Goal: Task Accomplishment & Management: Complete application form

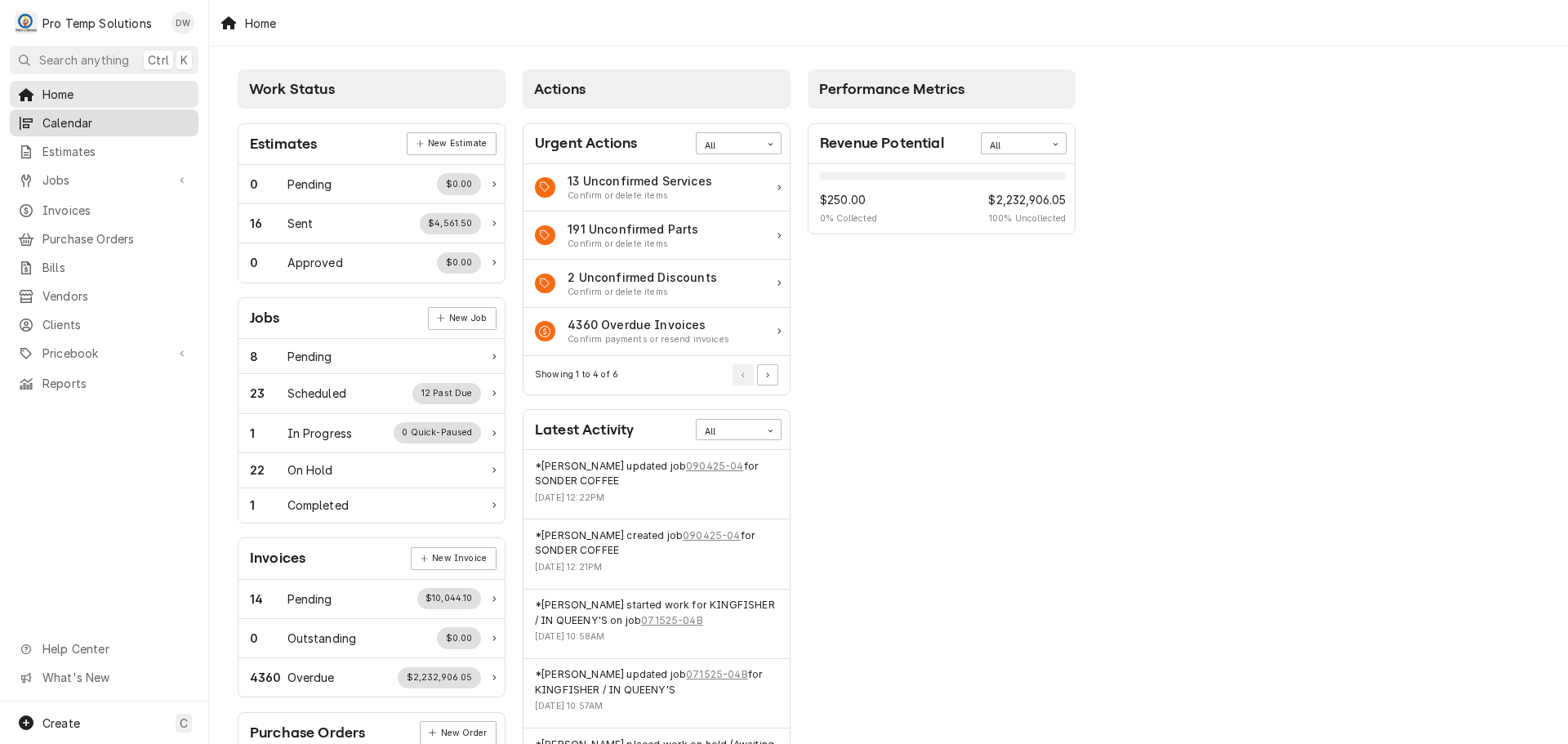
click at [80, 122] on span "Calendar" at bounding box center [116, 123] width 148 height 18
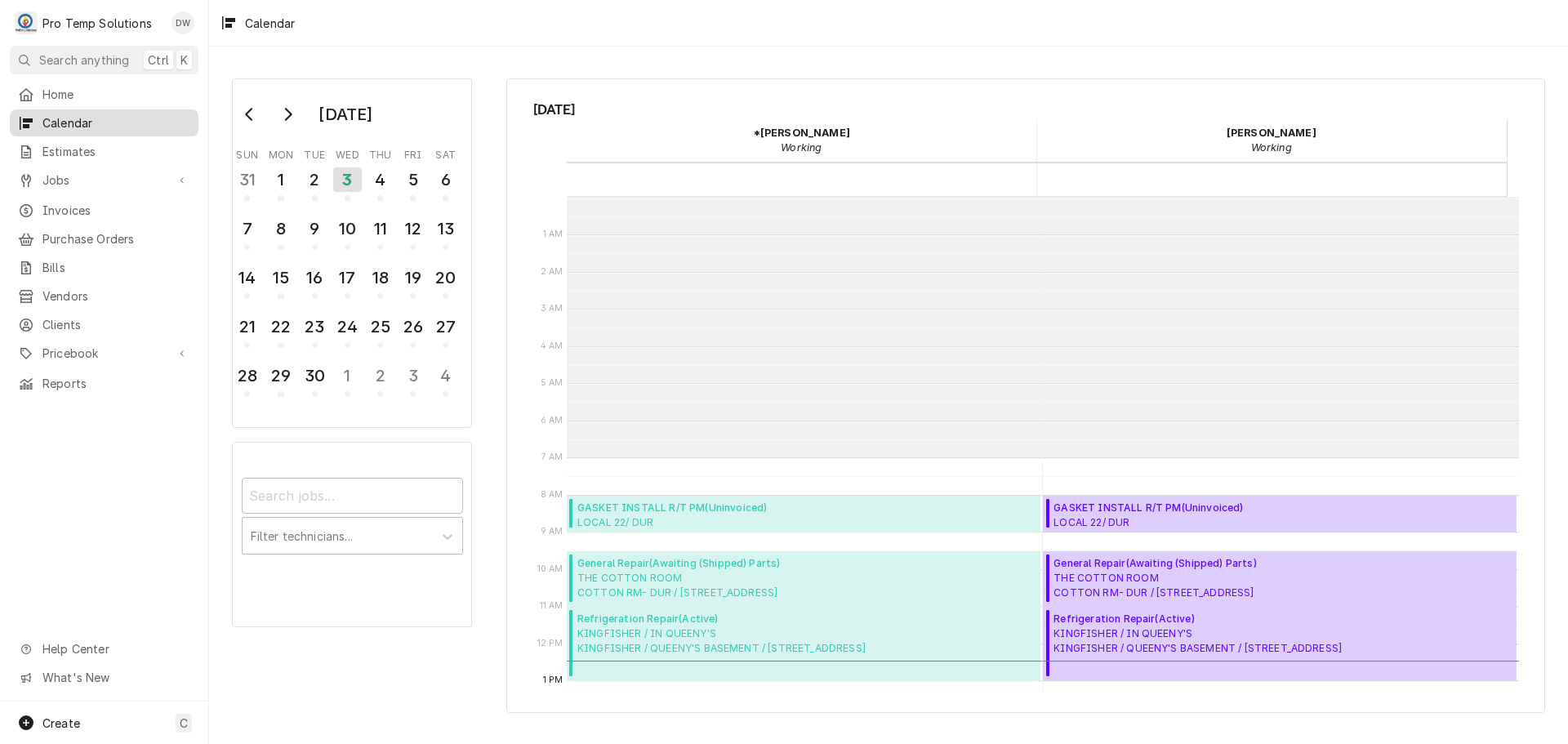
scroll to position [261, 0]
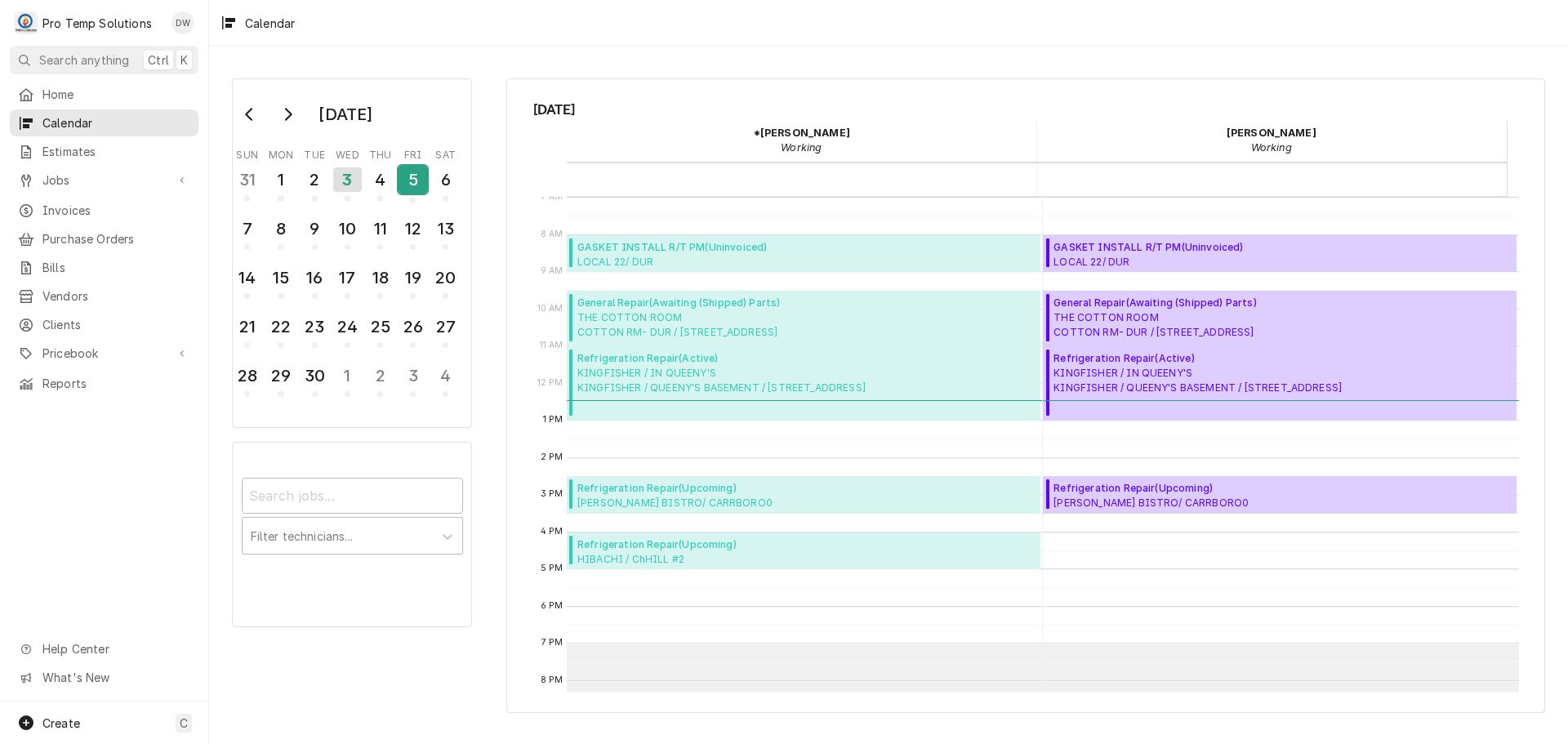
click at [406, 183] on div "5" at bounding box center [412, 180] width 28 height 28
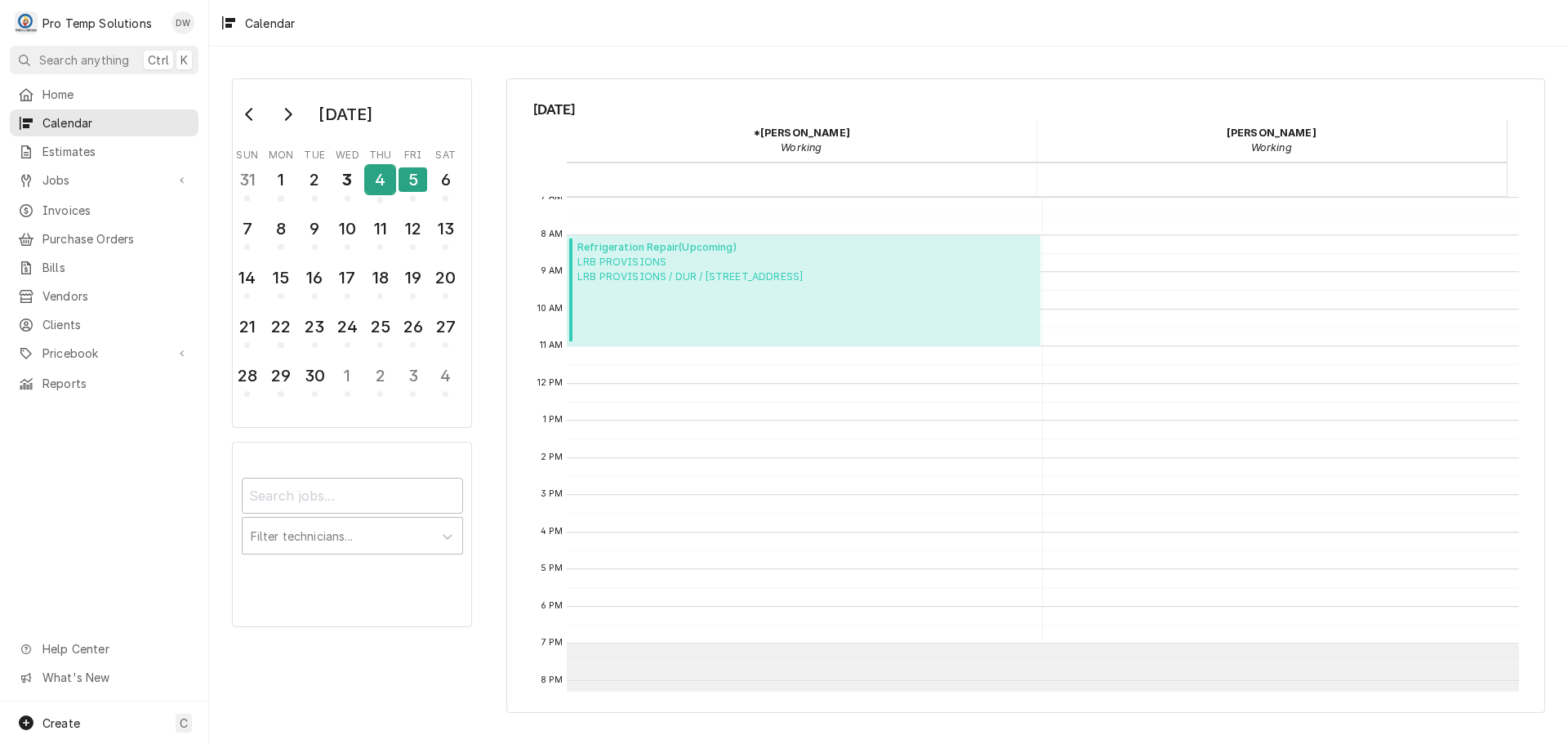
click at [374, 182] on div "4" at bounding box center [380, 180] width 28 height 28
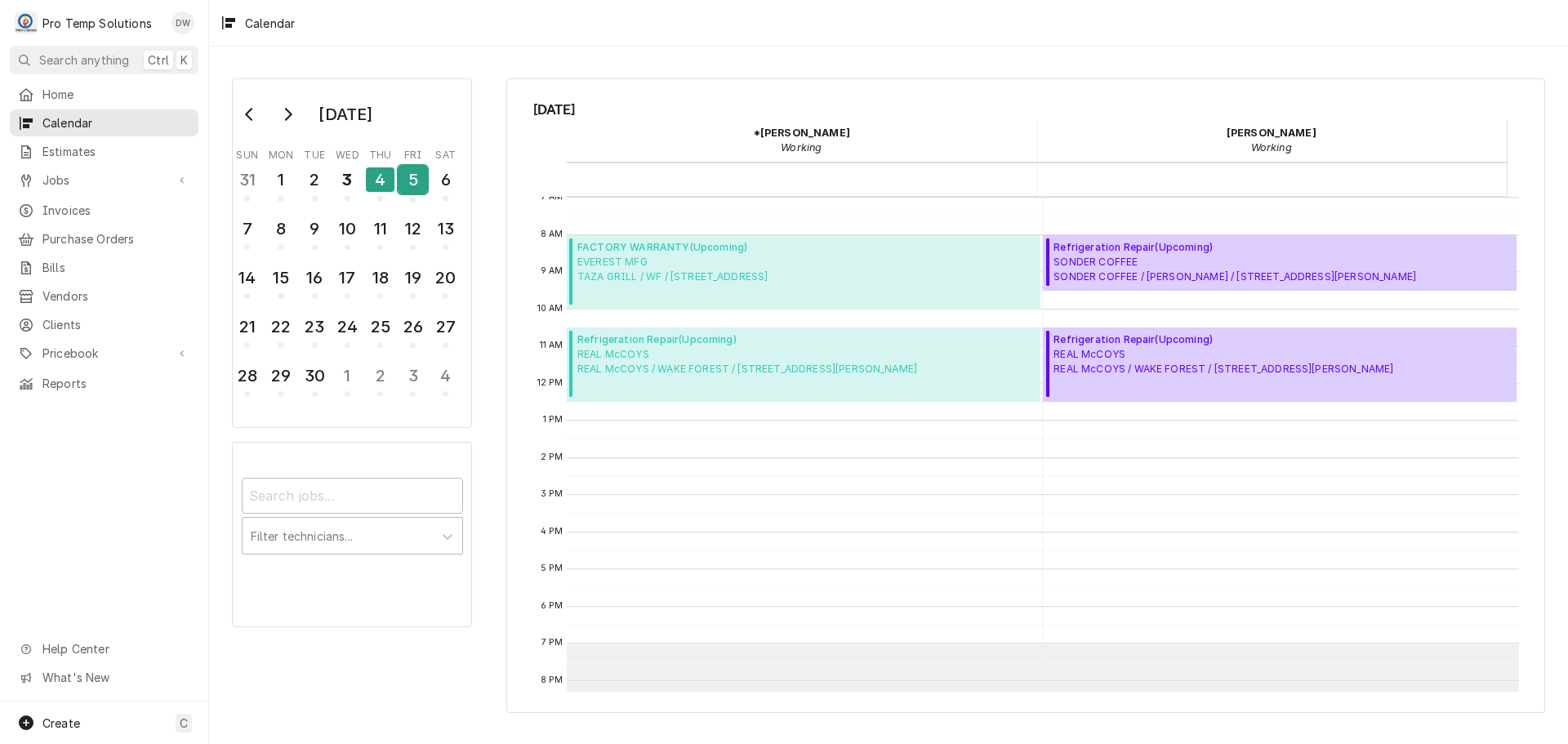
click at [415, 183] on div "5" at bounding box center [412, 180] width 28 height 28
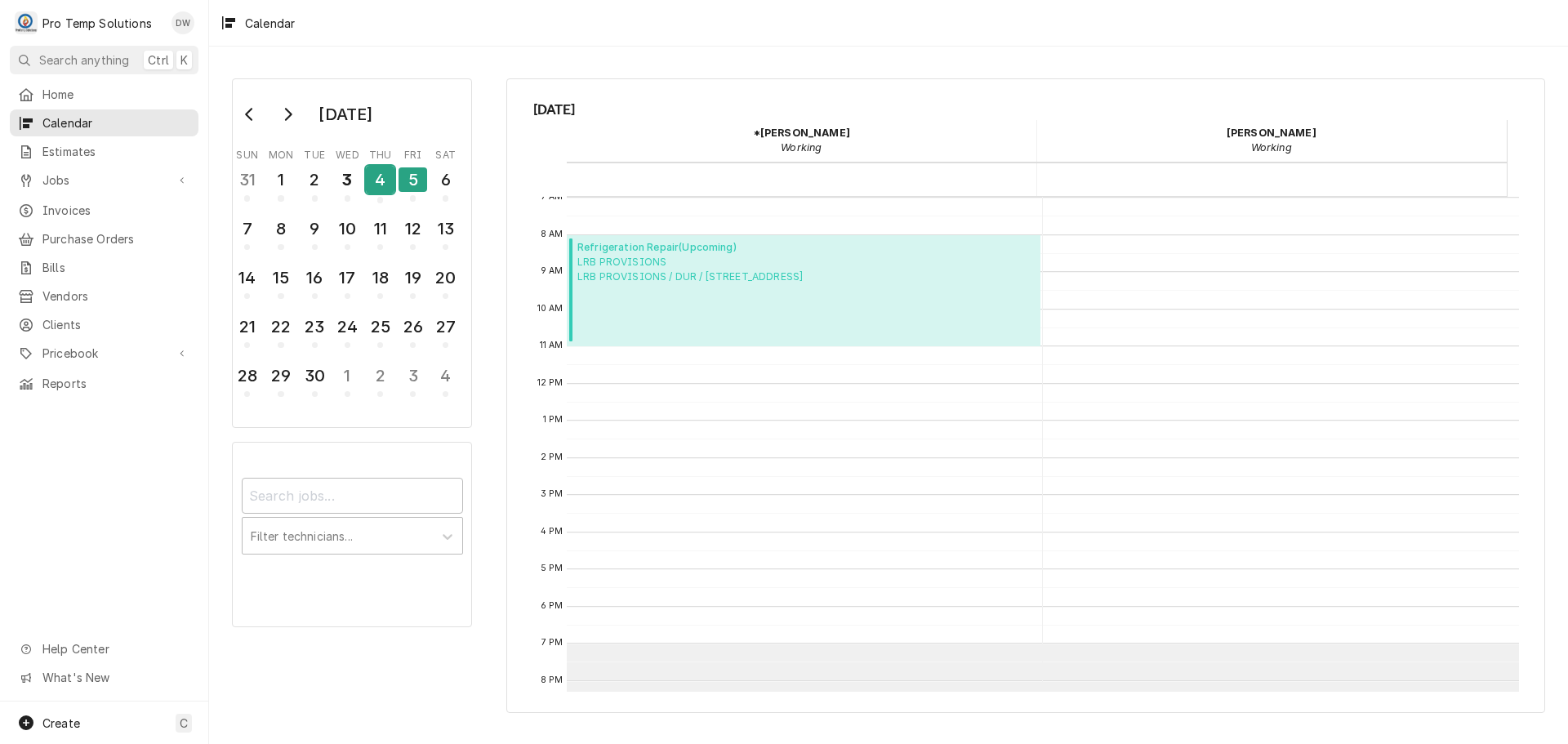
click at [372, 172] on div "4" at bounding box center [380, 180] width 28 height 28
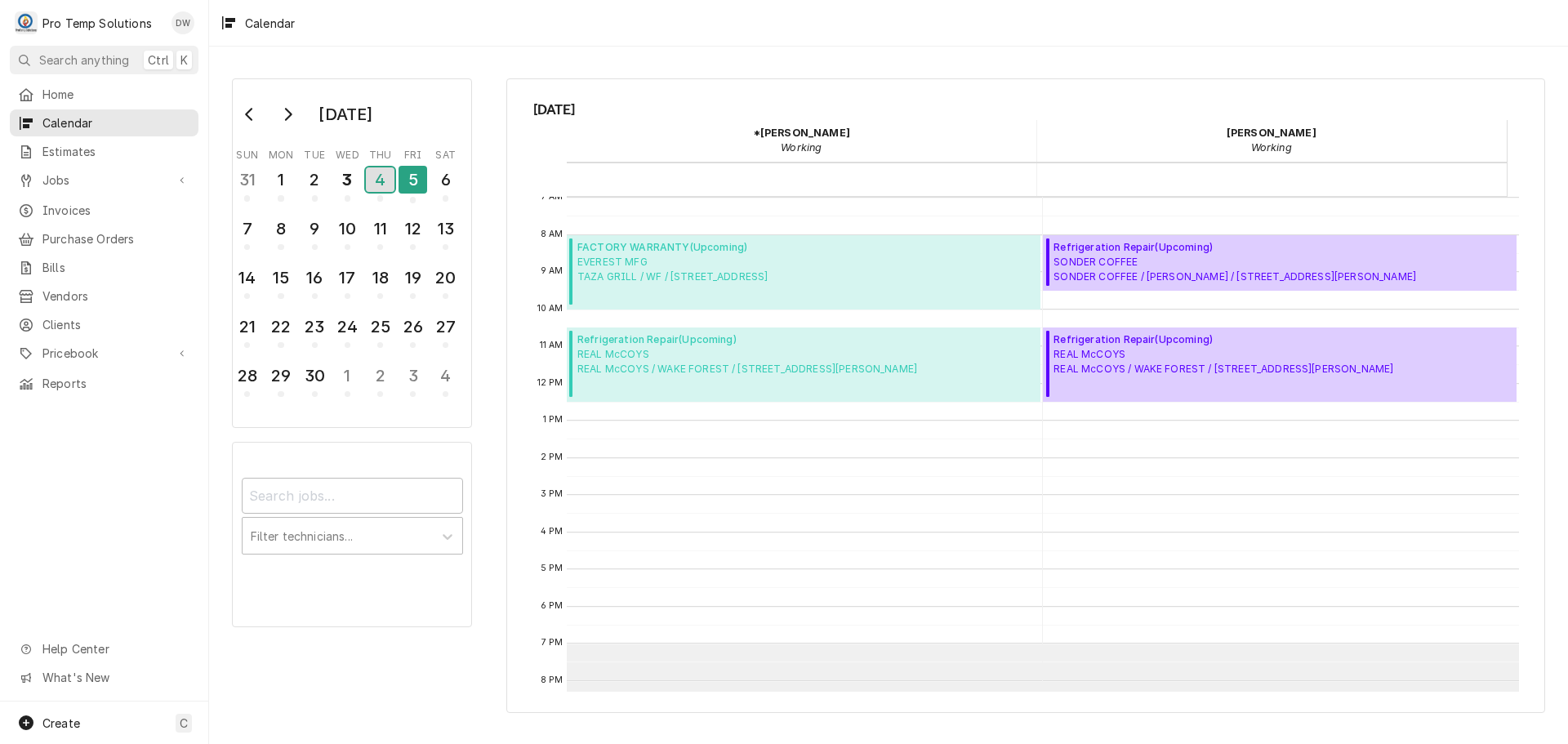
click at [380, 179] on div "4" at bounding box center [380, 179] width 28 height 24
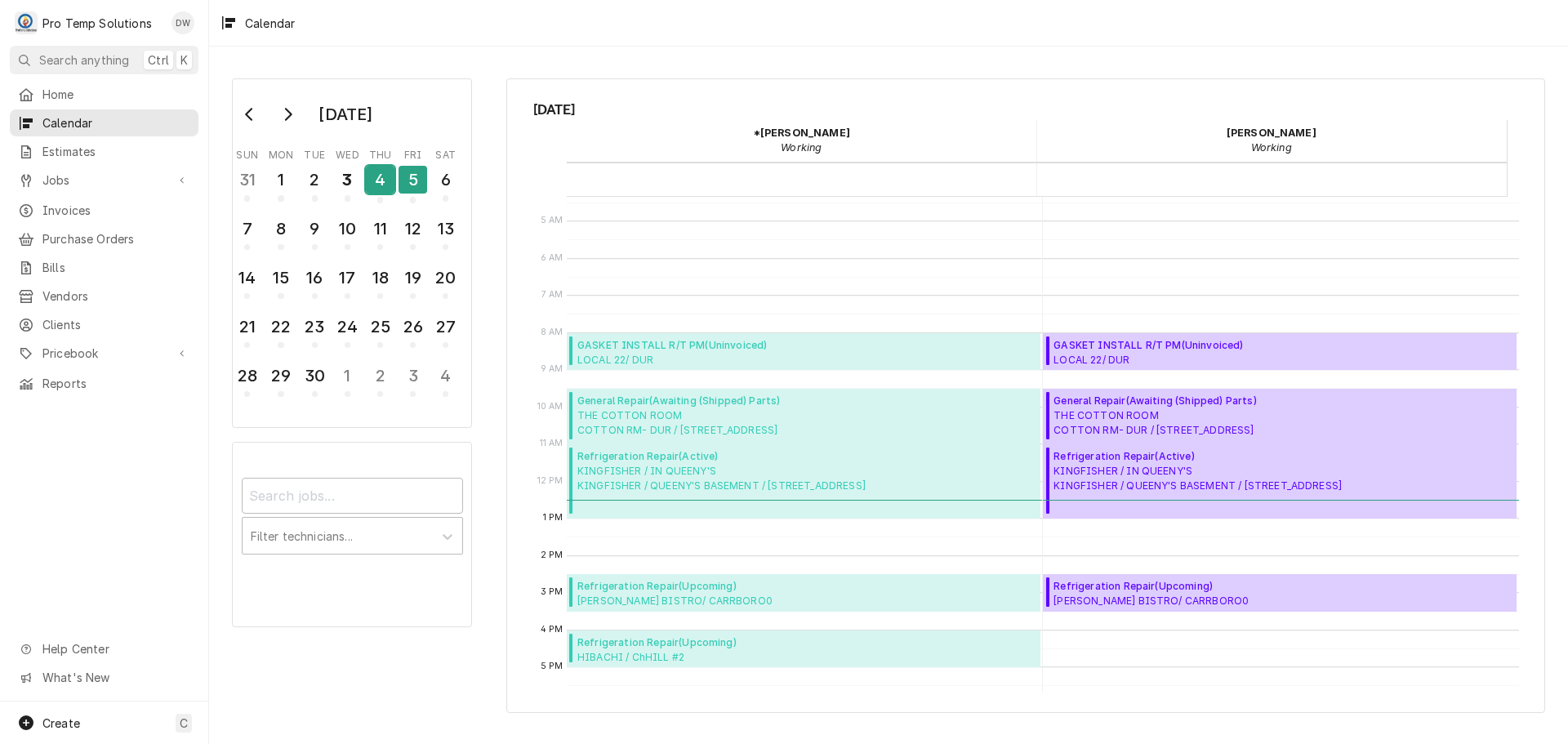
scroll to position [164, 0]
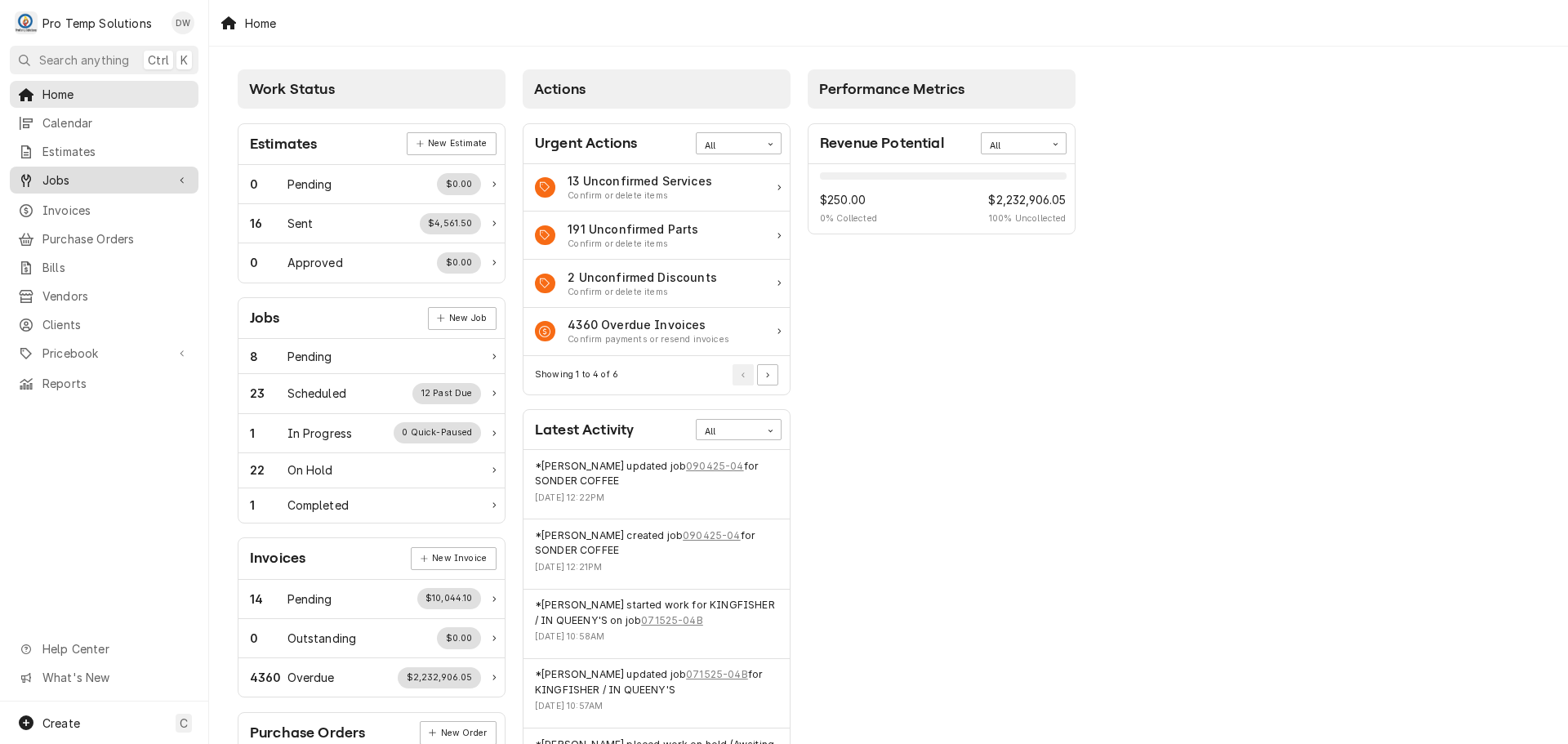
click at [81, 174] on span "Jobs" at bounding box center [104, 180] width 124 height 18
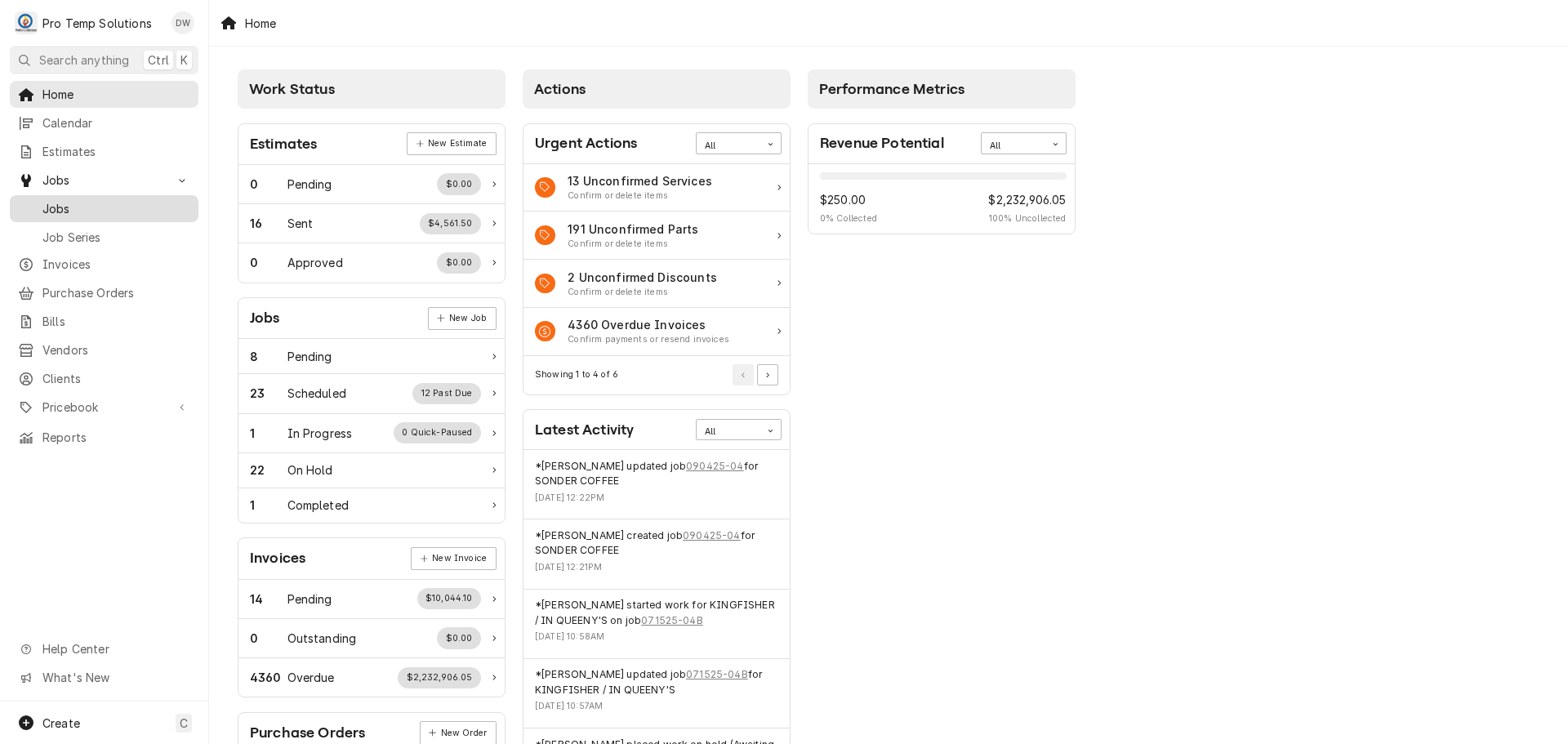
click at [129, 202] on span "Jobs" at bounding box center [116, 209] width 148 height 18
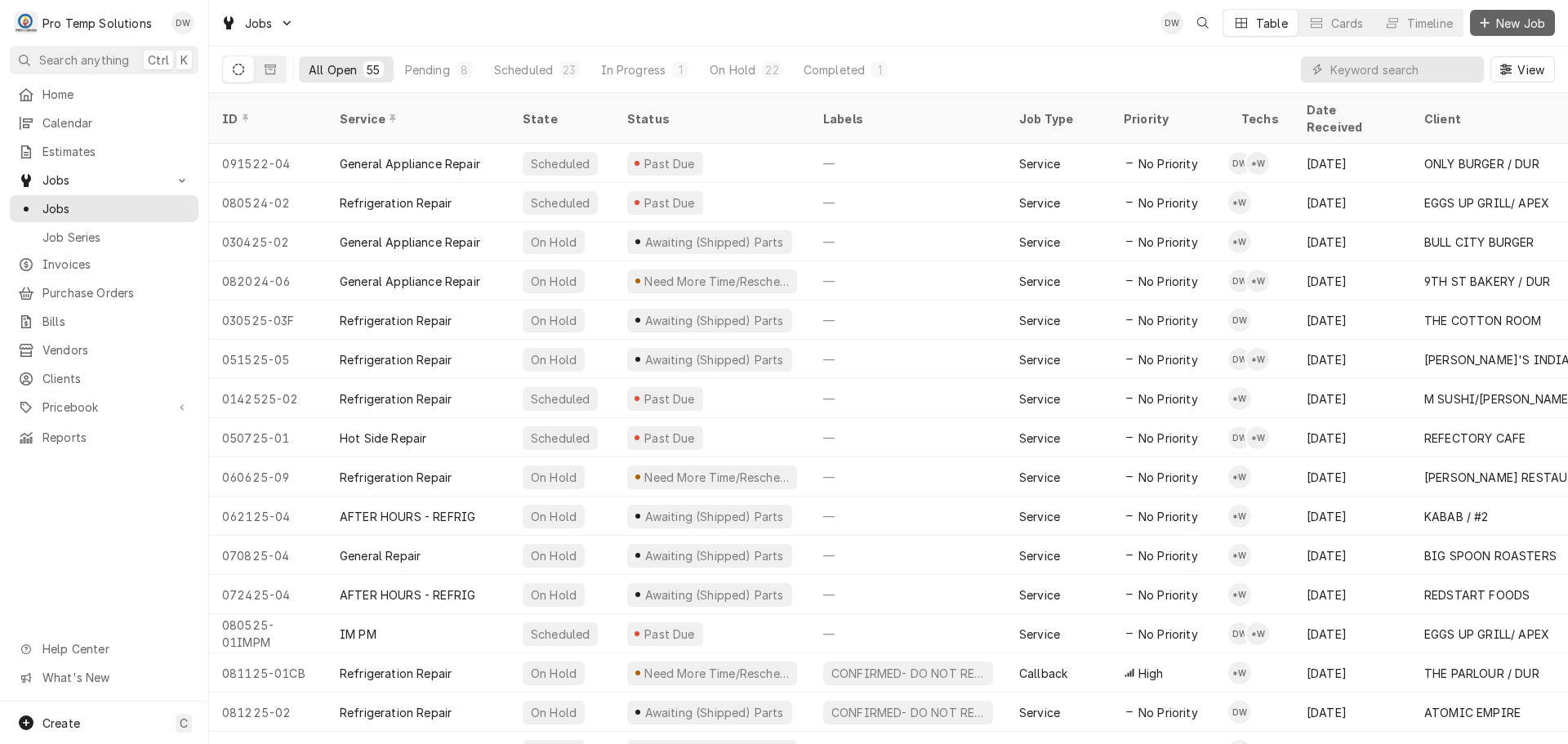
click at [1510, 20] on span "New Job" at bounding box center [1520, 23] width 55 height 18
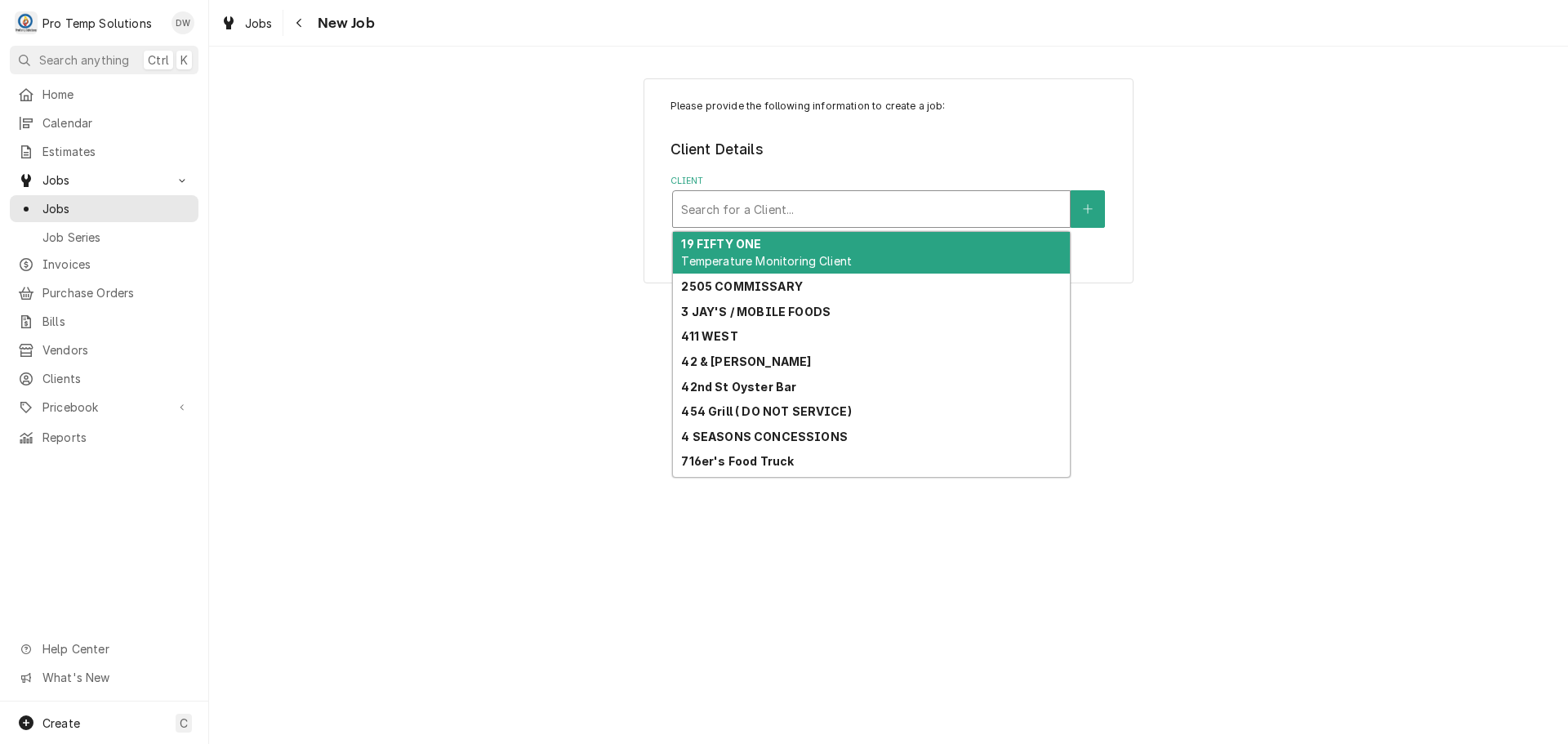
click at [1026, 208] on div "Client" at bounding box center [872, 209] width 381 height 29
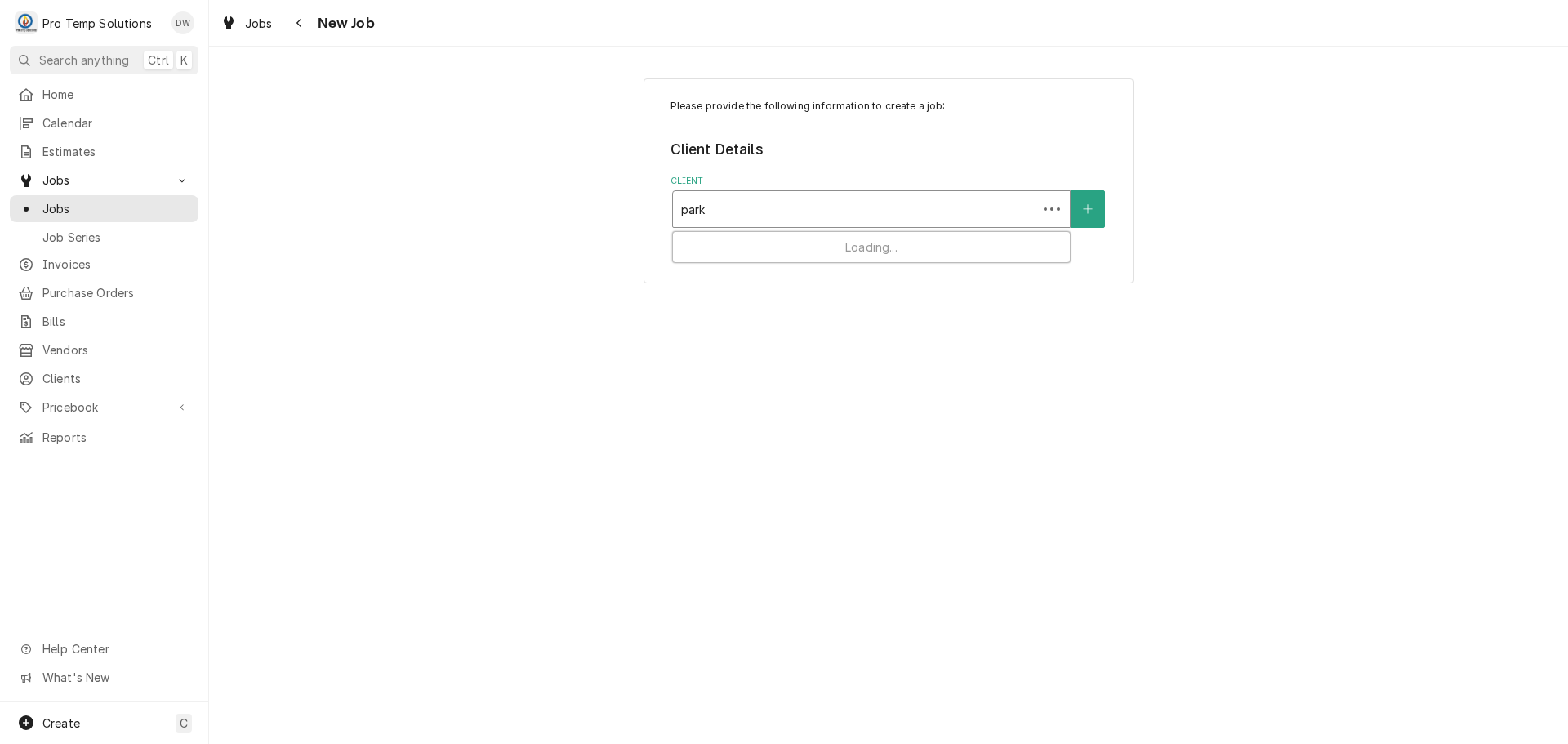
type input "parke"
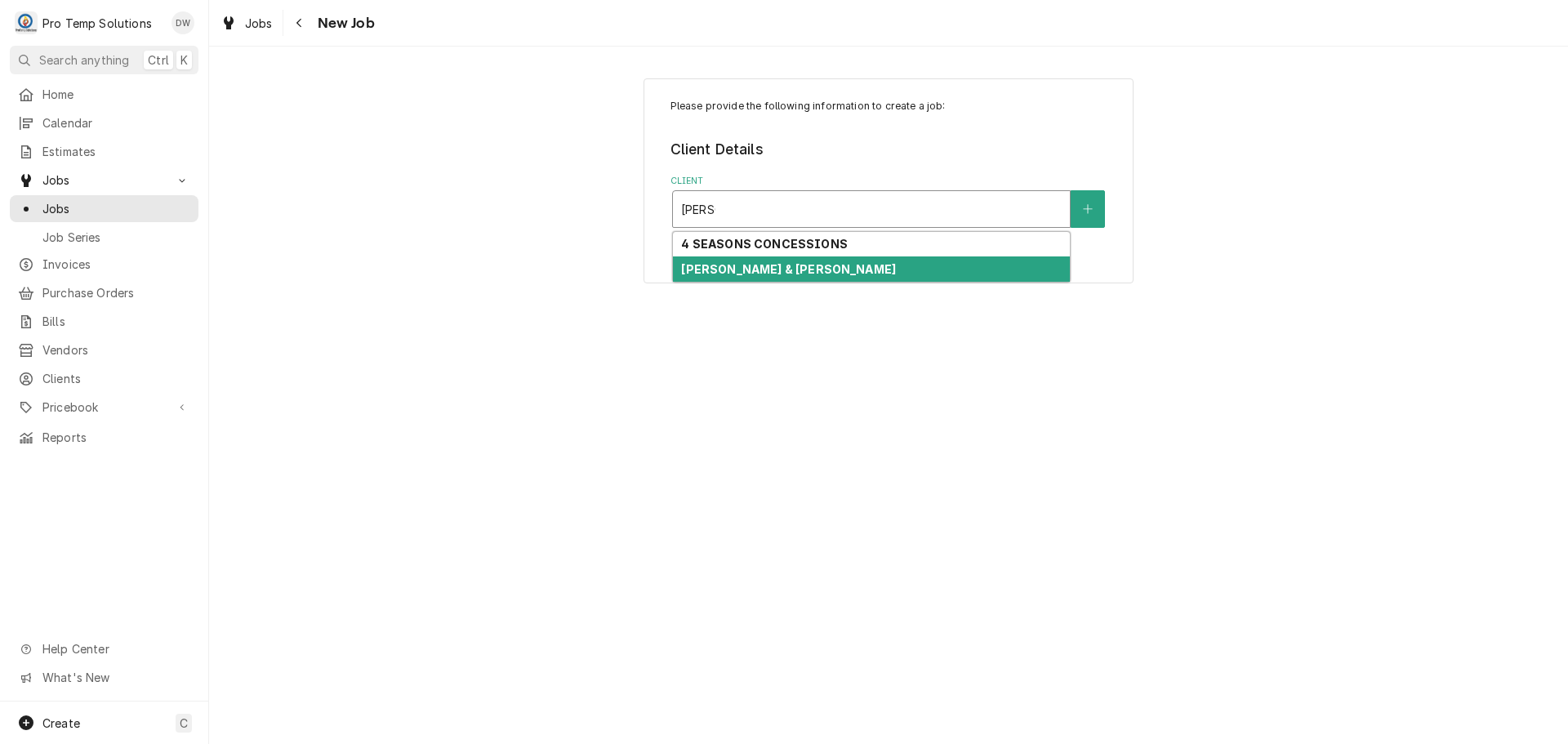
click at [861, 269] on div "PARKER & OTIS" at bounding box center [871, 269] width 397 height 25
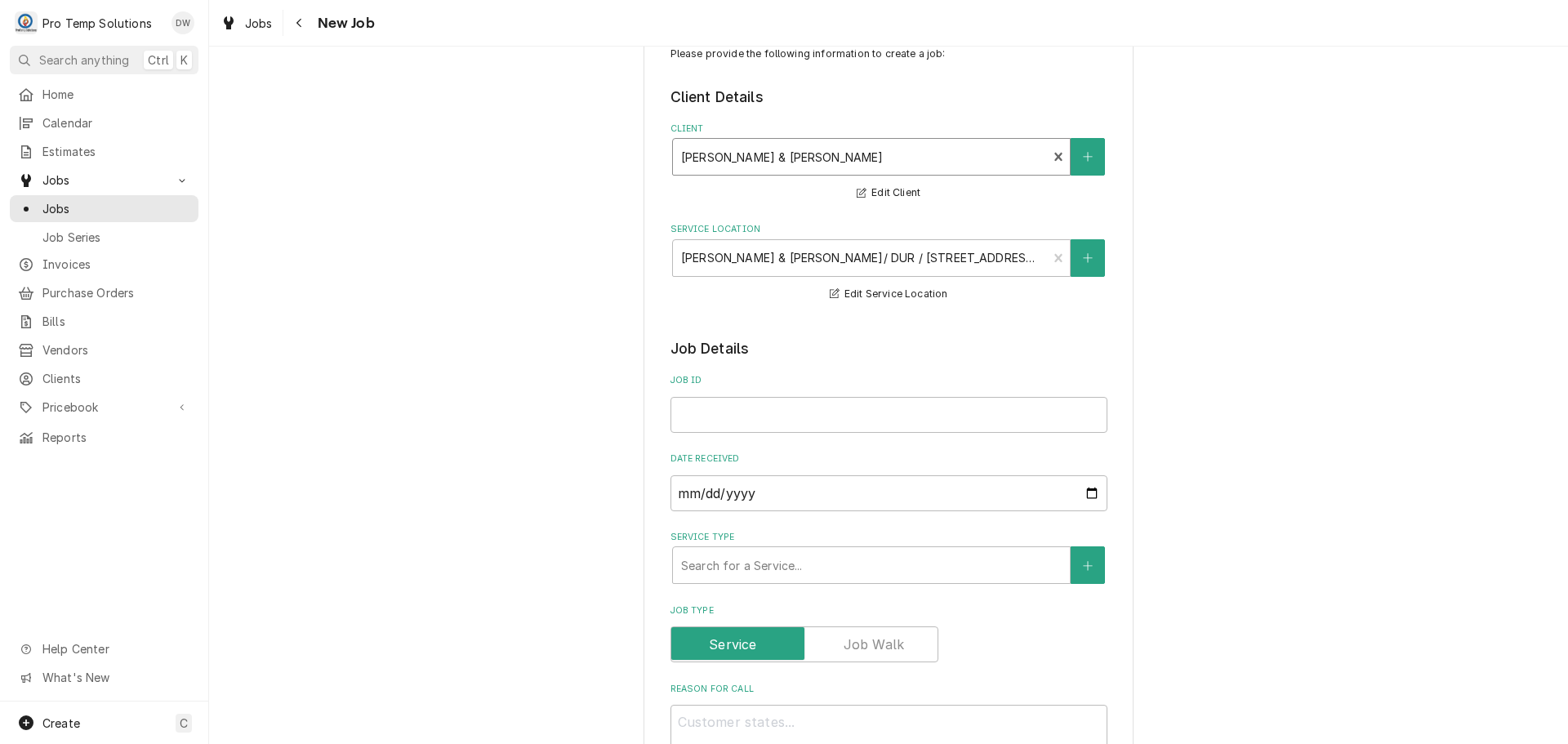
scroll to position [82, 0]
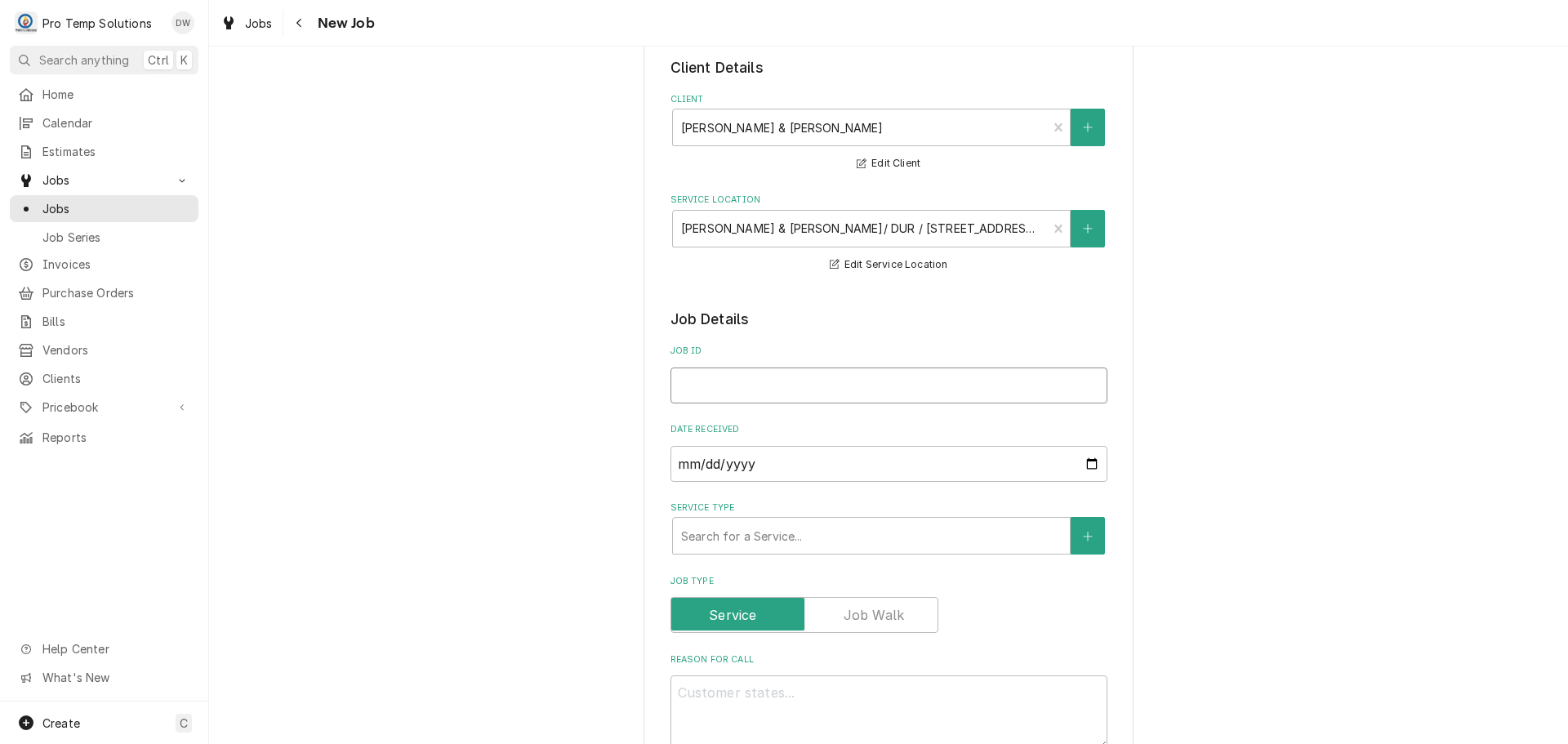
click at [938, 380] on input "Job ID" at bounding box center [888, 385] width 437 height 36
type textarea "x"
type input "0"
type textarea "x"
type input "09"
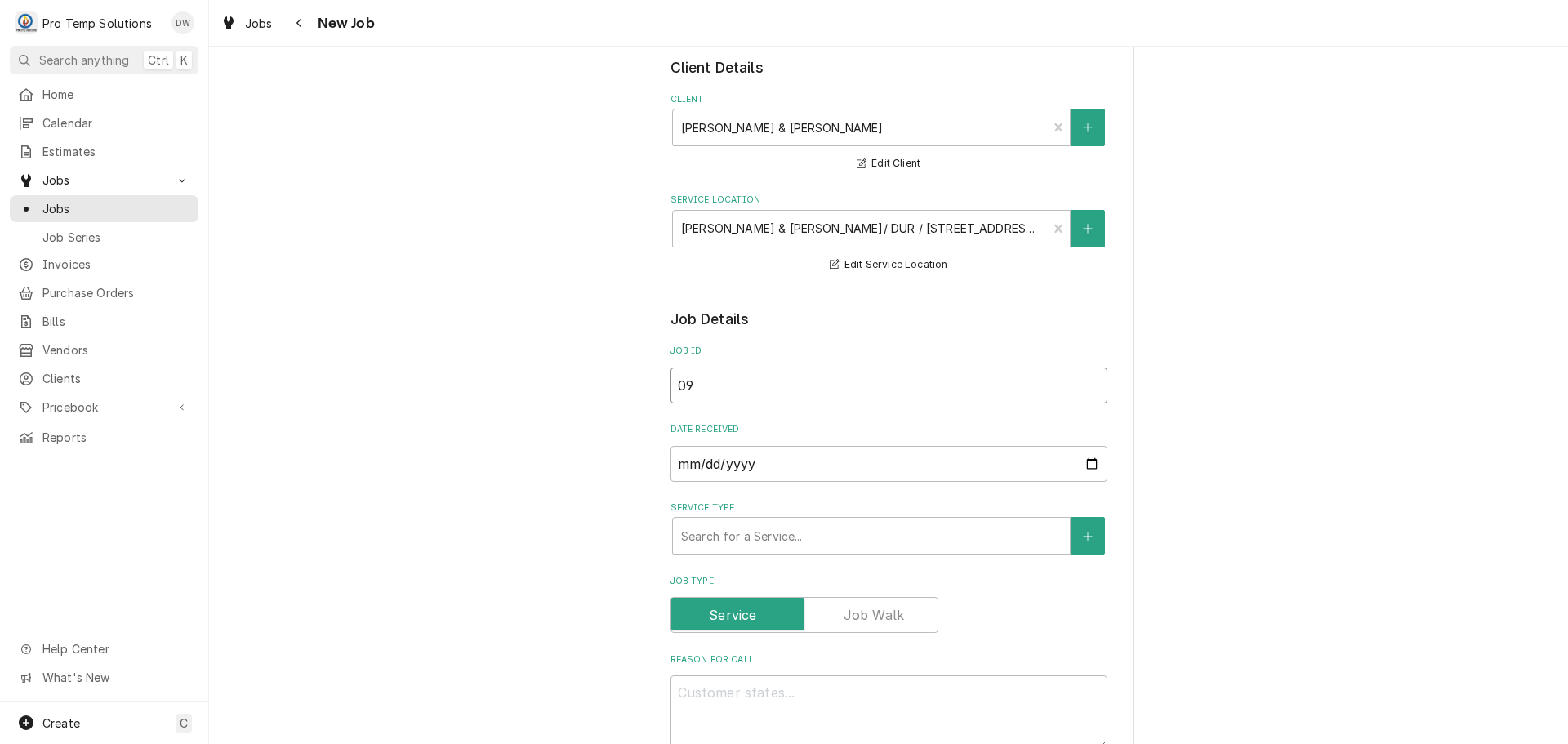
type textarea "x"
type input "090"
type textarea "x"
type input "0903"
type textarea "x"
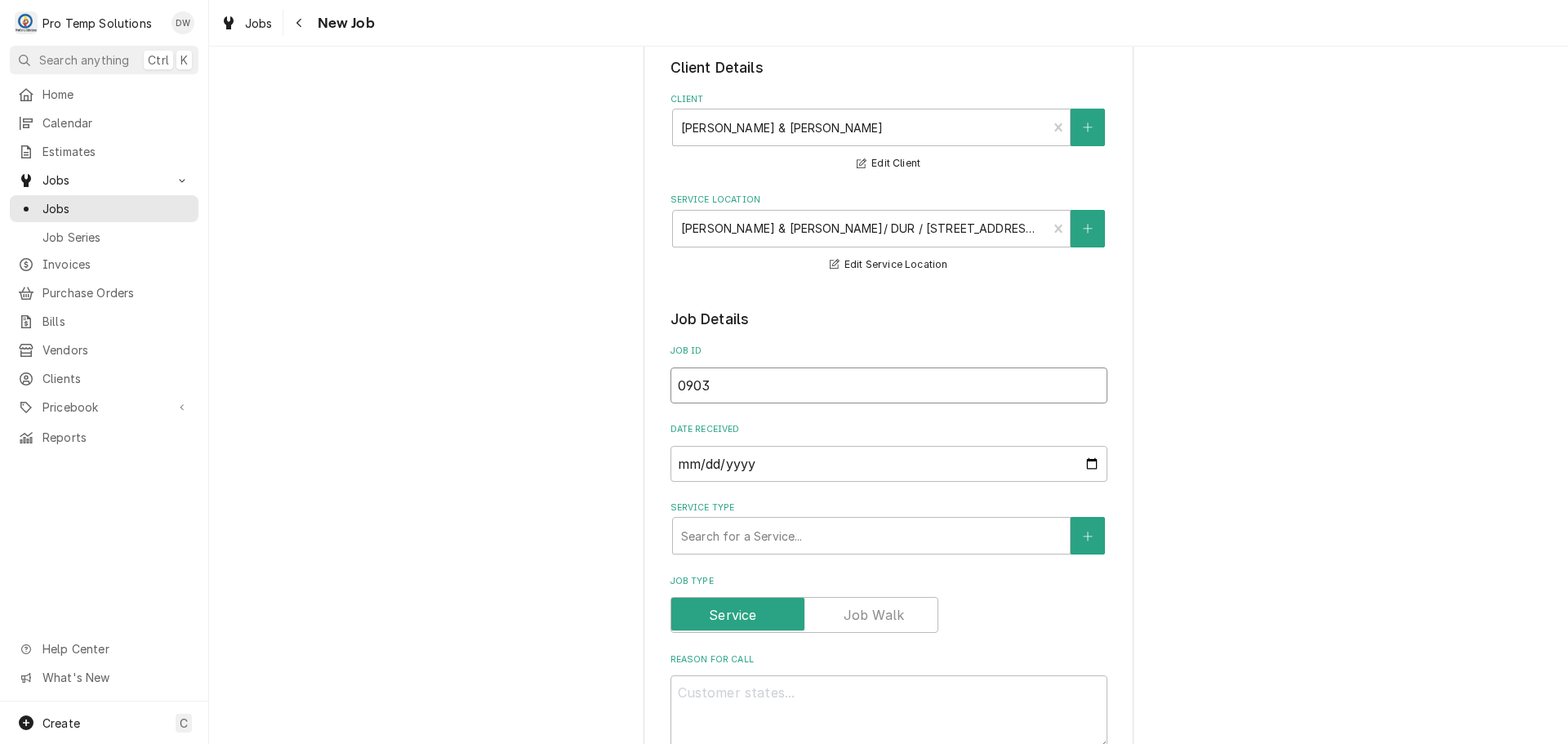
type input "09032"
type textarea "x"
type input "090325"
type textarea "x"
type input "090325-"
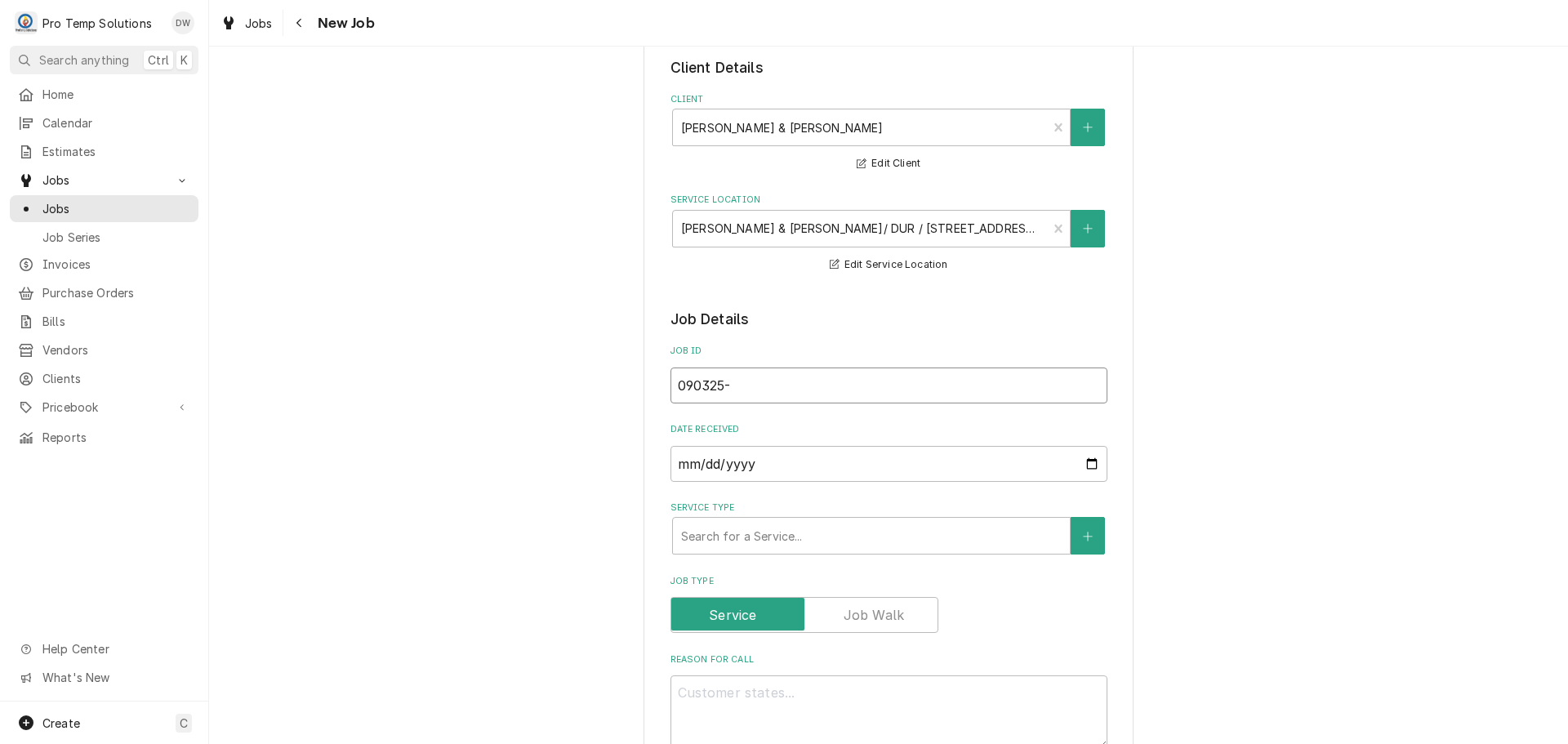
type textarea "x"
type input "090325-0"
type textarea "x"
type input "090325-01"
type textarea "x"
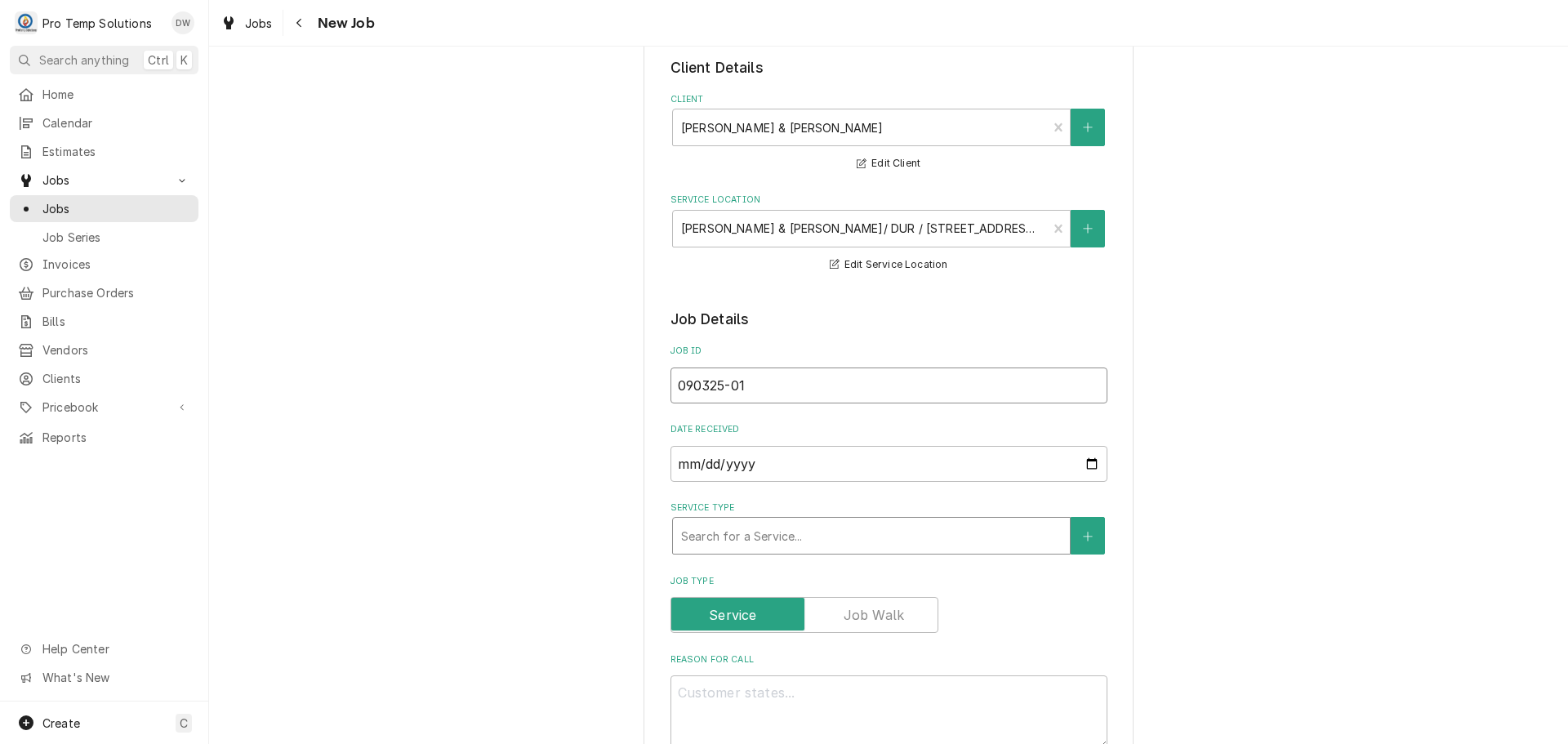
type input "090325-01"
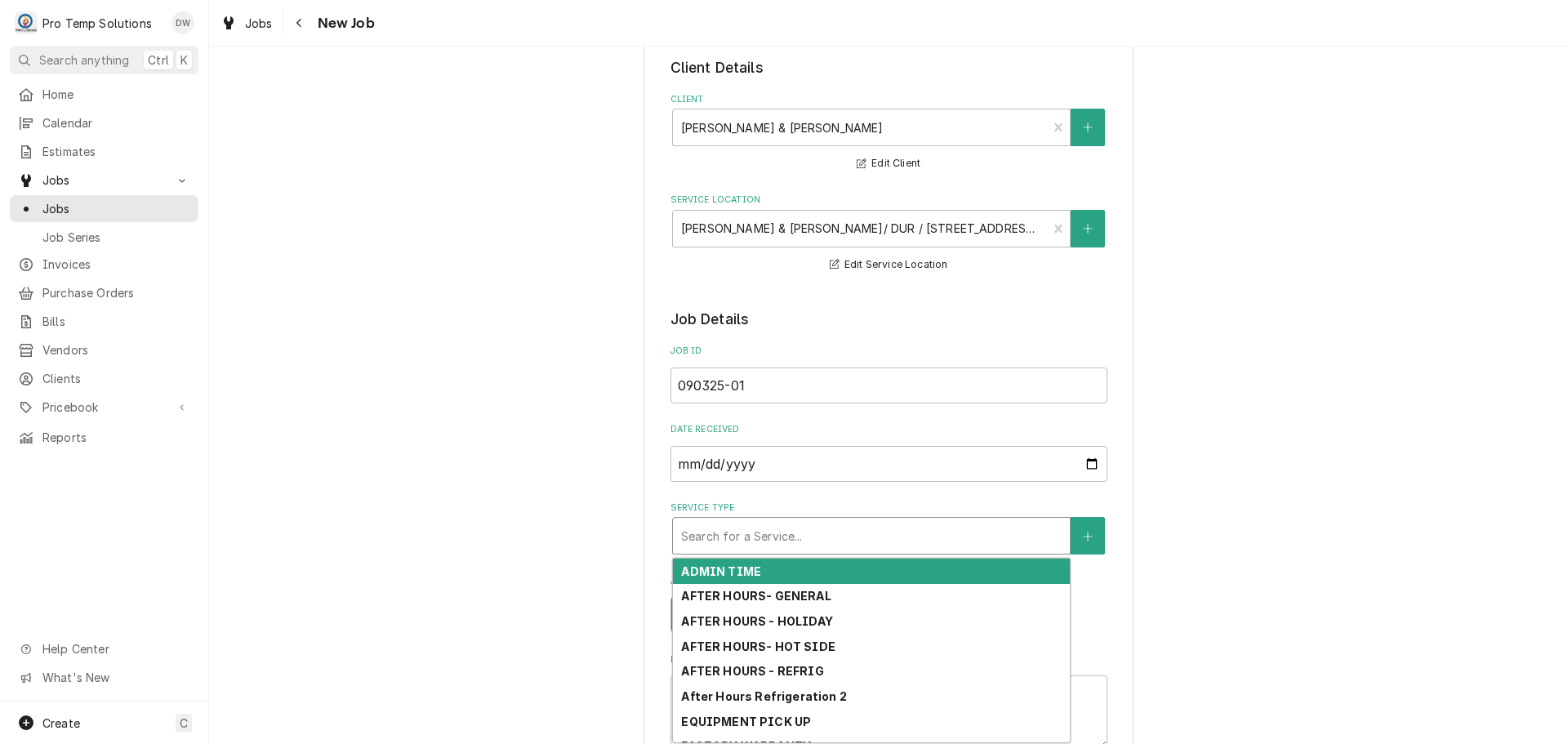
click at [928, 536] on div "Service Type" at bounding box center [872, 535] width 381 height 29
type textarea "x"
type input "h"
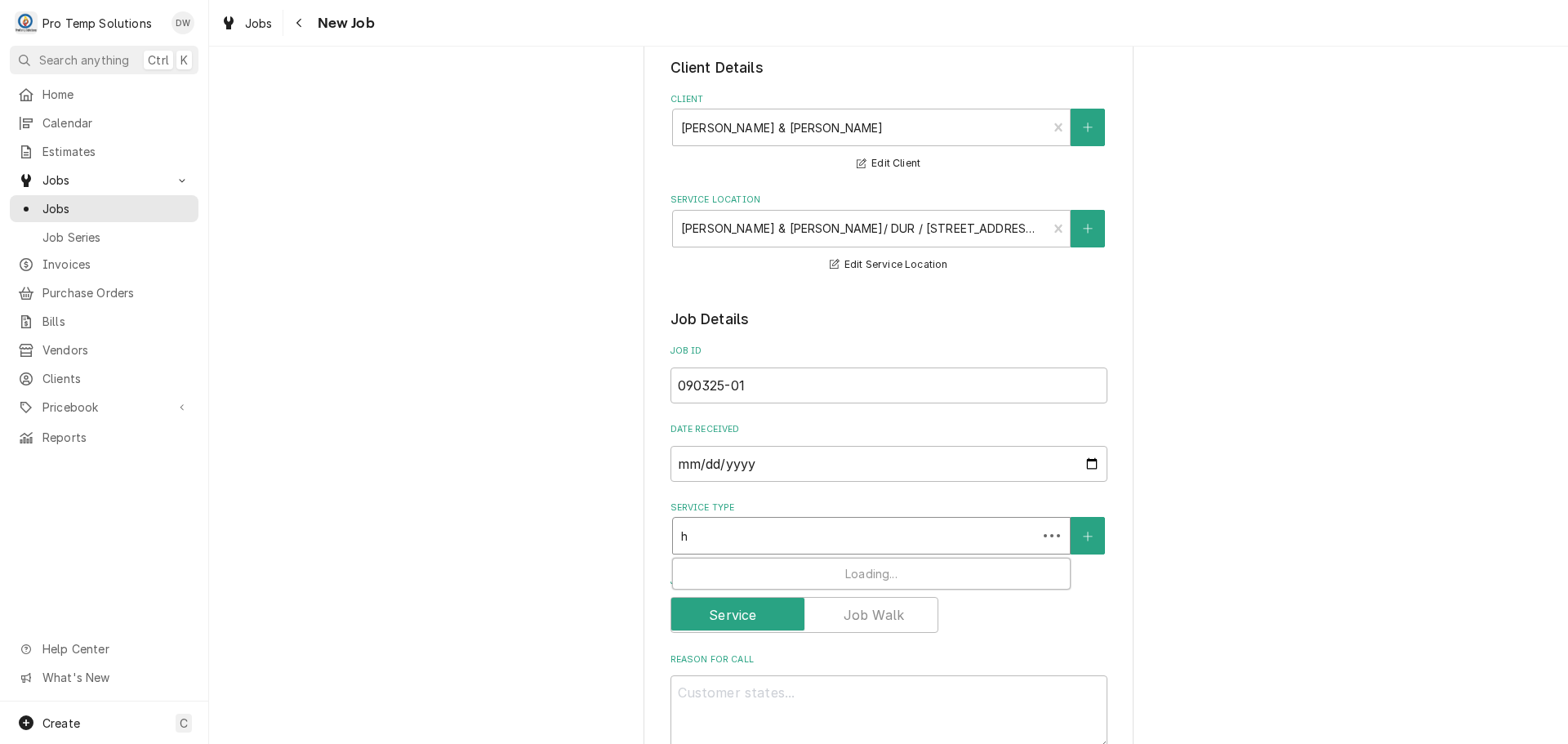
type textarea "x"
type input "ho"
type textarea "x"
type input "hot"
type textarea "x"
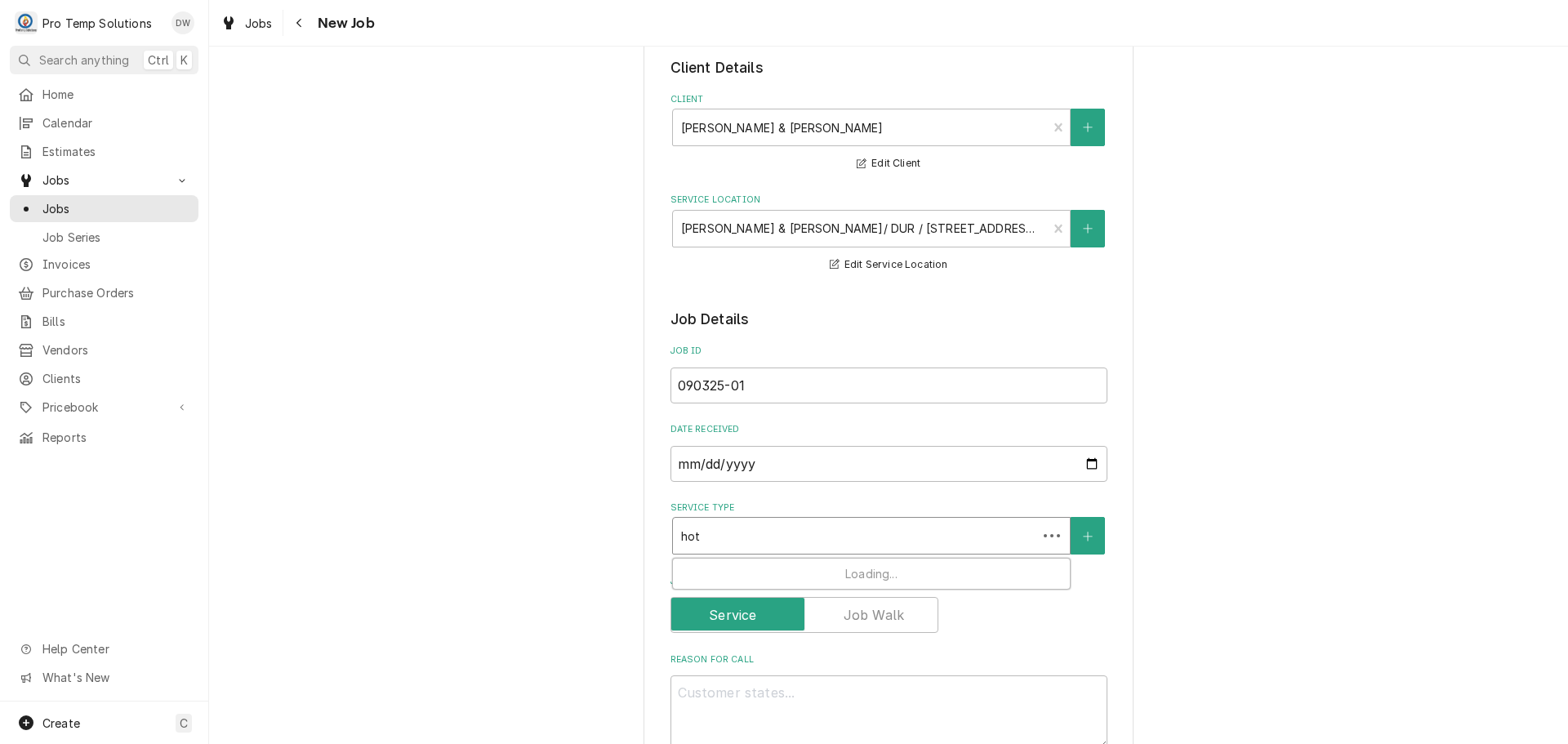
type input "hot"
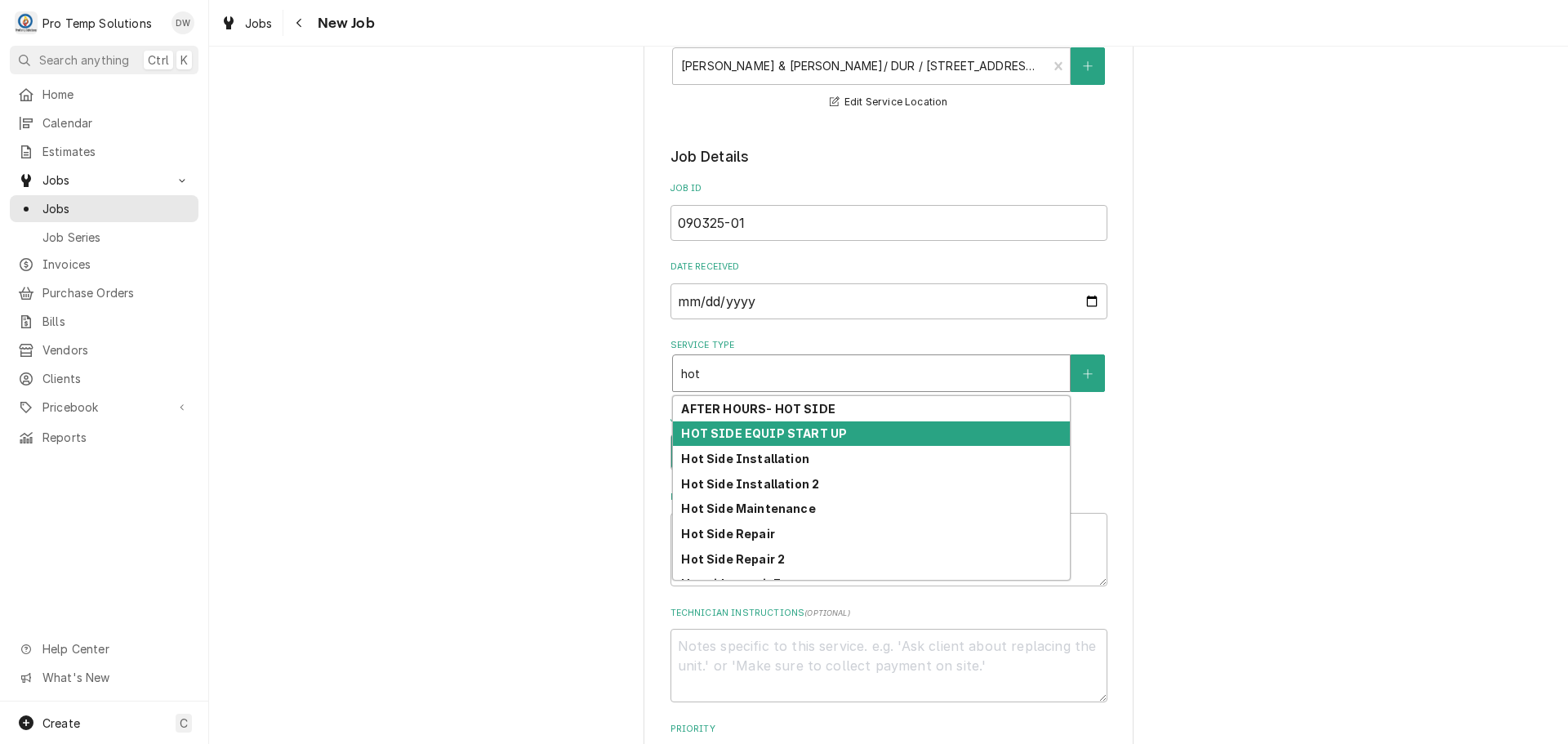
scroll to position [245, 0]
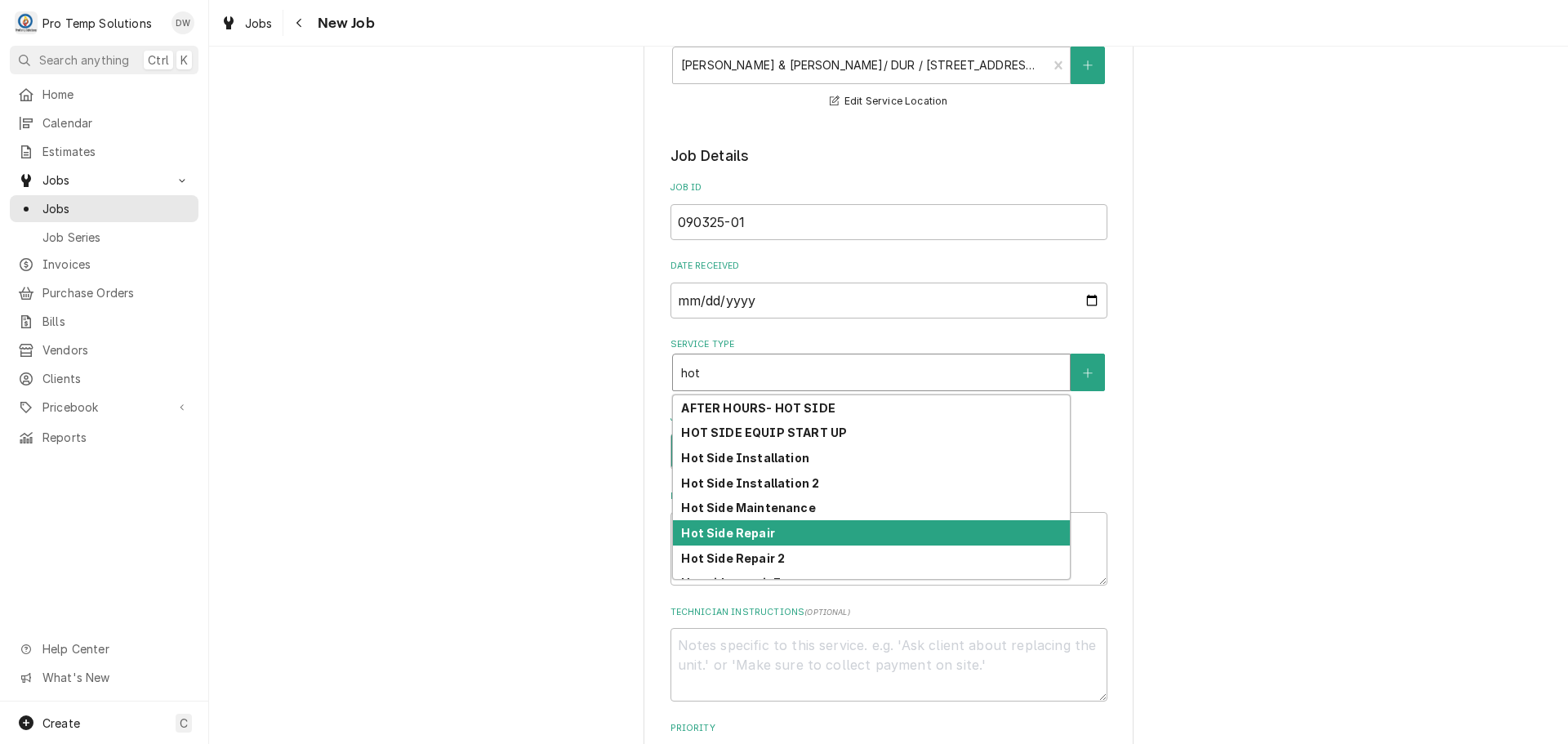
click at [822, 529] on div "Hot Side Repair" at bounding box center [871, 533] width 397 height 25
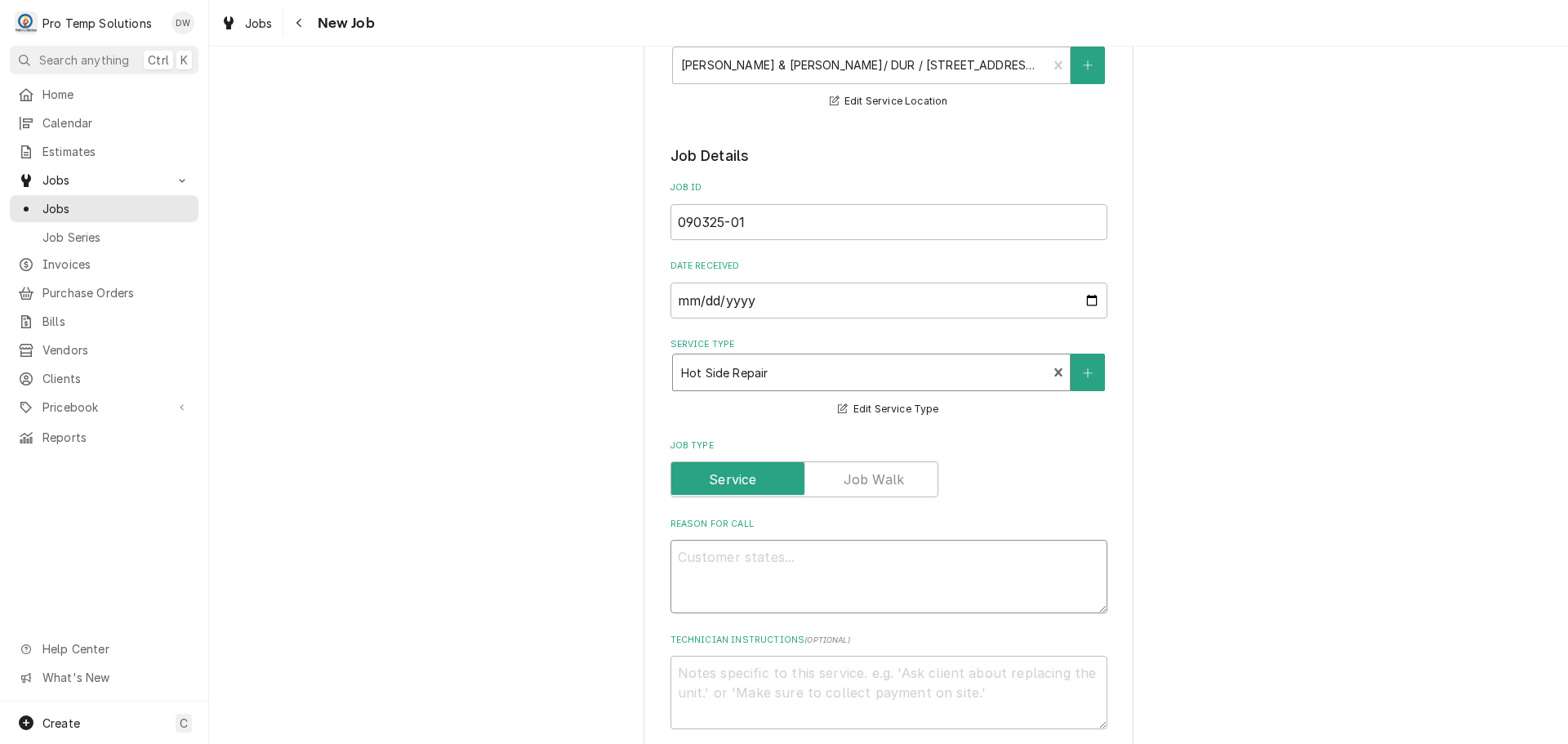
click at [776, 553] on textarea "Reason For Call" at bounding box center [888, 576] width 437 height 73
type textarea "x"
type textarea "K"
type textarea "x"
type textarea "KN"
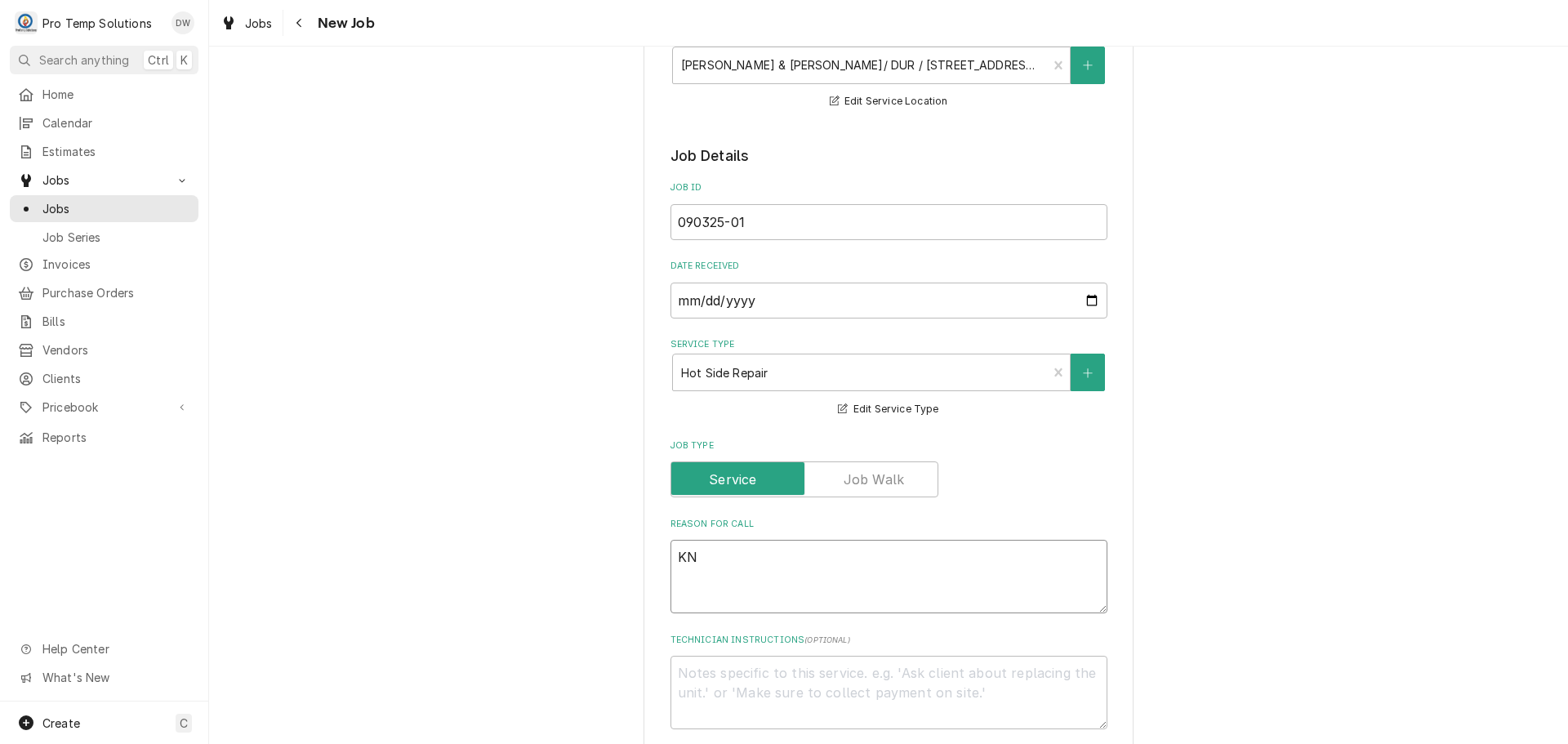
type textarea "x"
type textarea "KNO"
type textarea "x"
type textarea "KNOB"
type textarea "x"
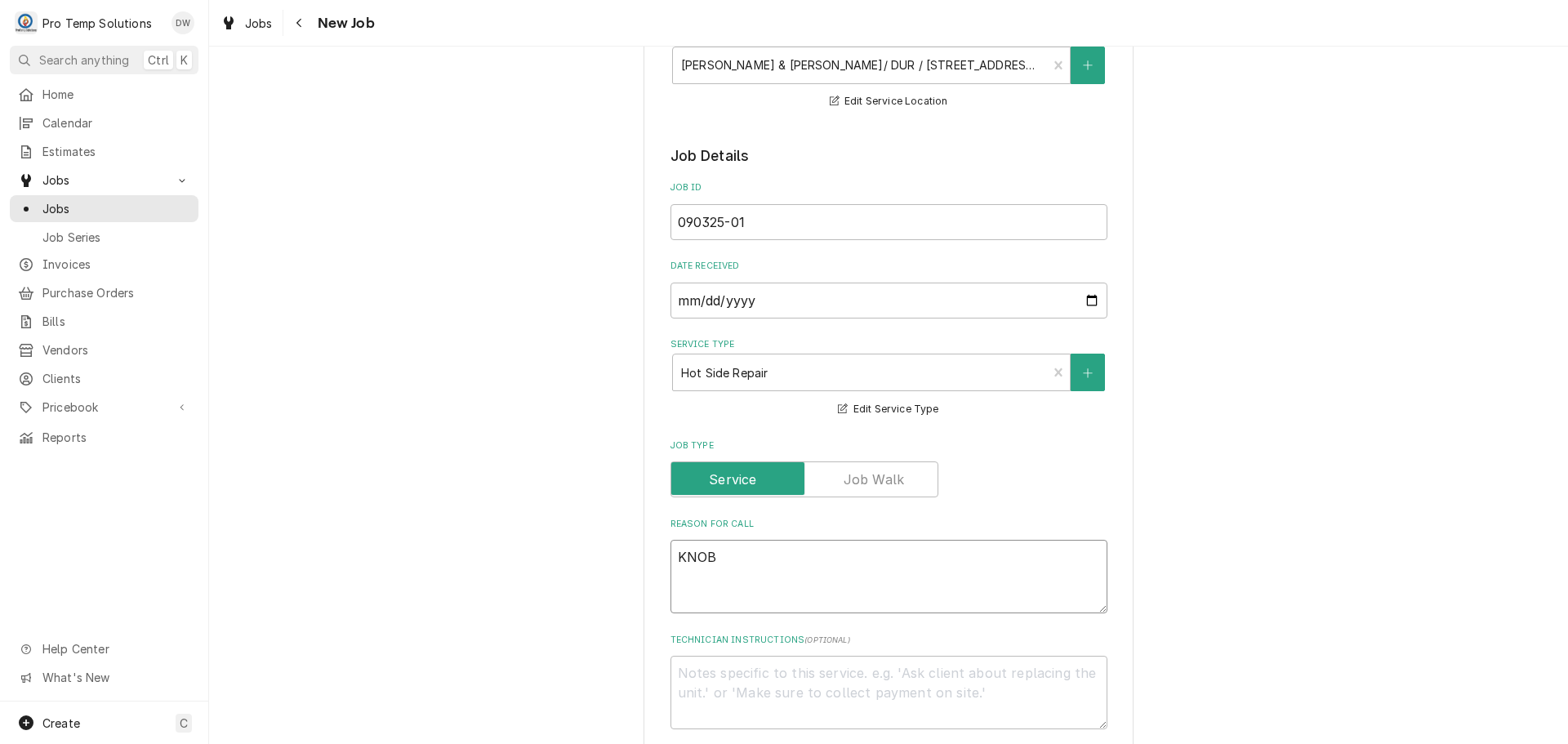
type textarea "KNOB"
type textarea "x"
type textarea "KNOB O"
type textarea "x"
type textarea "KNOB ON"
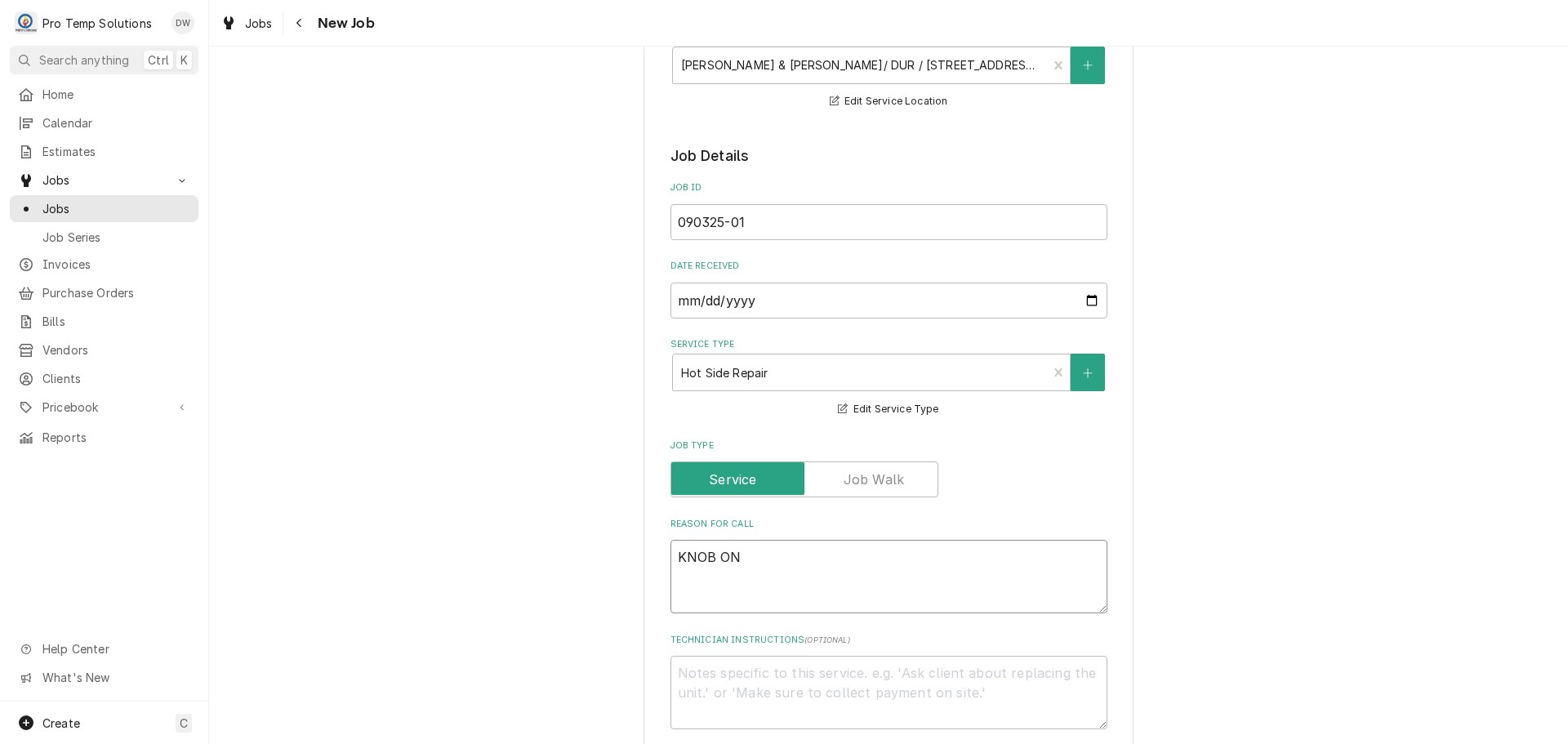
type textarea "x"
type textarea "KNOB ON"
type textarea "x"
type textarea "KNOB ON R"
type textarea "x"
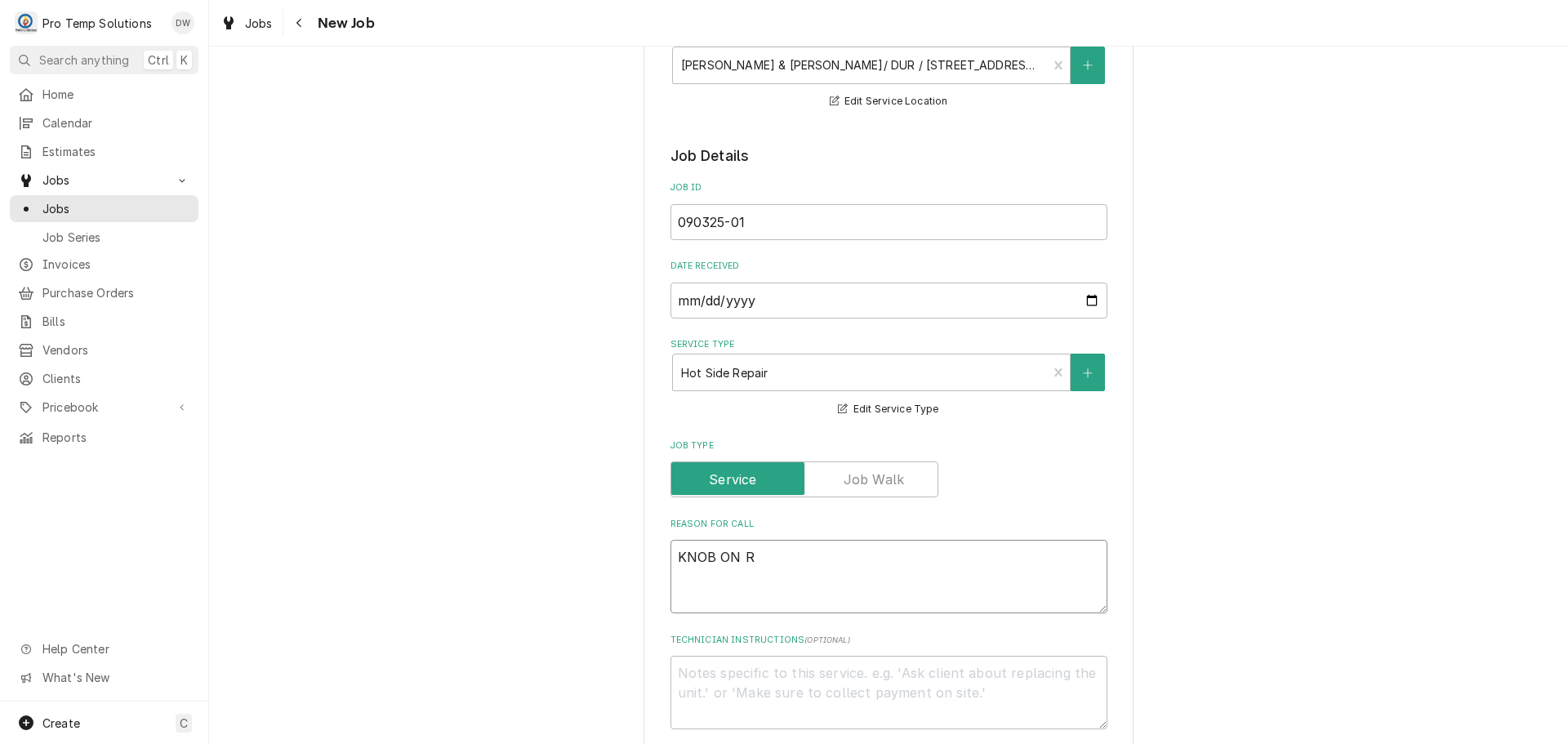
type textarea "KNOB ON RA"
type textarea "x"
type textarea "KNOB ON RAN"
type textarea "x"
type textarea "KNOB ON RANG"
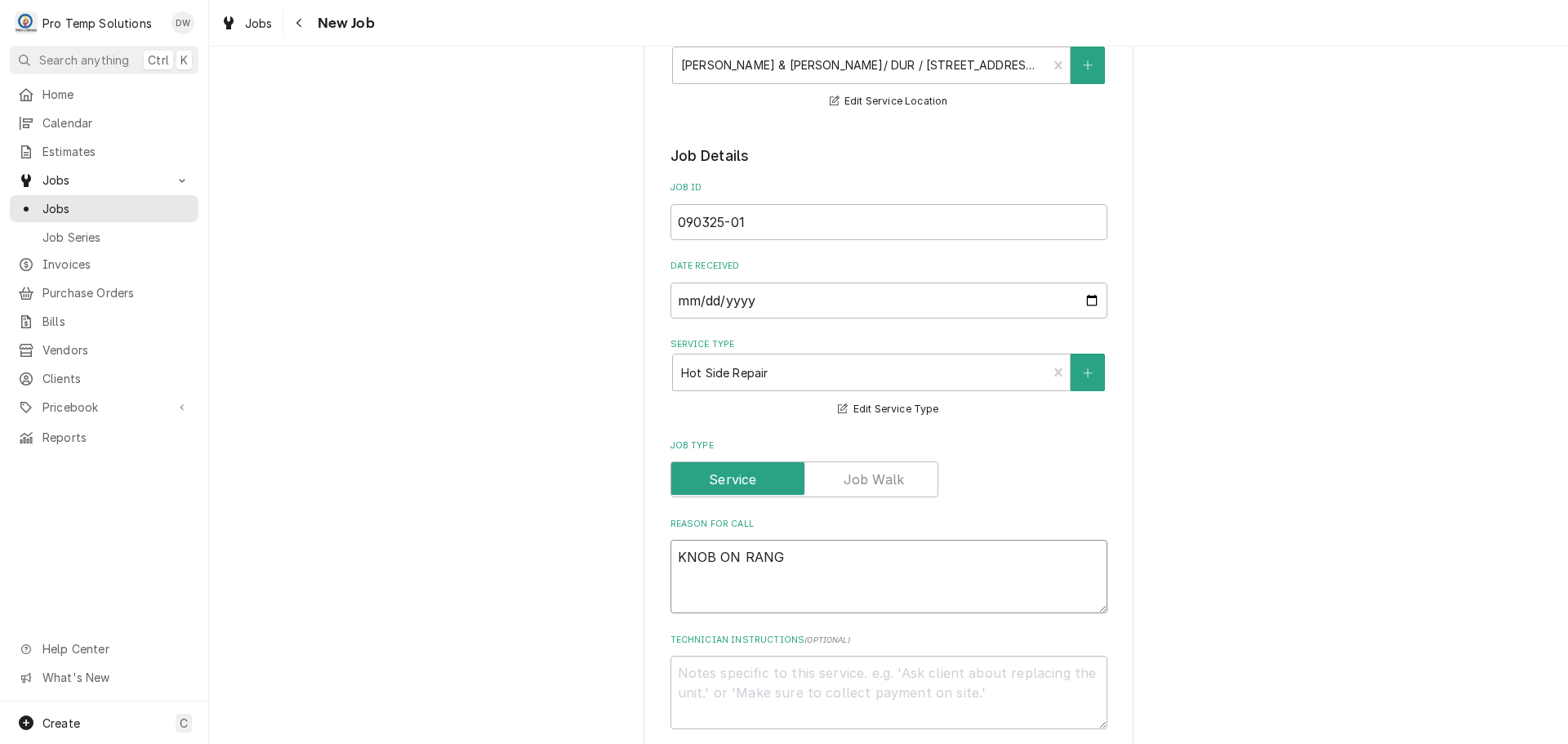
type textarea "x"
type textarea "KNOB ON RANGE"
type textarea "x"
type textarea "KNOB ON RANGE"
type textarea "x"
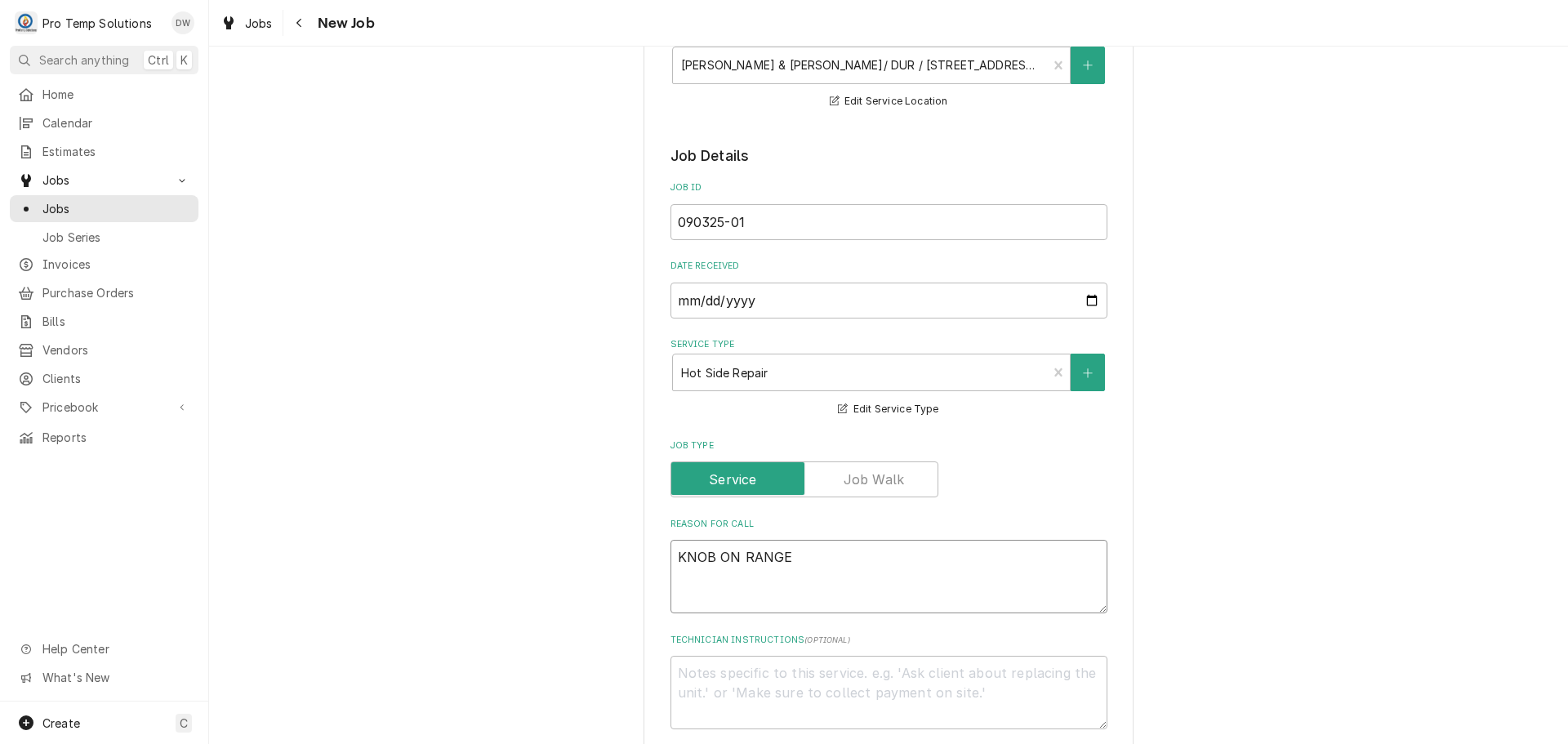
type textarea "KNOB ON RANGE I"
type textarea "x"
type textarea "KNOB ON RANGE IS"
type textarea "x"
type textarea "KNOB ON RANGE IS"
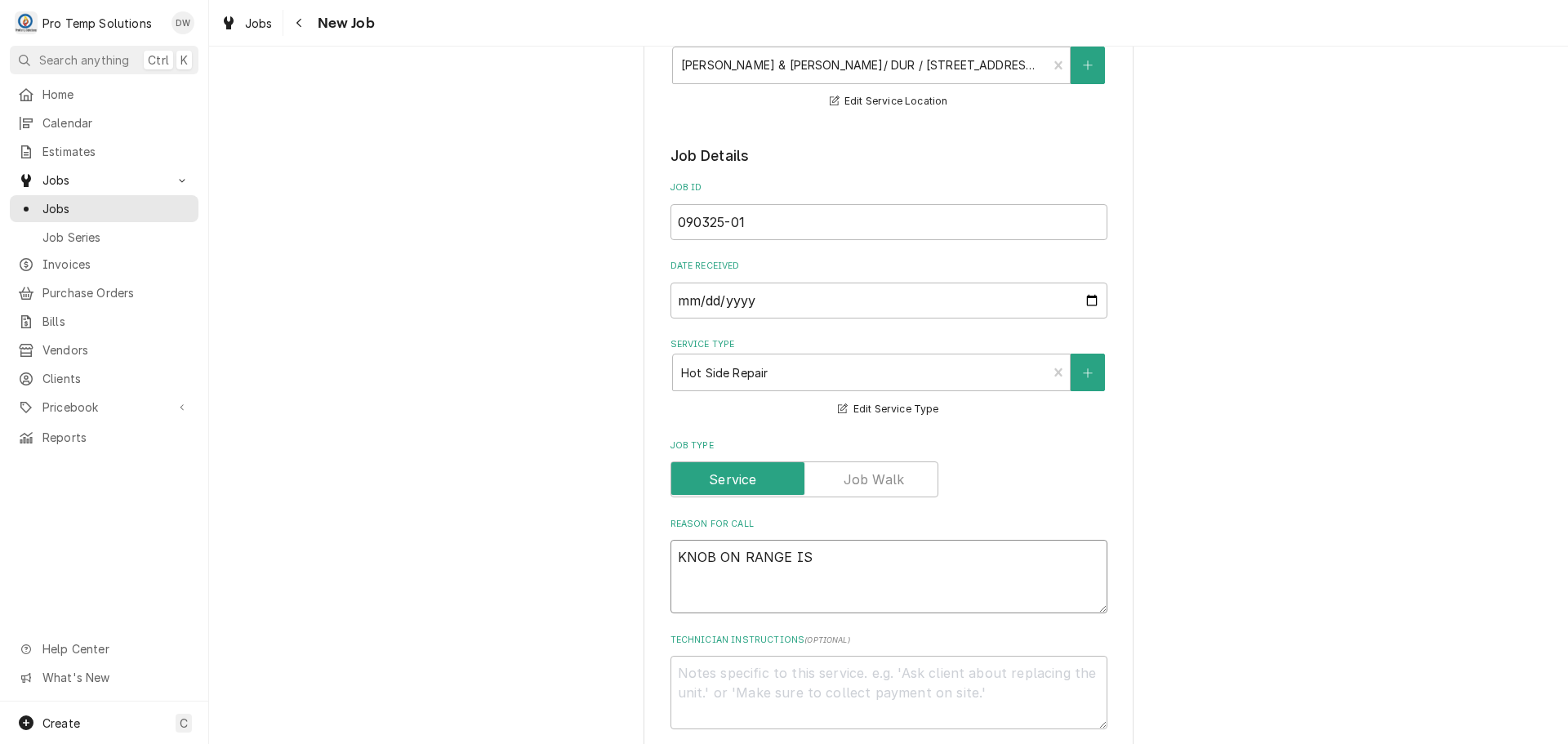
type textarea "x"
type textarea "KNOB ON RANGE IS B"
type textarea "x"
type textarea "KNOB ON RANGE IS BR"
type textarea "x"
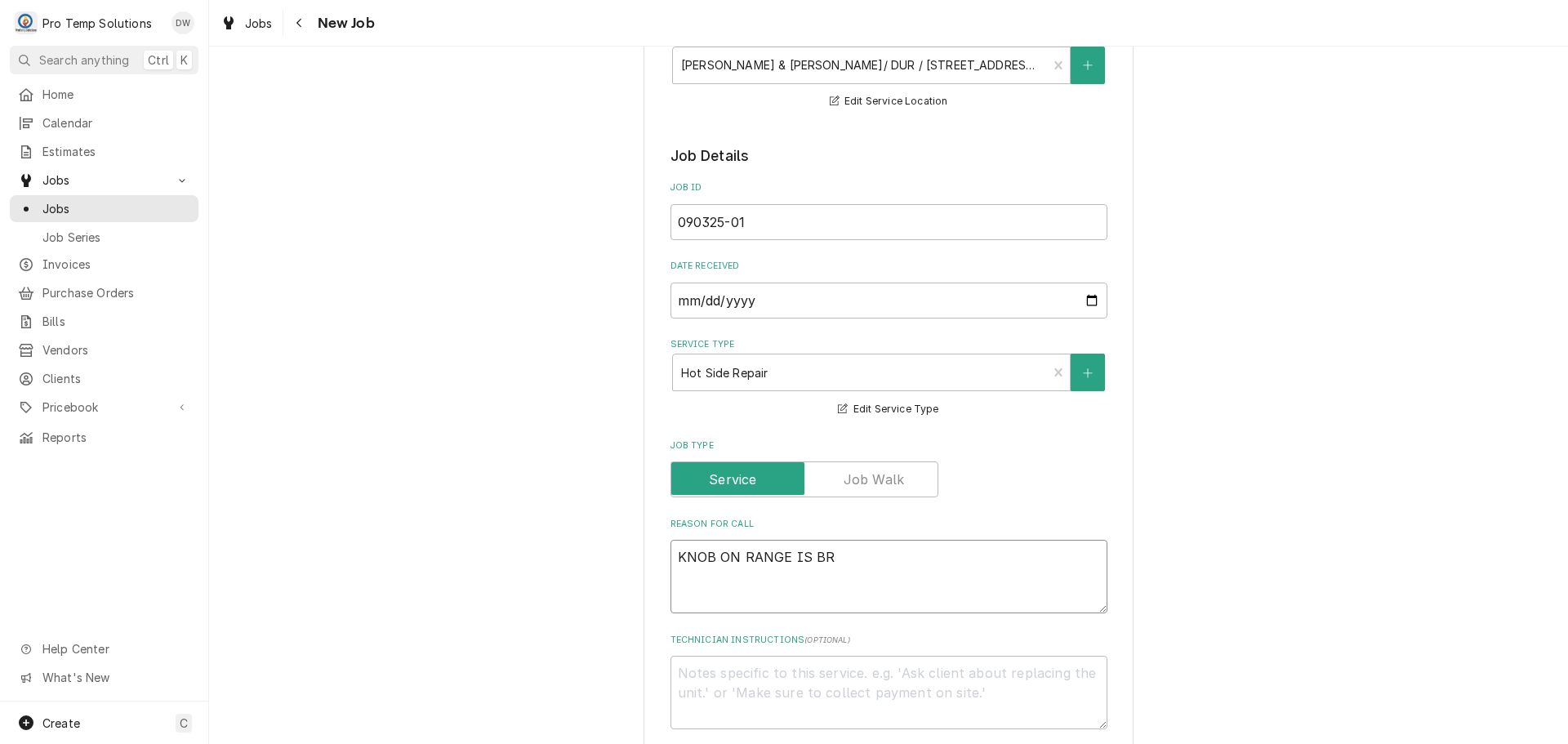
type textarea "KNOB ON RANGE IS BRO"
type textarea "x"
type textarea "KNOB ON RANGE IS BROK"
type textarea "x"
type textarea "KNOB ON RANGE IS BROKE"
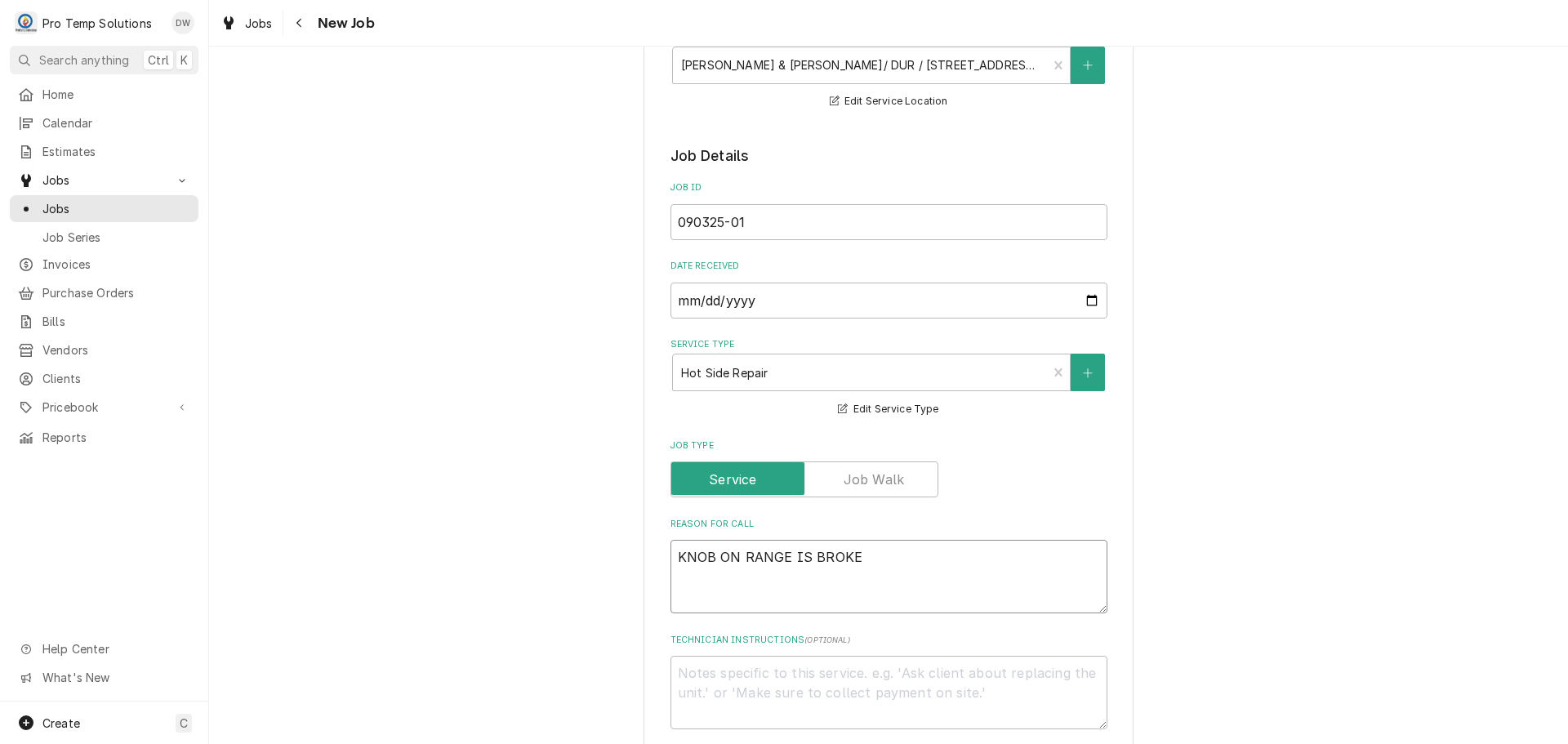
type textarea "x"
type textarea "KNOB ON RANGE IS BROKEN"
type textarea "x"
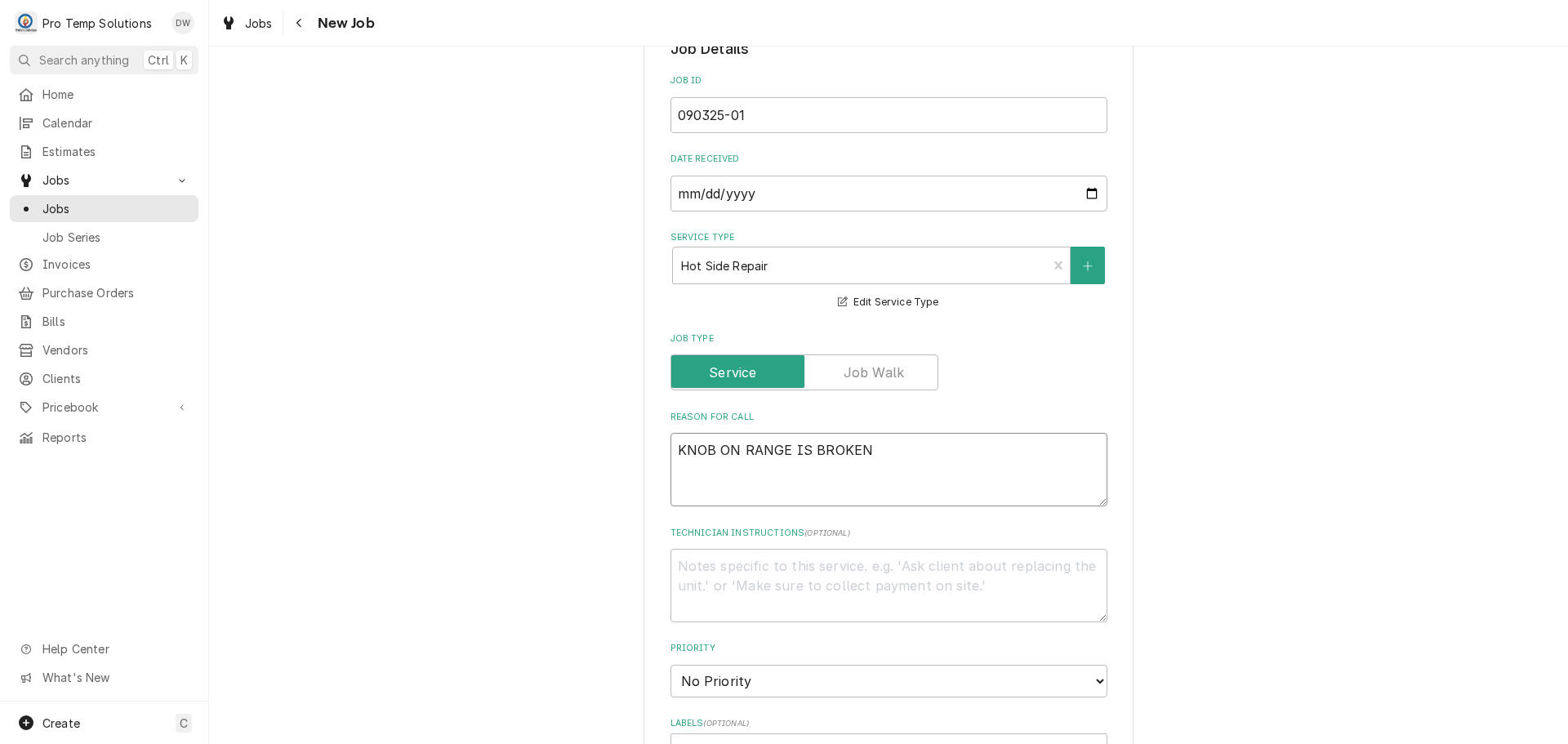
scroll to position [653, 0]
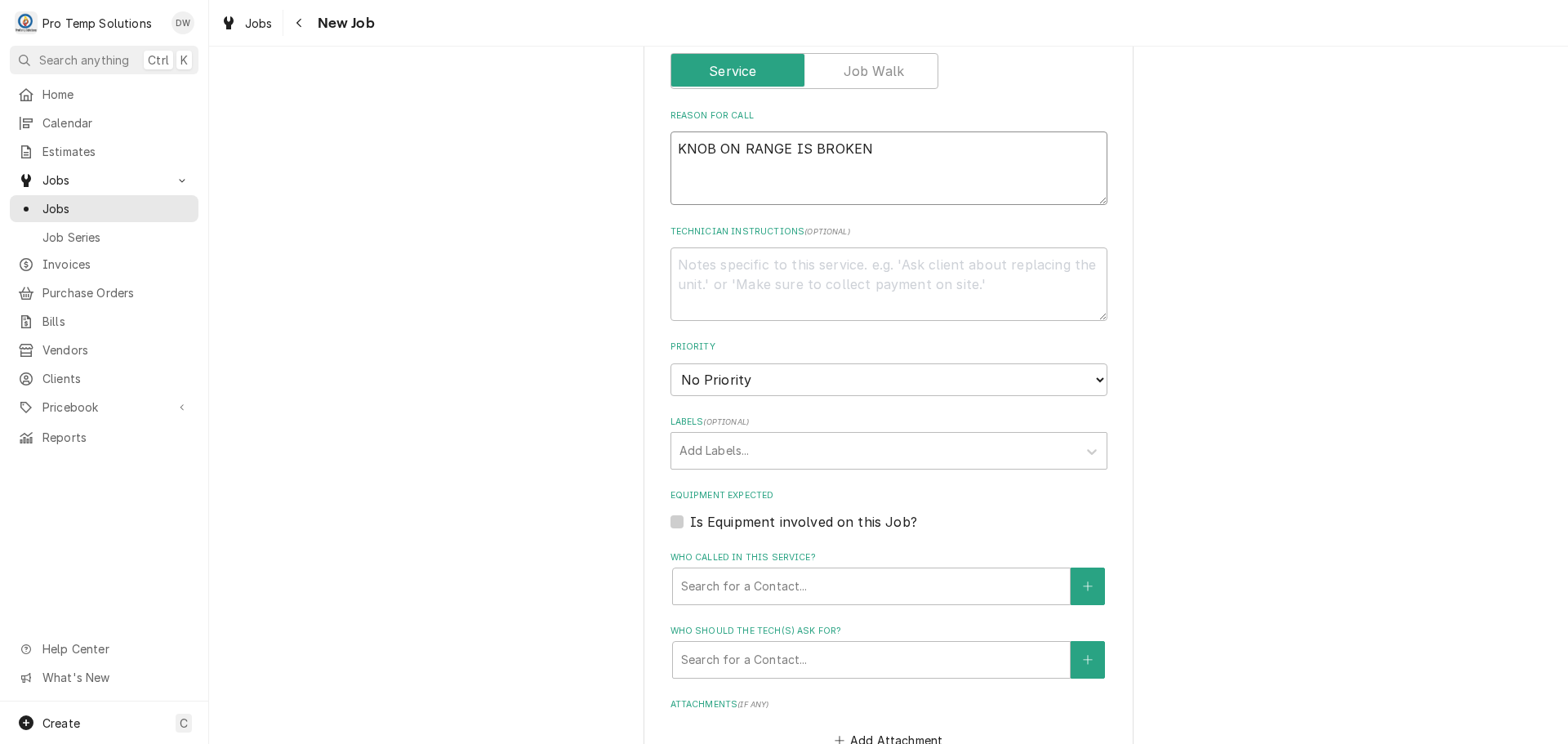
type textarea "KNOB ON RANGE IS BROKEN"
click at [690, 521] on label "Is Equipment involved on this Job?" at bounding box center [803, 521] width 227 height 19
click at [690, 521] on input "Equipment Expected" at bounding box center [908, 529] width 437 height 36
checkbox input "true"
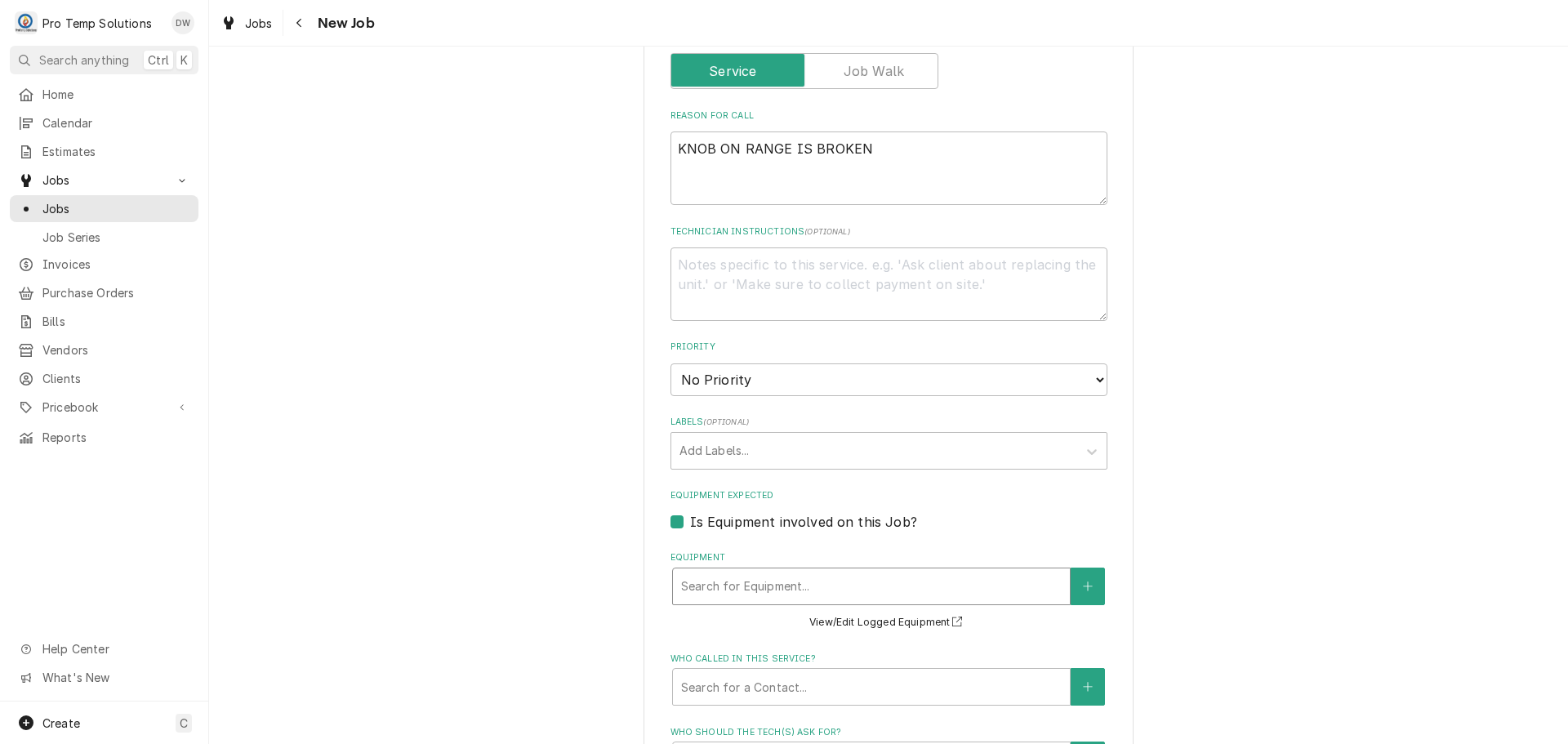
click at [826, 585] on div "Equipment" at bounding box center [872, 586] width 381 height 29
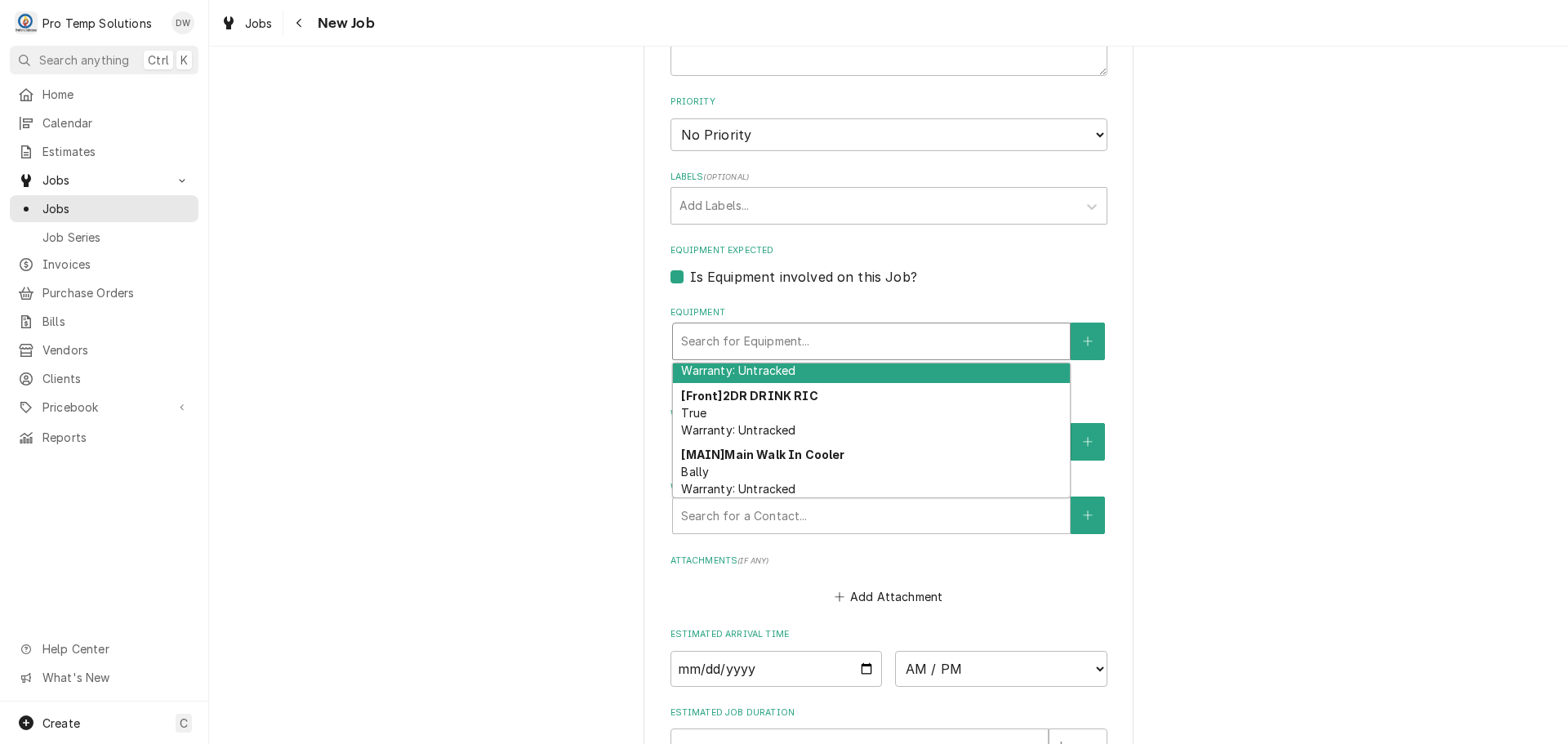
scroll to position [264, 0]
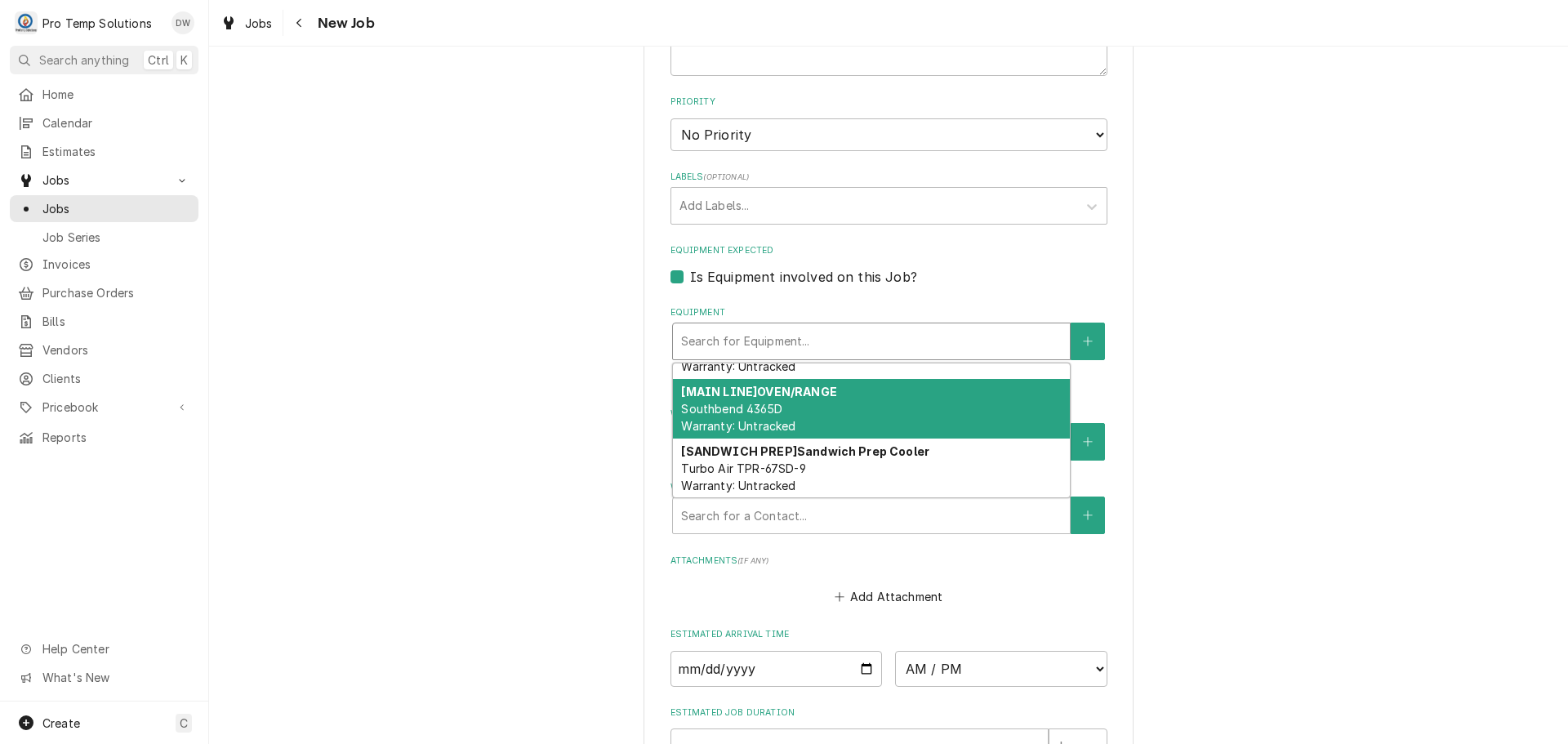
click at [933, 397] on div "[MAIN LINE] OVEN/RANGE Southbend 4365D Warranty: Untracked" at bounding box center [871, 408] width 397 height 59
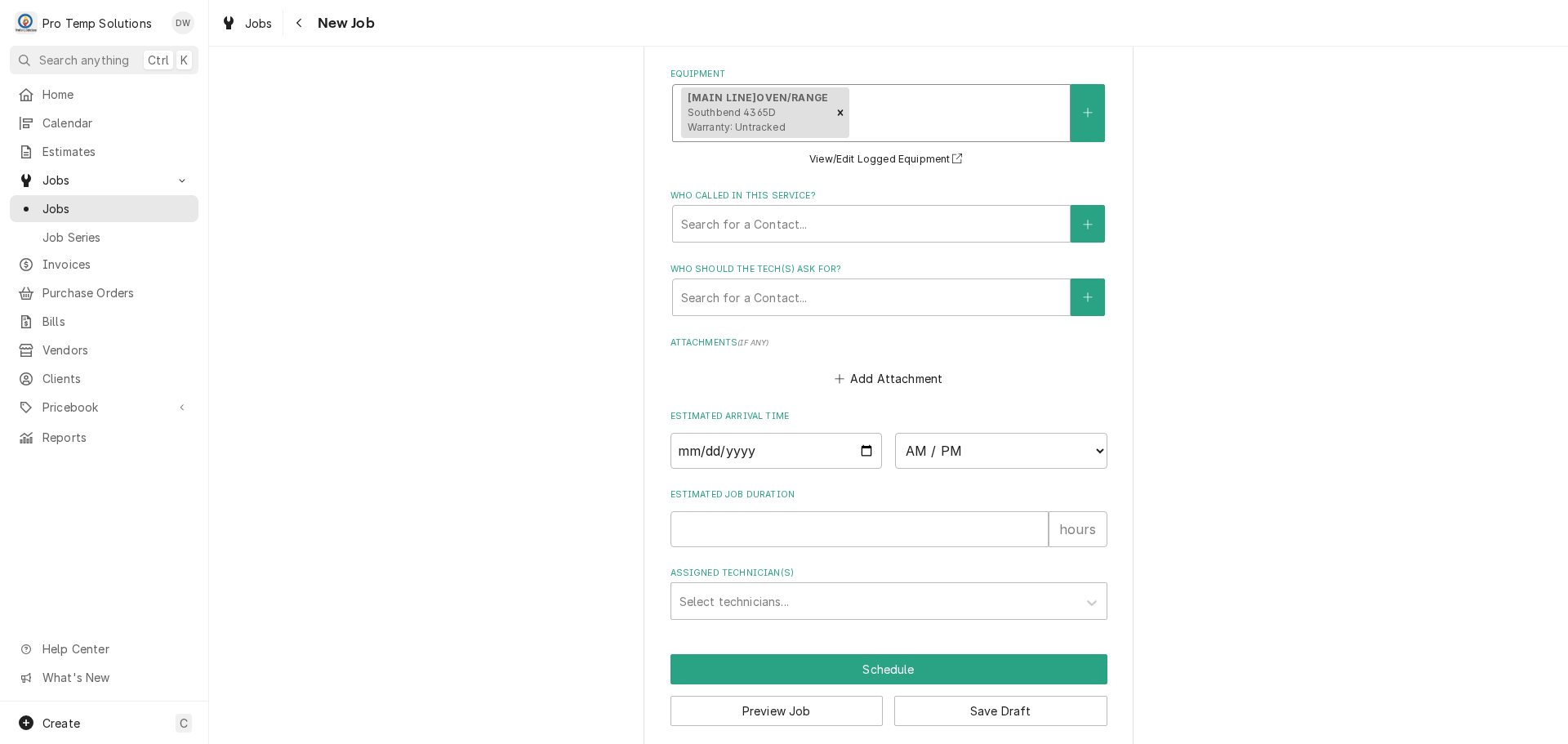
scroll to position [1154, 0]
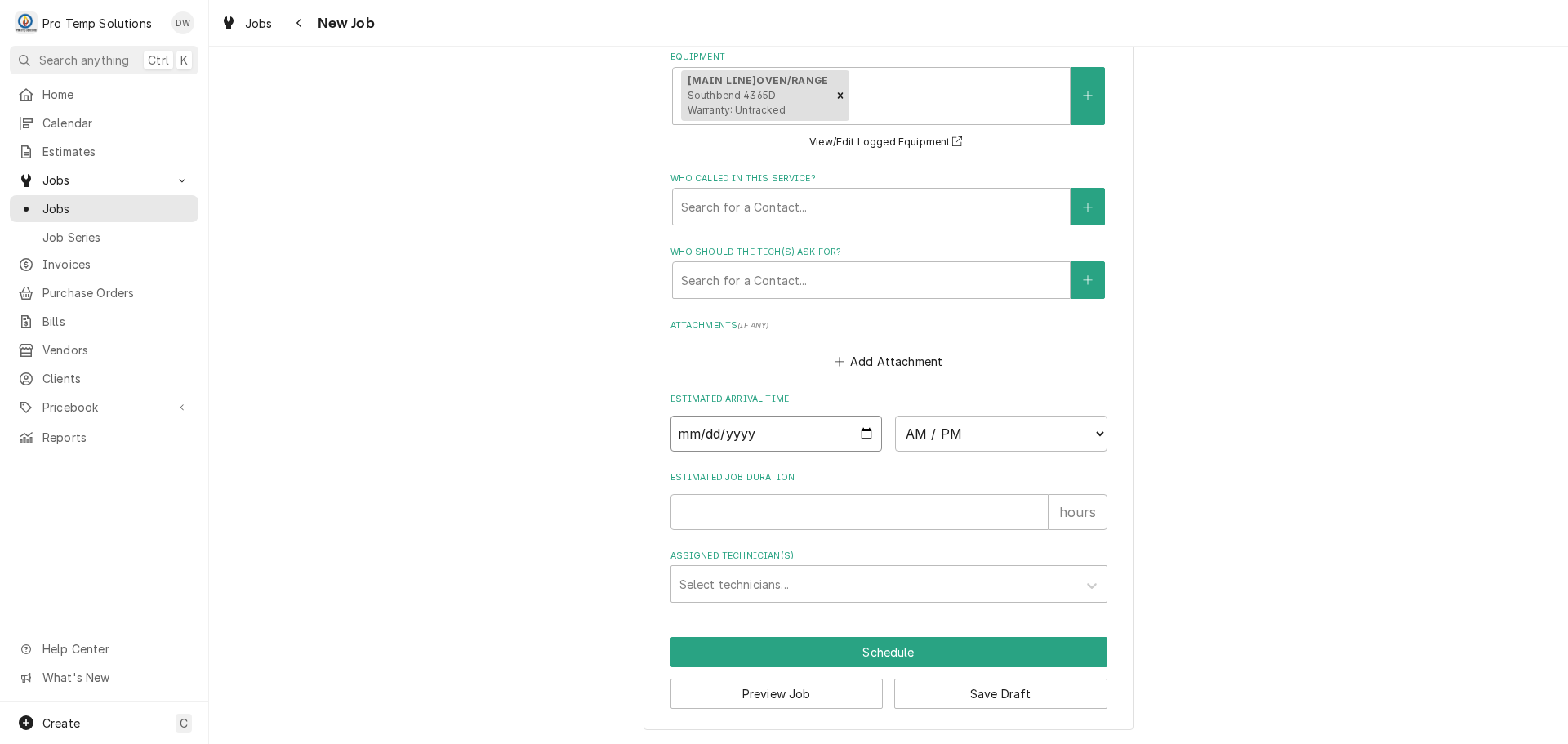
click at [863, 434] on input "Date" at bounding box center [776, 433] width 212 height 36
type textarea "x"
type input "2025-09-03"
type textarea "x"
click at [1088, 432] on select "AM / PM 6:00 AM 6:15 AM 6:30 AM 6:45 AM 7:00 AM 7:15 AM 7:30 AM 7:45 AM 8:00 AM…" at bounding box center [1001, 433] width 212 height 36
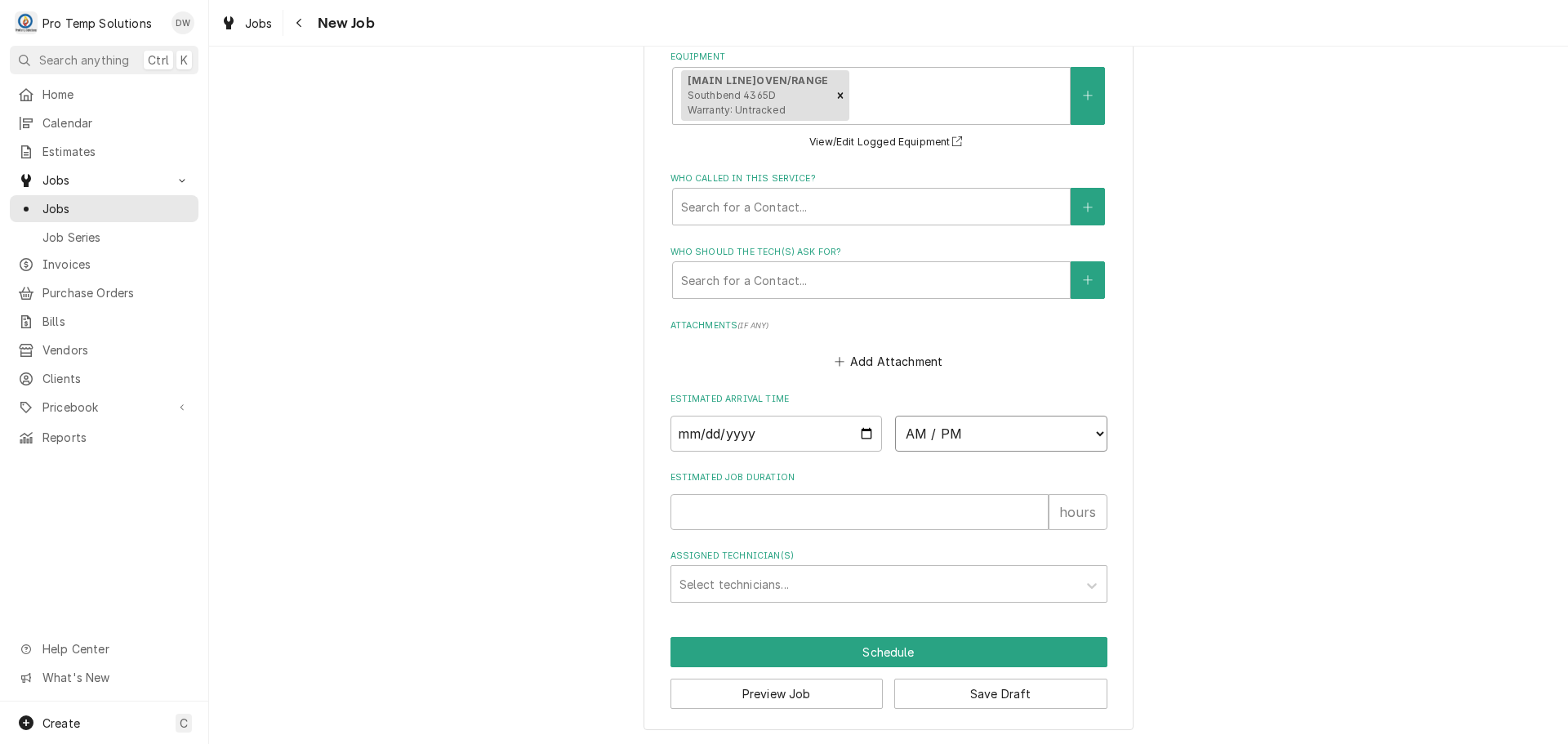
select select "13:30:00"
click at [895, 416] on select "AM / PM 6:00 AM 6:15 AM 6:30 AM 6:45 AM 7:00 AM 7:15 AM 7:30 AM 7:45 AM 8:00 AM…" at bounding box center [1001, 433] width 212 height 36
click at [967, 509] on input "Estimated Job Duration" at bounding box center [859, 512] width 378 height 36
type textarea "x"
type input "1"
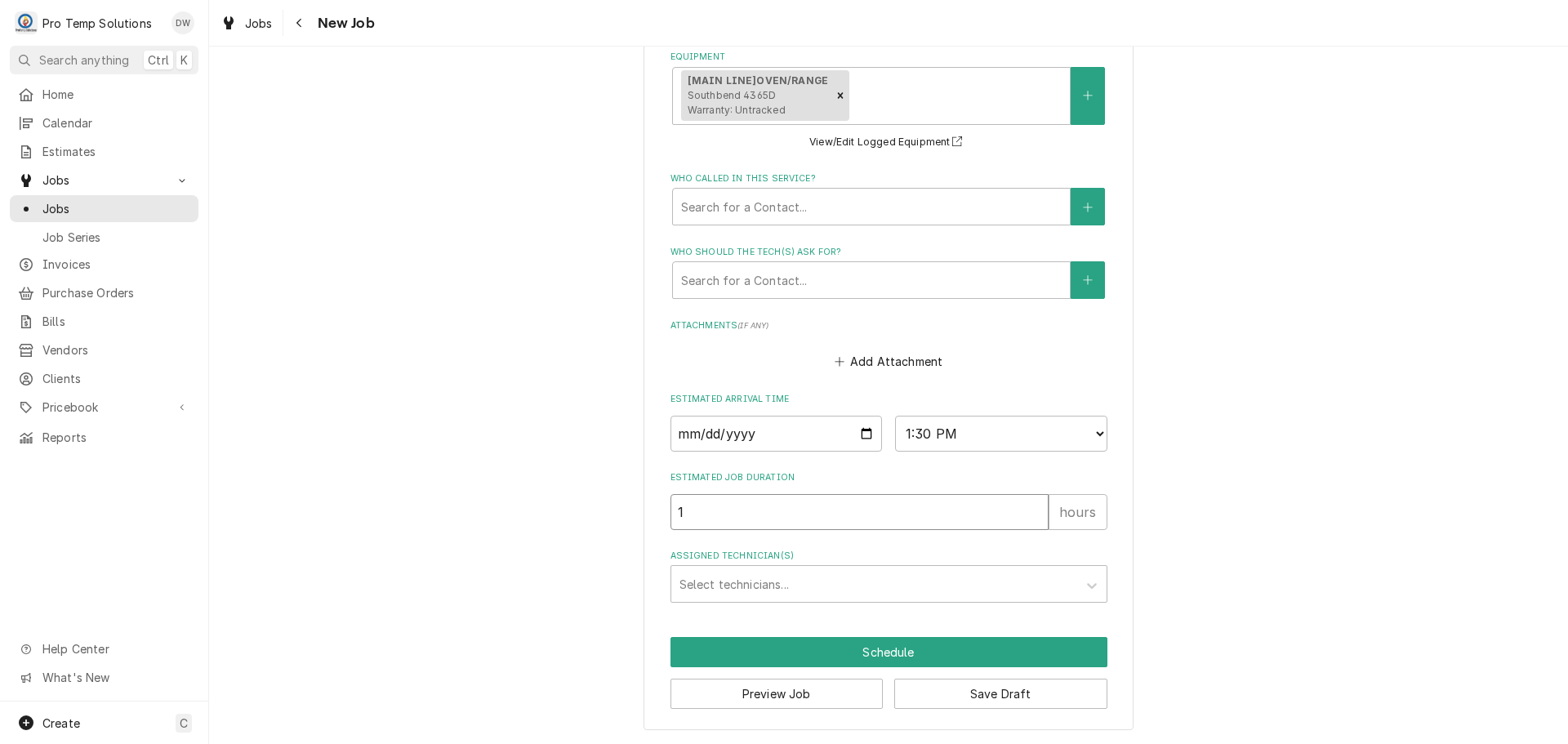
type textarea "x"
type input "1"
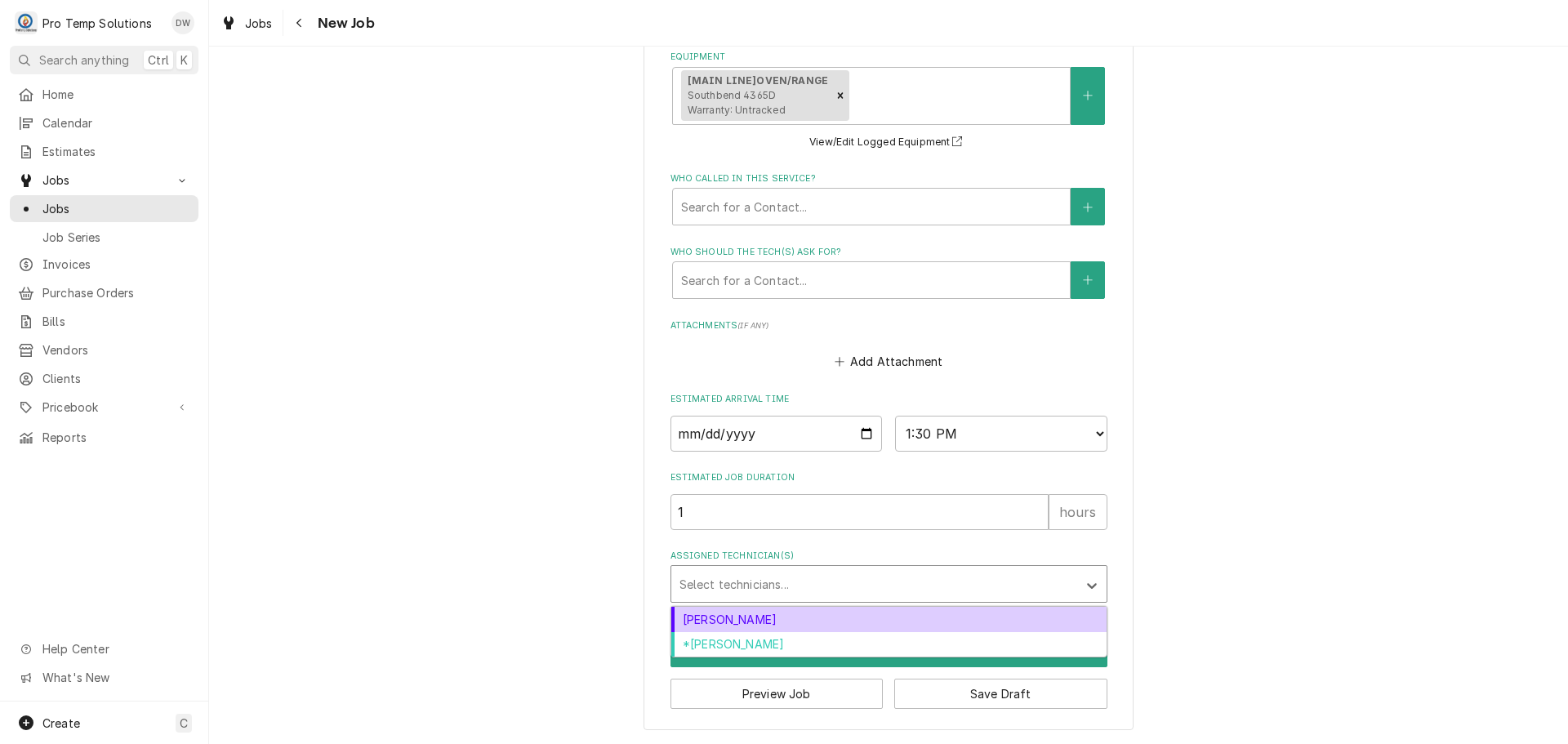
click at [871, 590] on div "Assigned Technician(s)" at bounding box center [874, 584] width 389 height 29
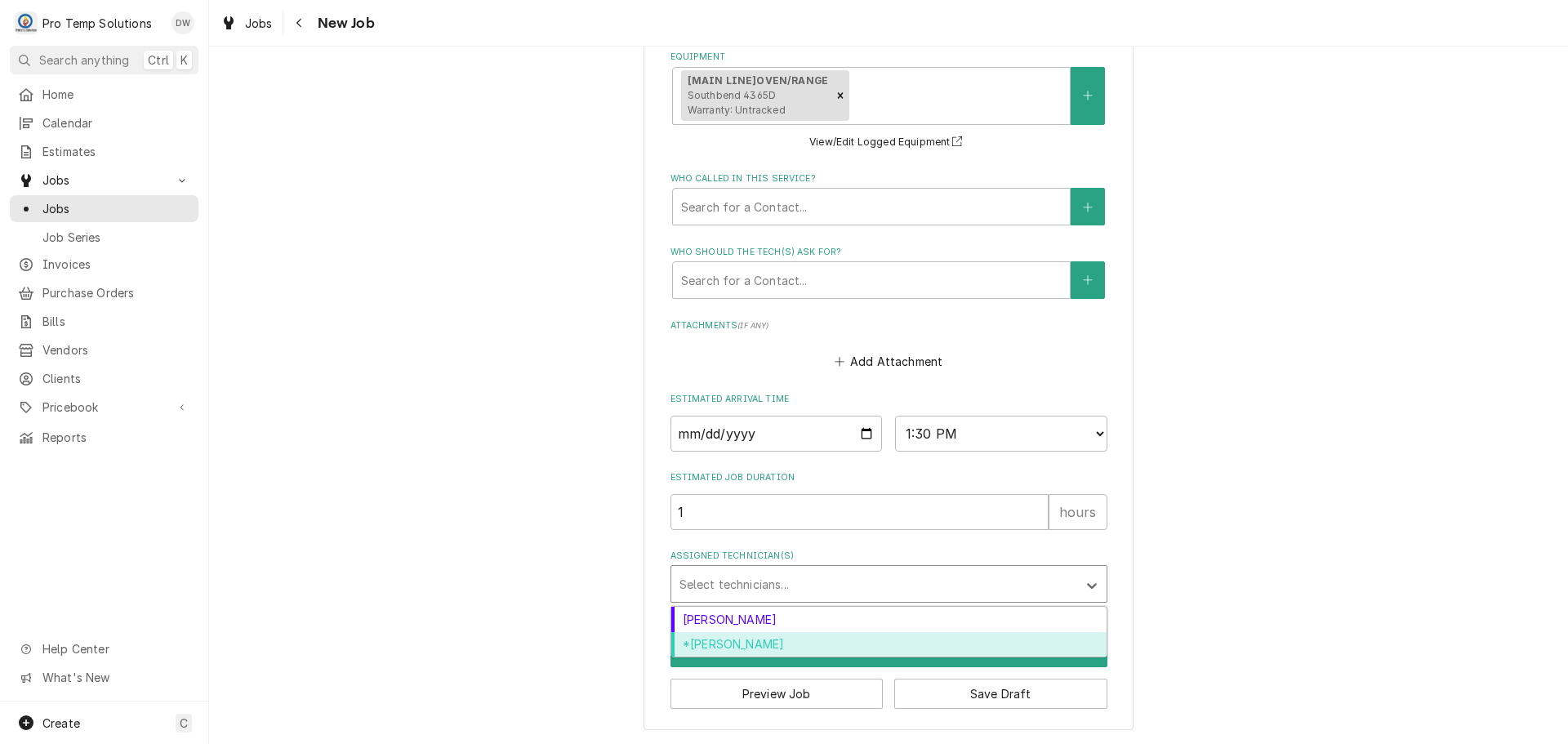
click at [806, 645] on div "*Kevin Williams" at bounding box center [888, 645] width 435 height 25
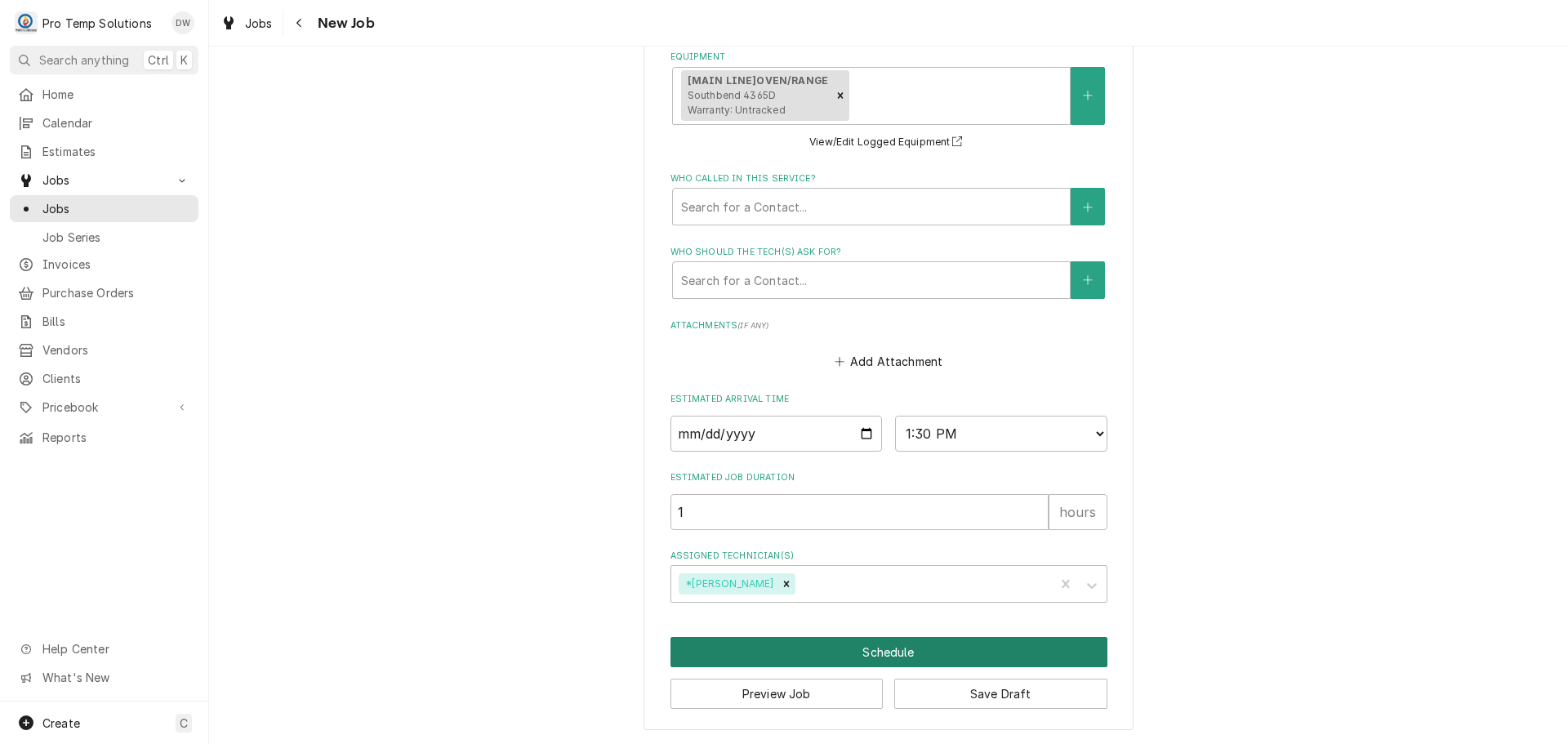
click at [887, 651] on button "Schedule" at bounding box center [888, 652] width 437 height 30
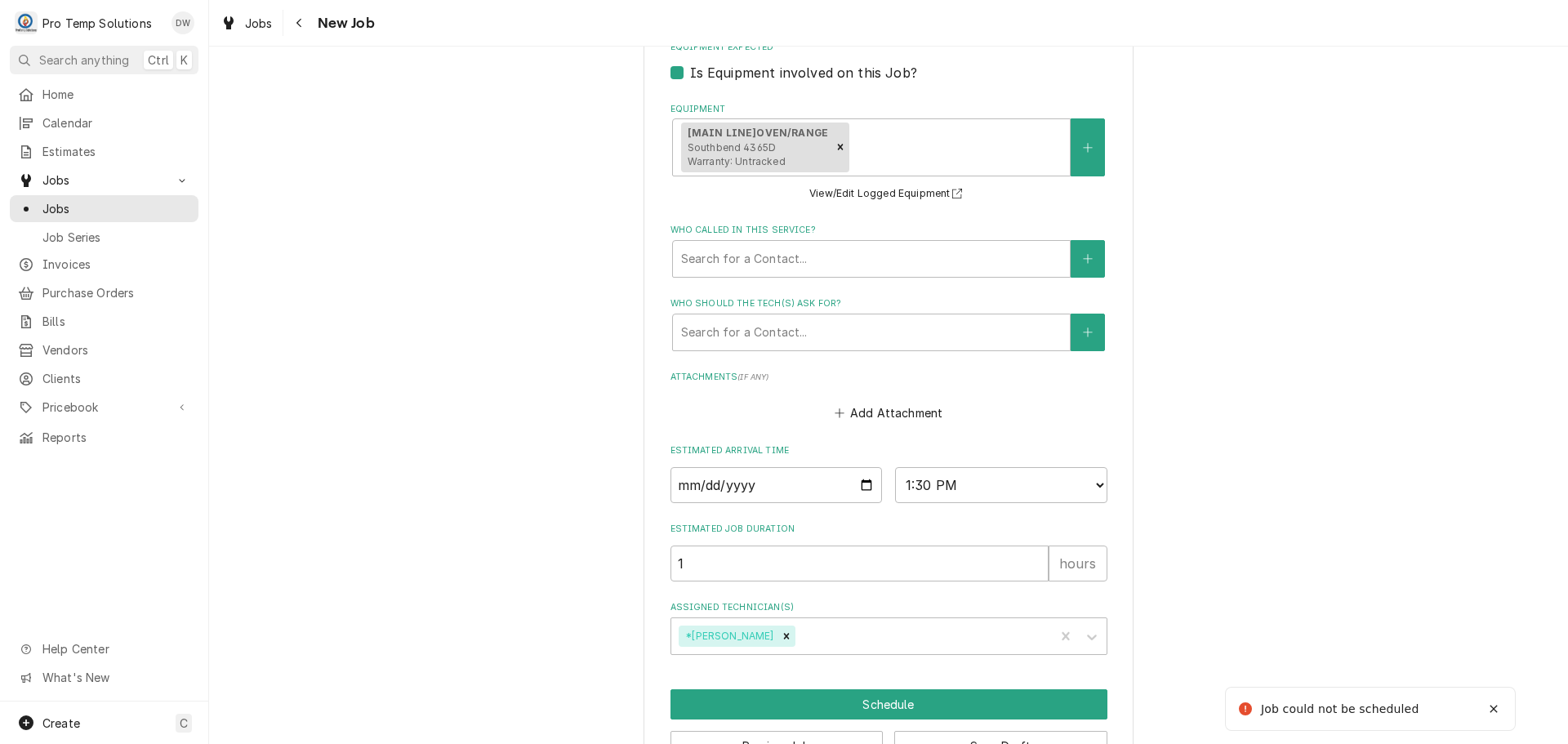
scroll to position [380, 0]
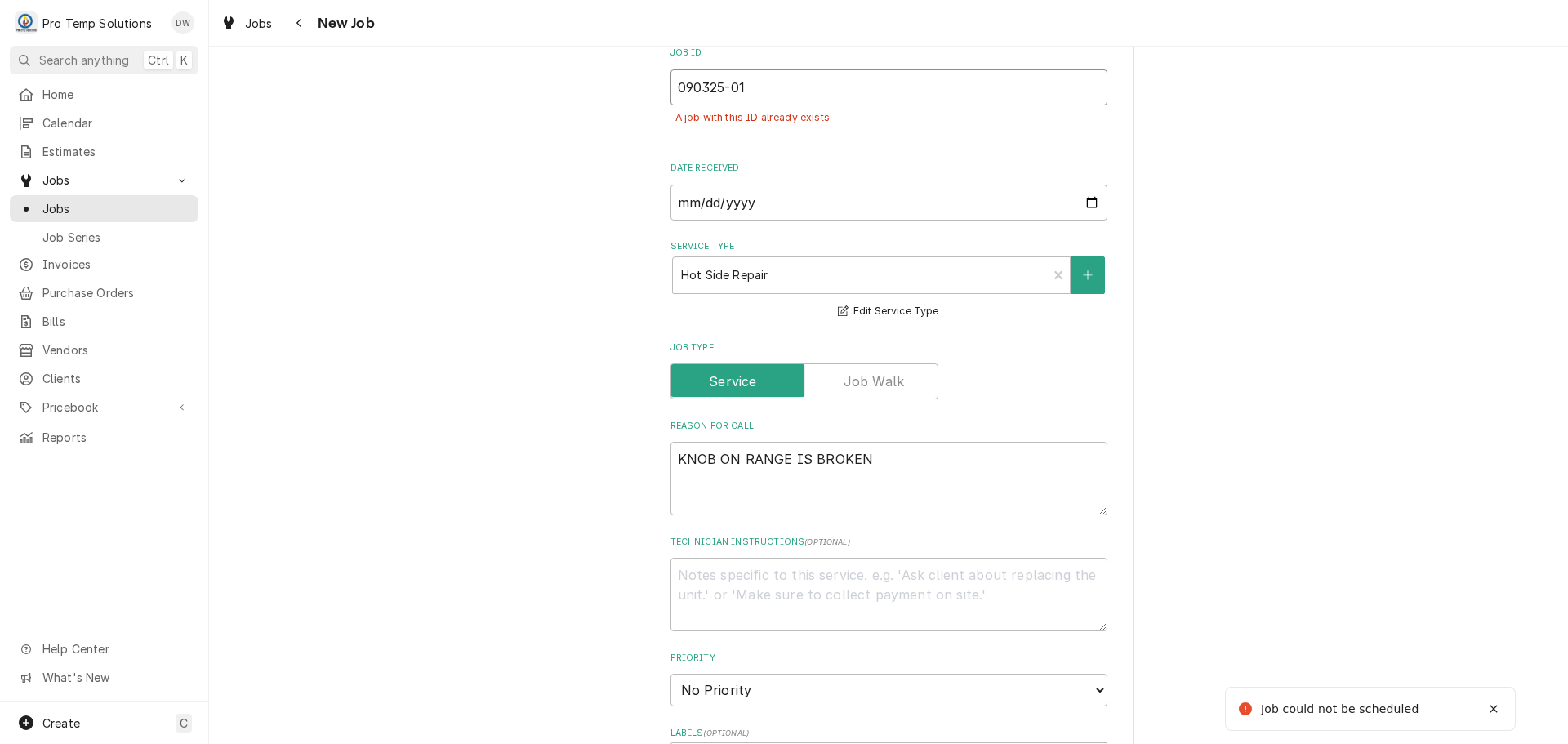
click at [740, 89] on input "090325-01" at bounding box center [888, 87] width 437 height 36
type textarea "x"
type input "090325-0"
type textarea "x"
type input "090325-02"
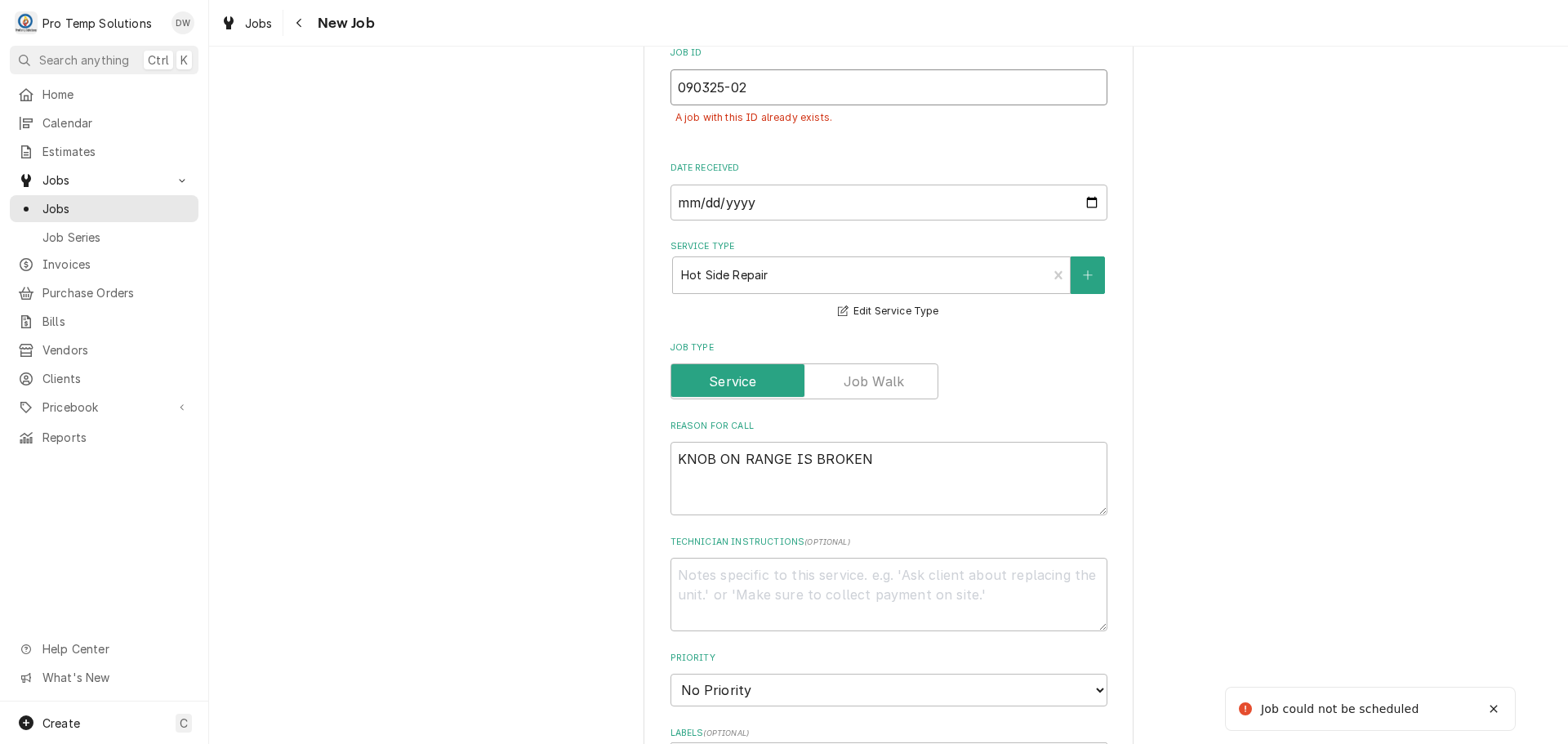
type textarea "x"
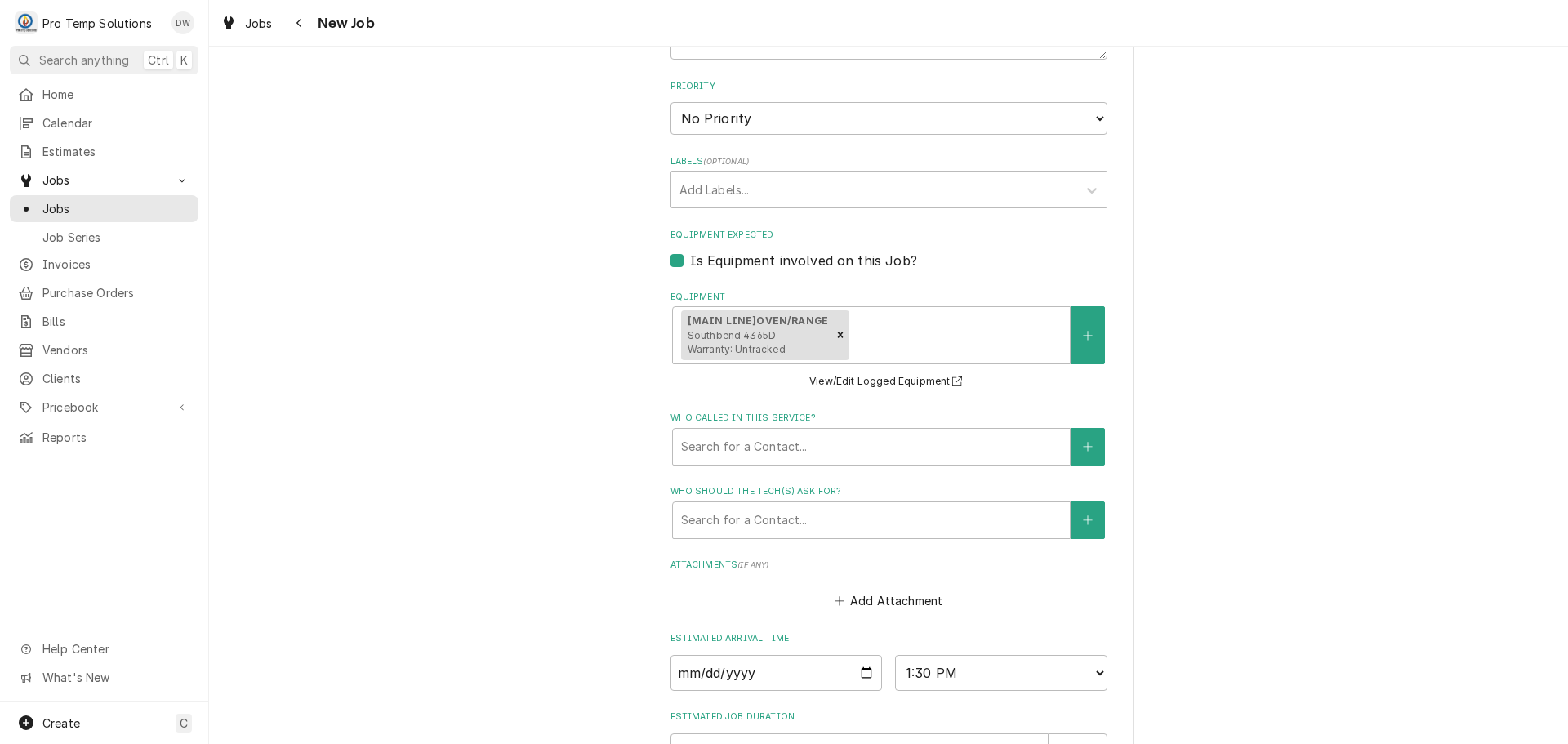
scroll to position [1192, 0]
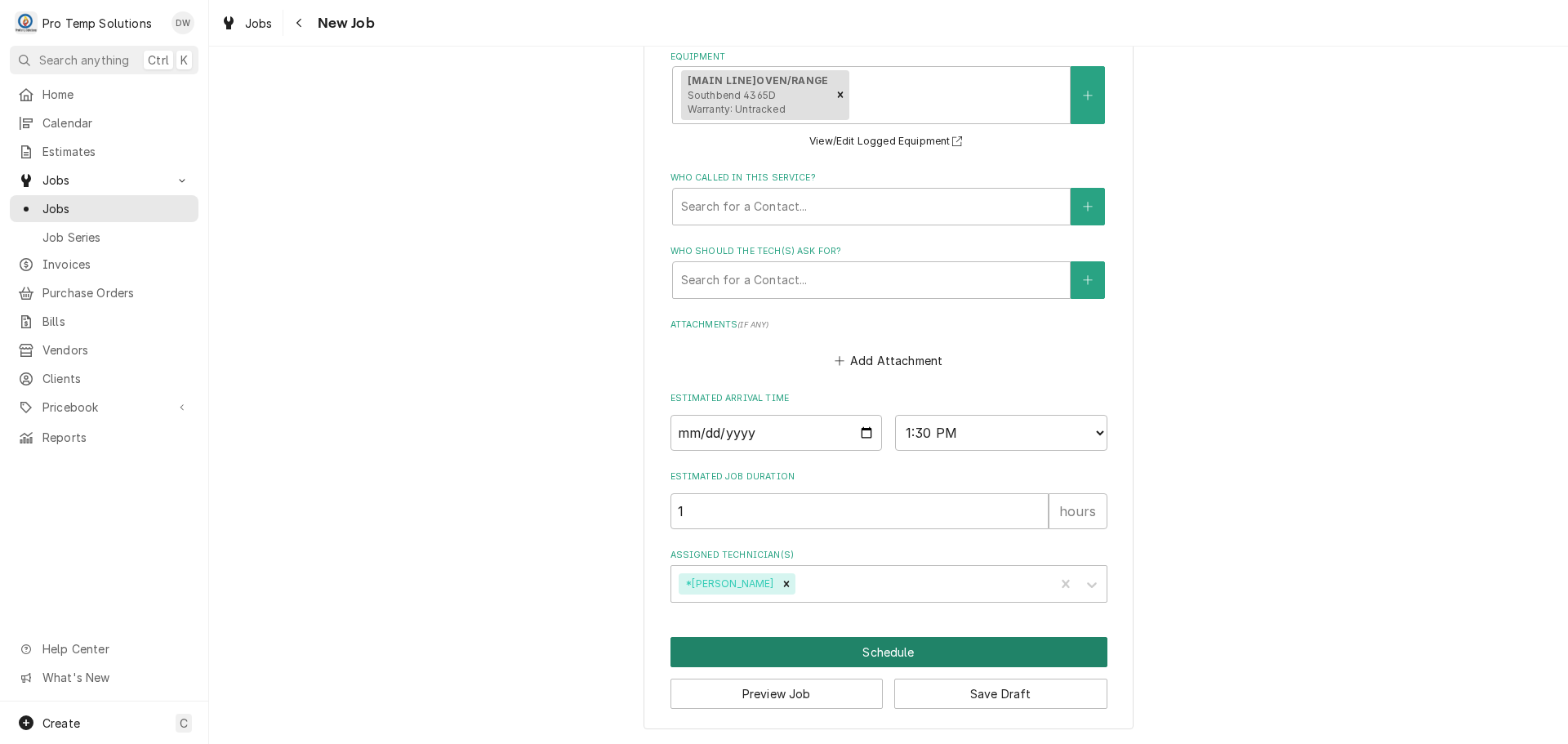
type input "090325-02"
click at [874, 653] on button "Schedule" at bounding box center [888, 652] width 437 height 30
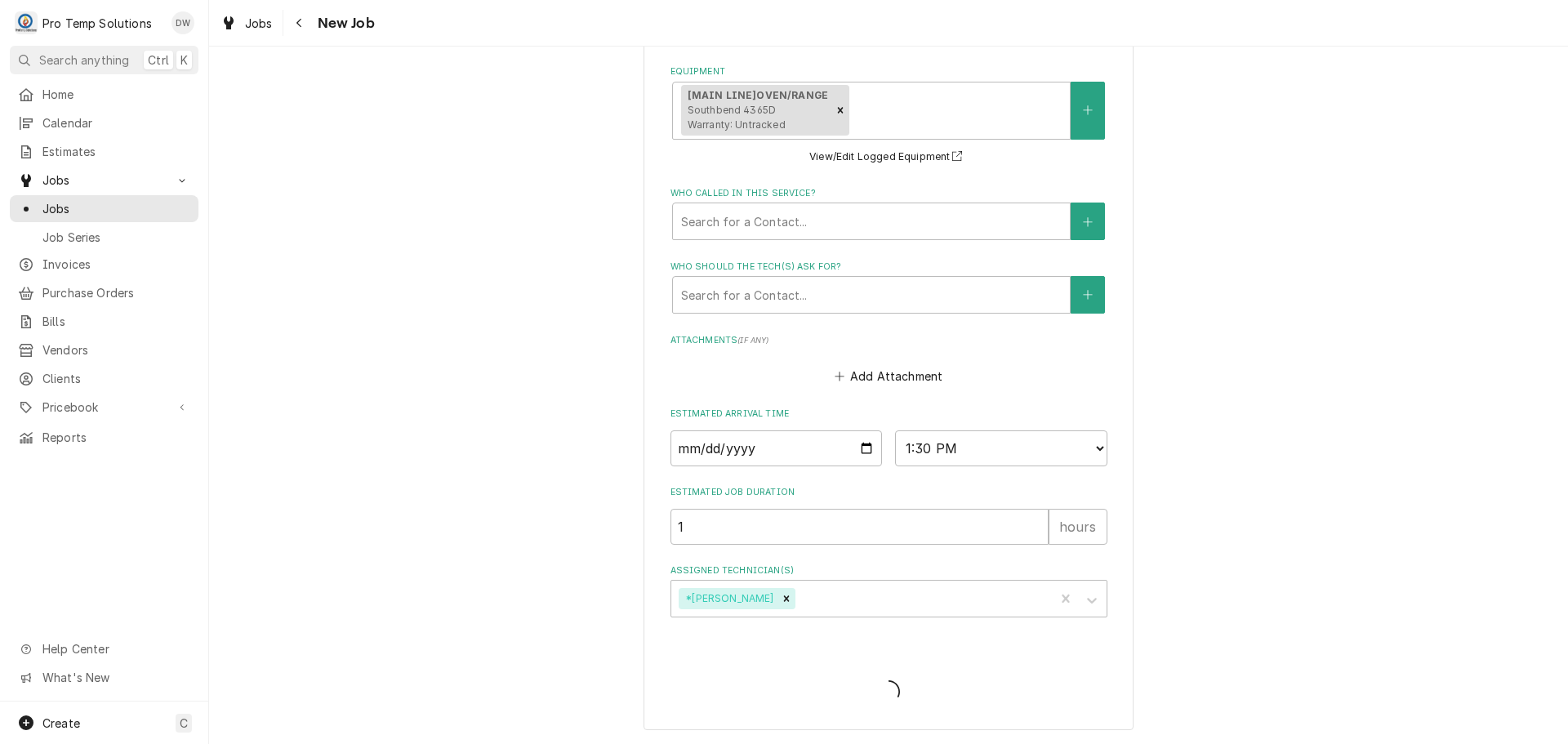
scroll to position [1139, 0]
type textarea "x"
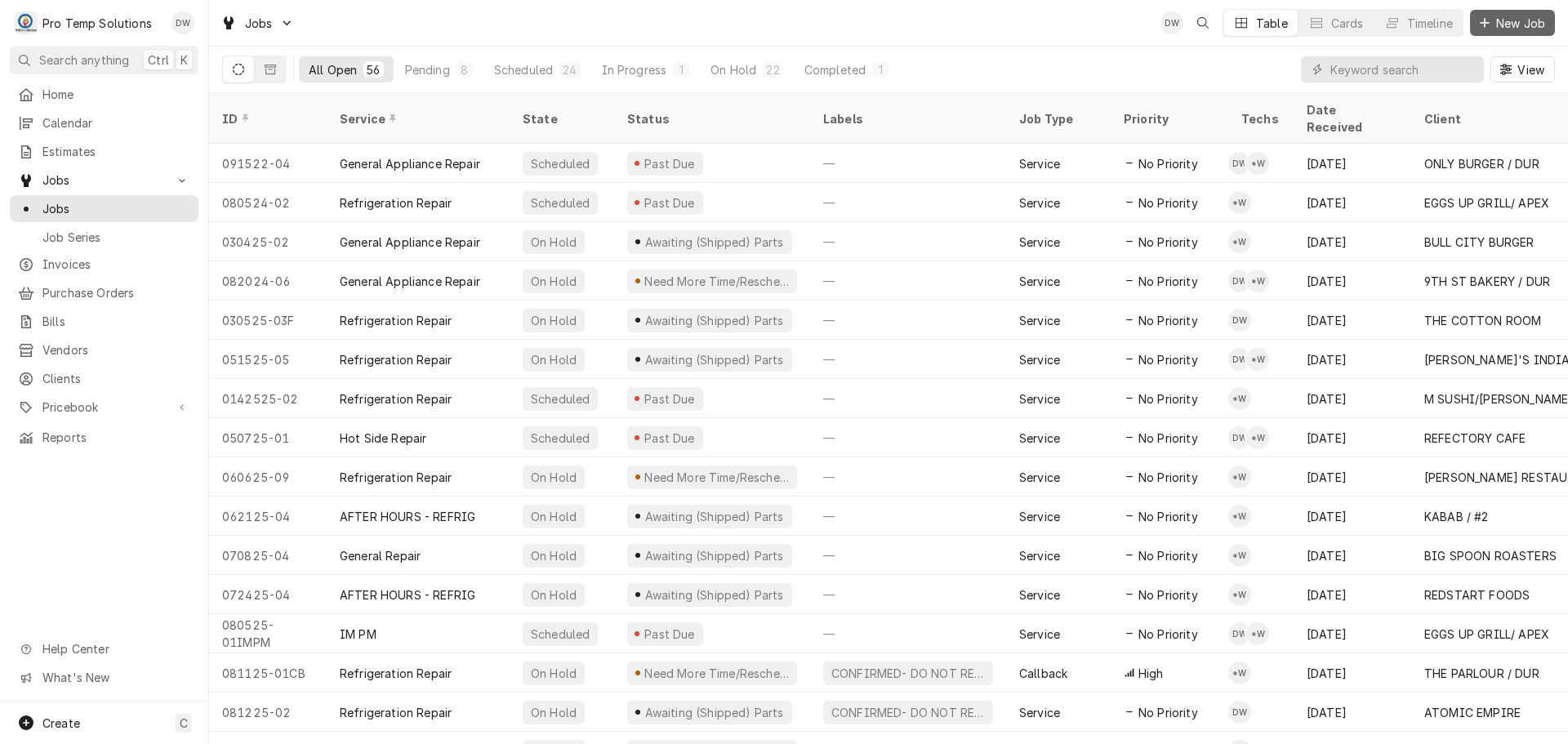
click at [1511, 19] on span "New Job" at bounding box center [1520, 23] width 55 height 18
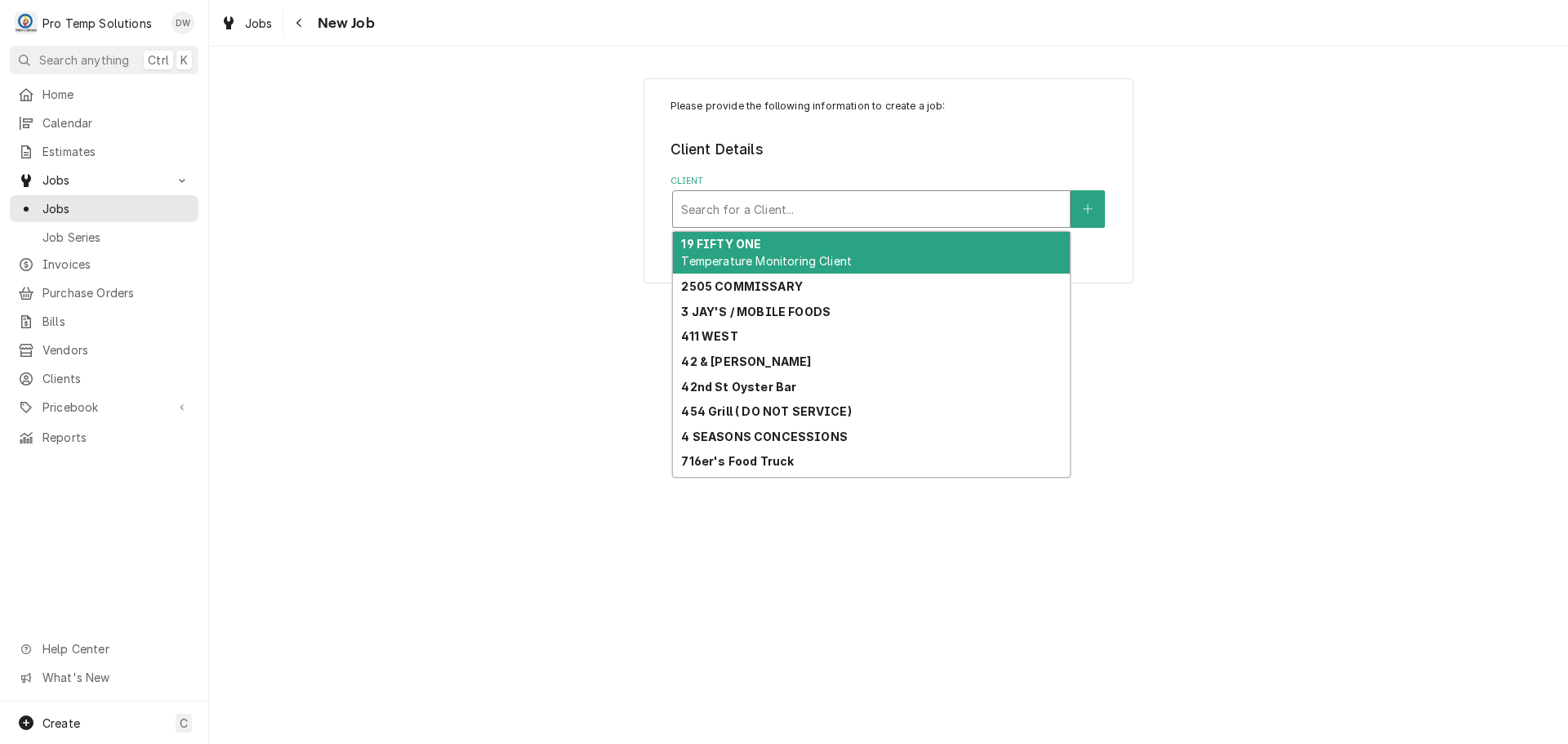
click at [928, 210] on div "Client" at bounding box center [872, 209] width 381 height 29
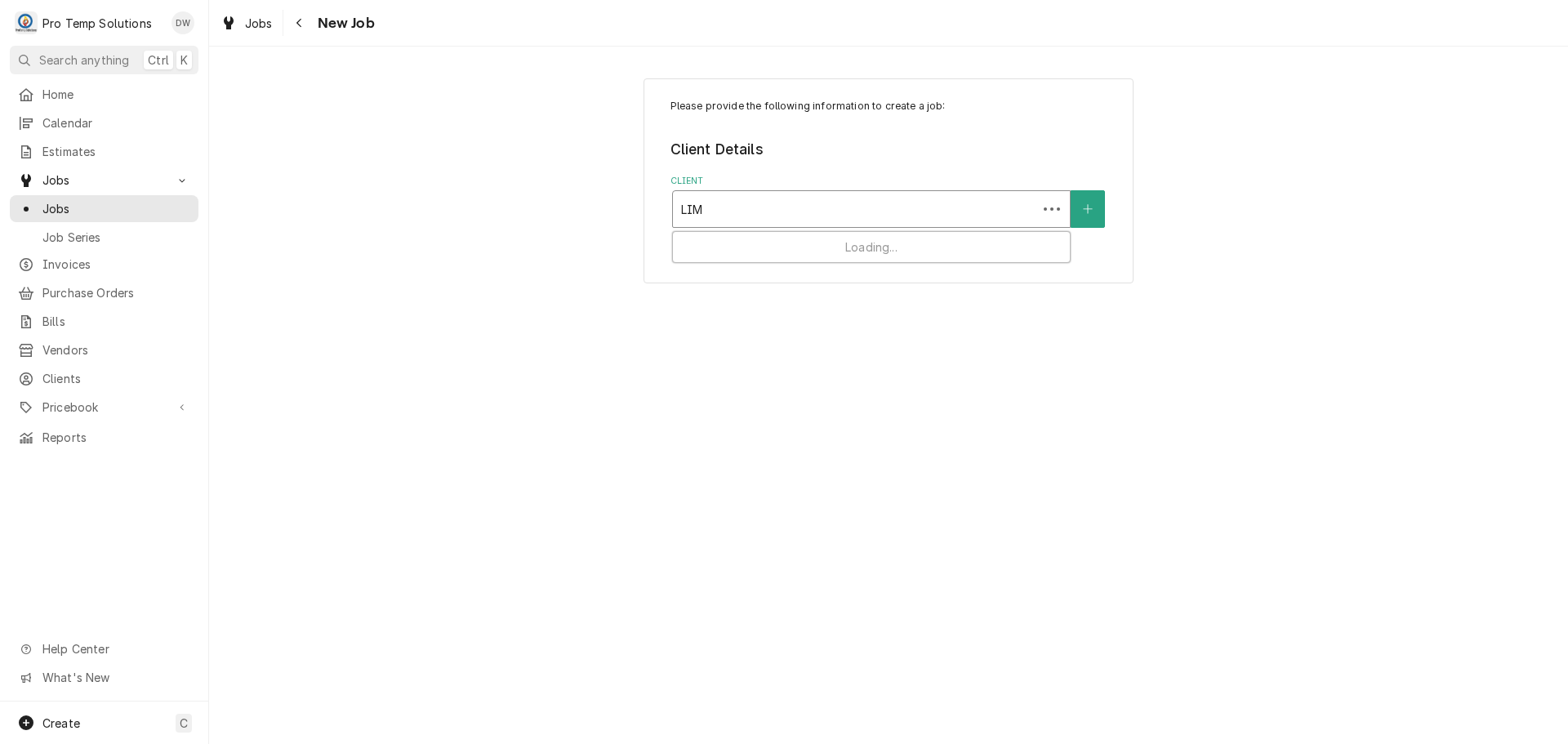
type input "LIME"
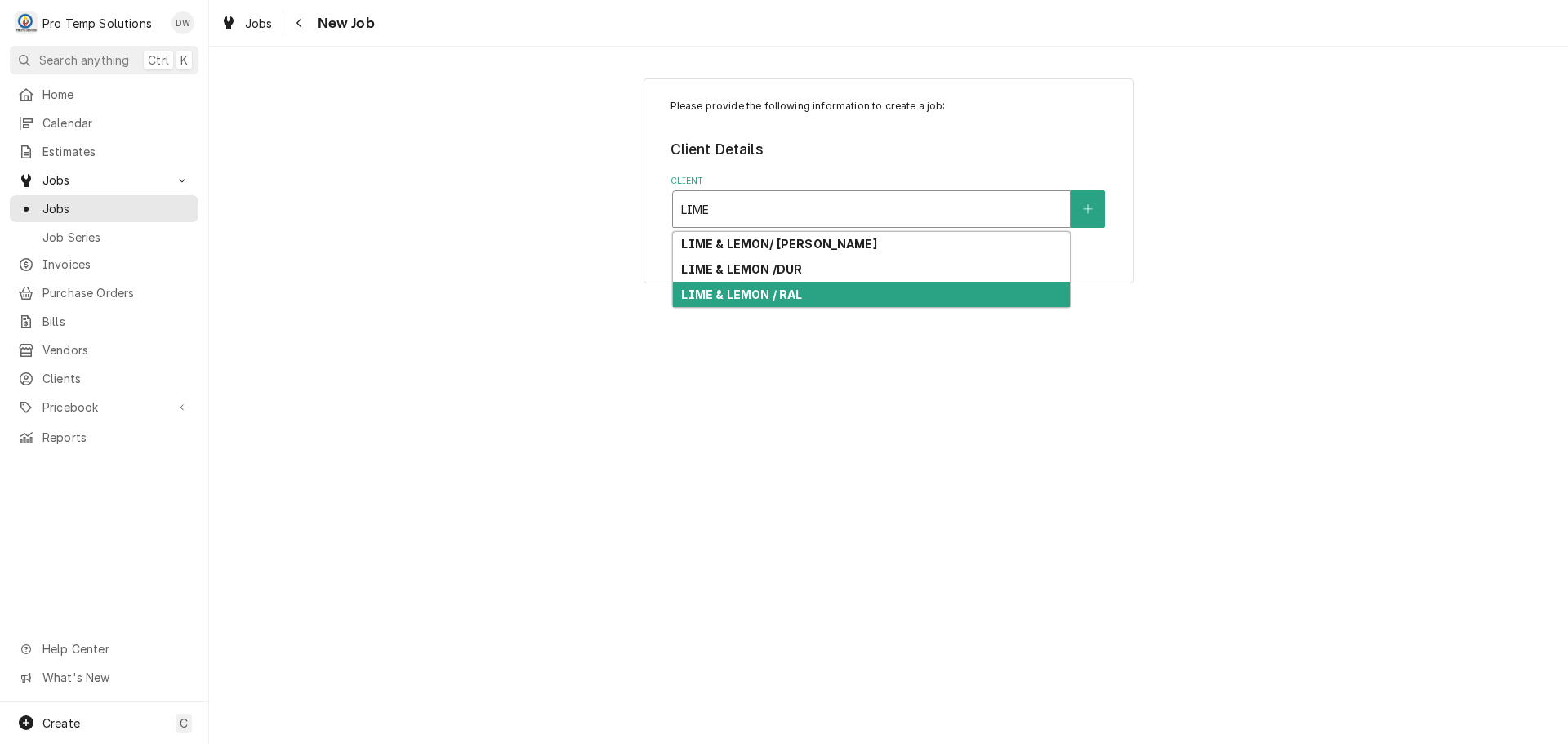
click at [892, 295] on div "LIME & LEMON / RAL" at bounding box center [871, 294] width 397 height 25
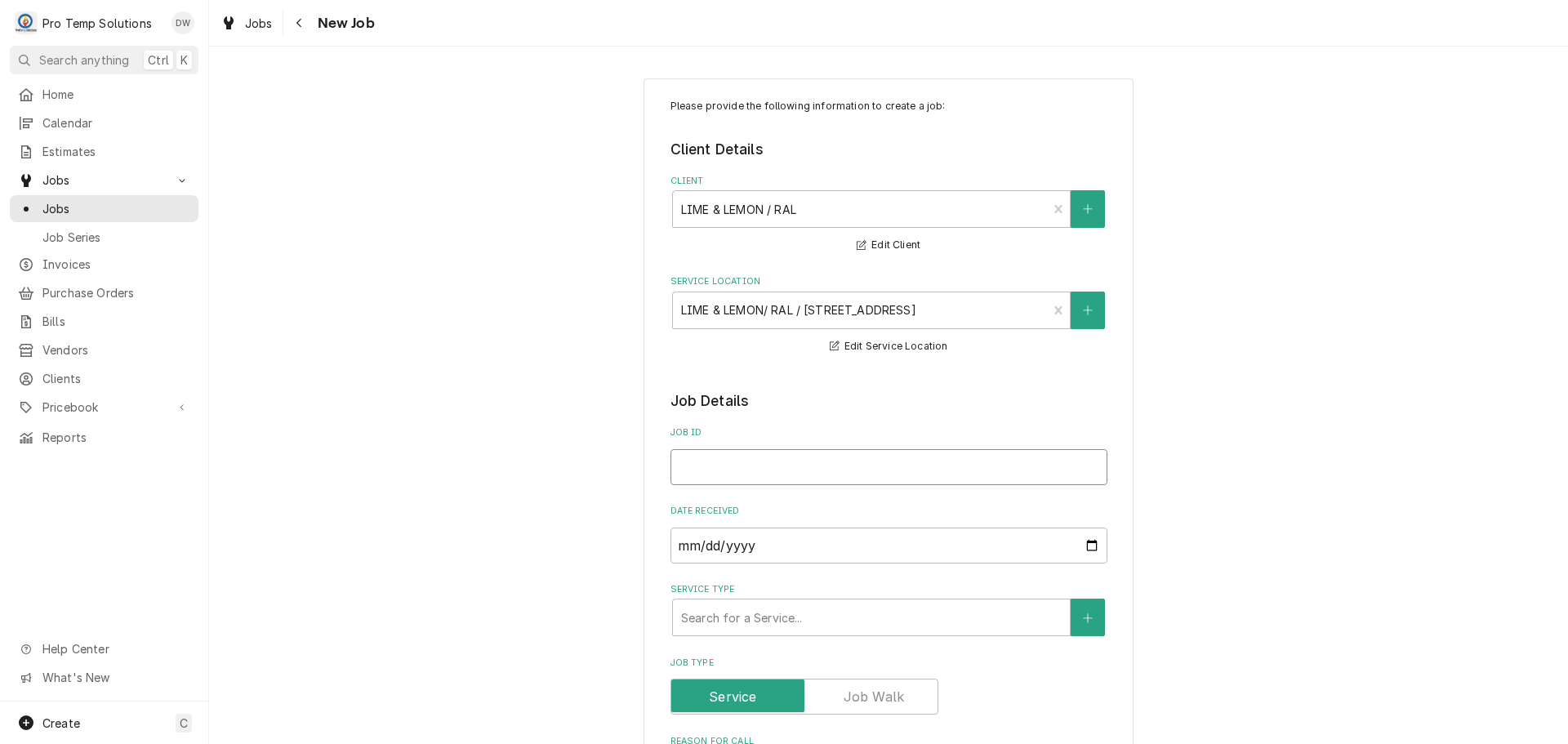
click at [790, 463] on input "Job ID" at bounding box center [888, 467] width 437 height 36
type textarea "x"
type input "L"
type textarea "x"
type input "LI"
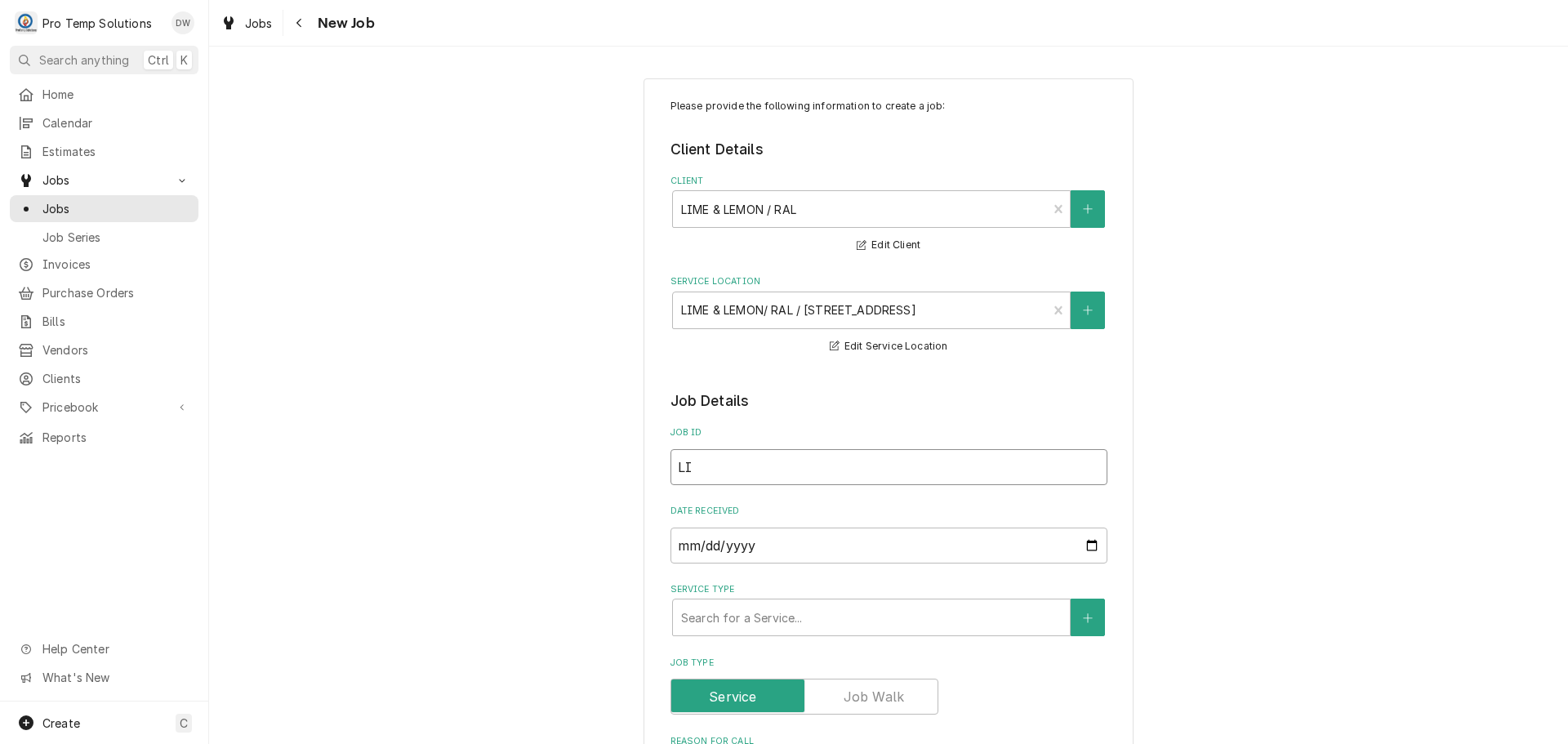
type textarea "x"
type input "LIM"
type textarea "x"
type input "LIME"
type textarea "x"
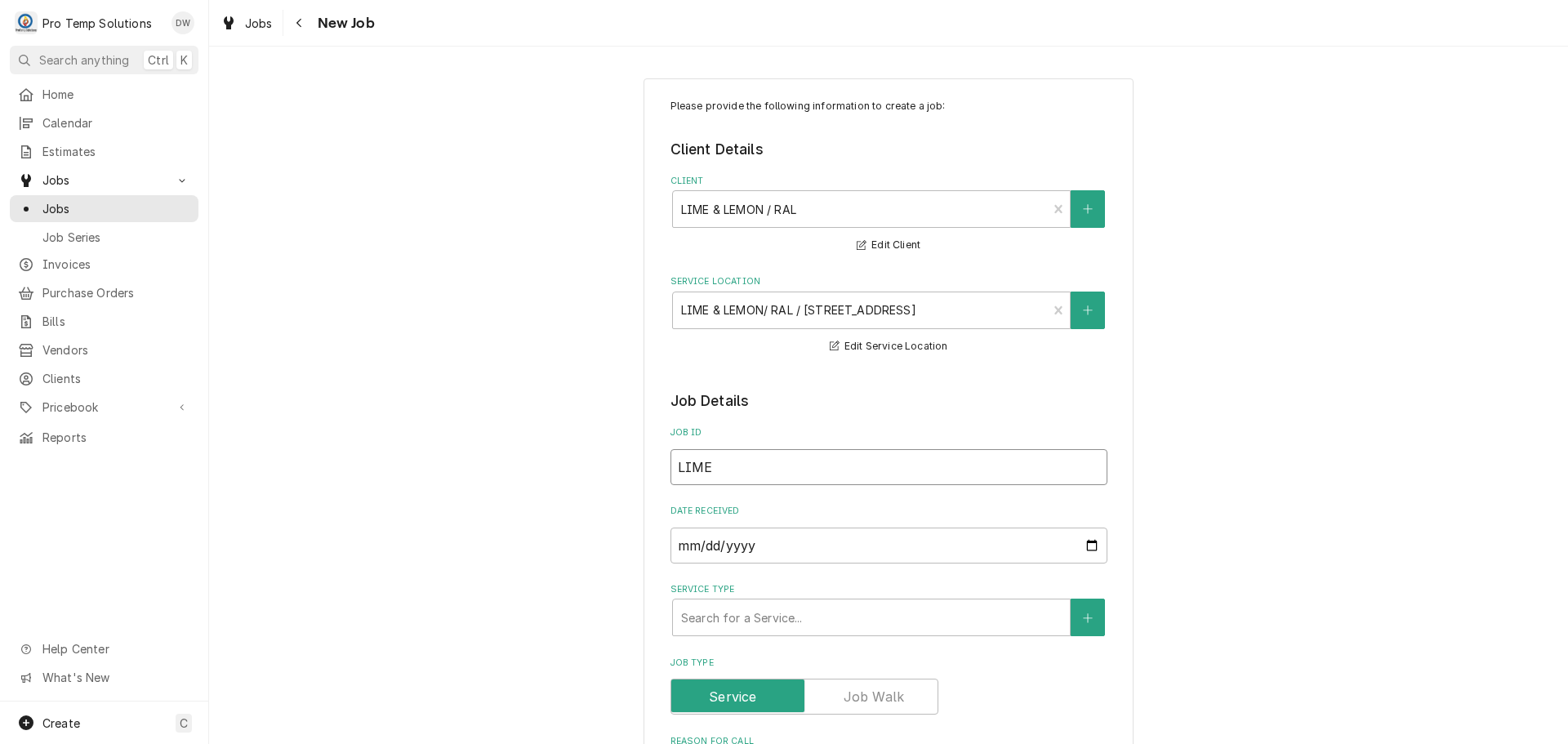
type input "LIMER"
type textarea "x"
type input "LIMERA"
type textarea "x"
type input "LIMERAL"
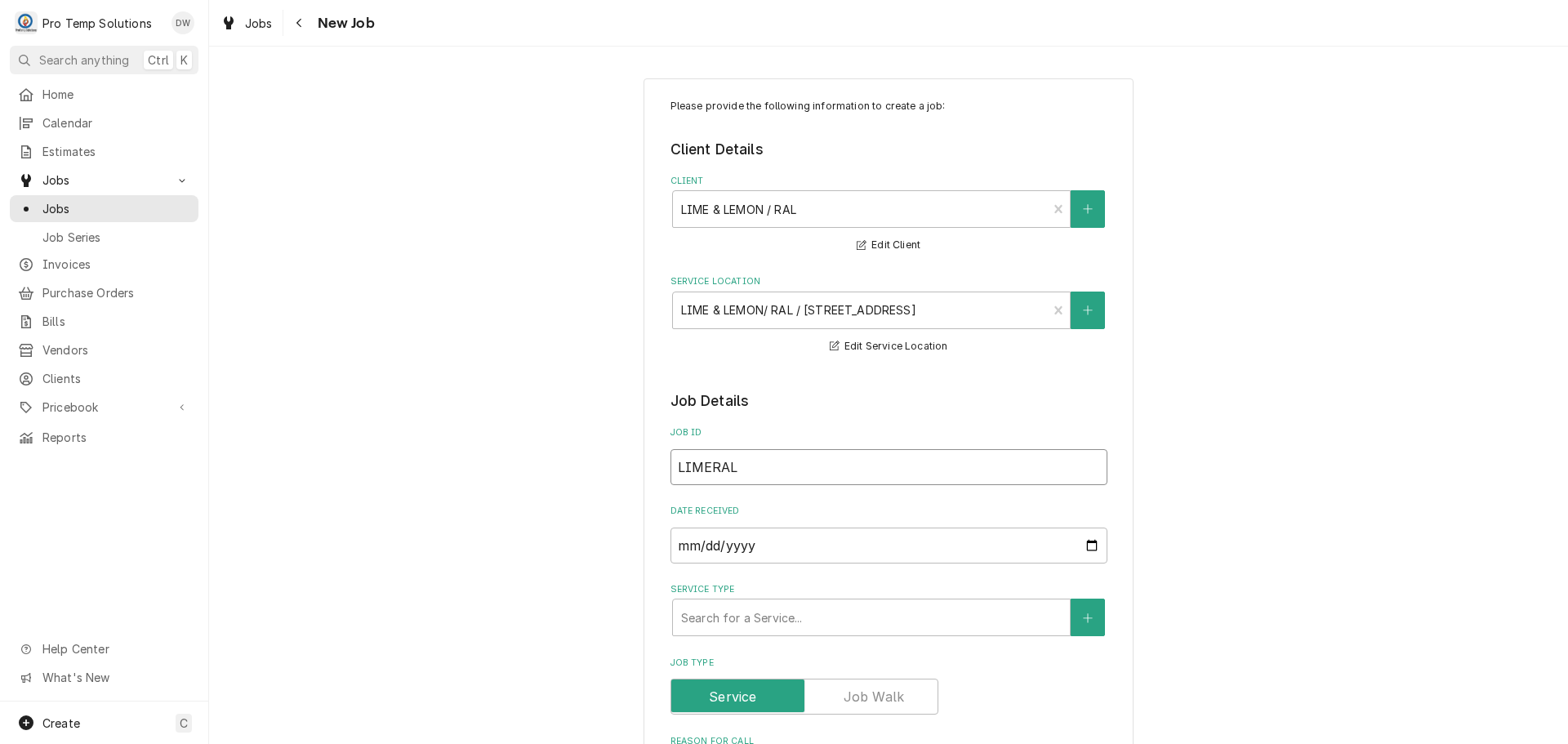
type textarea "x"
type input "LIMERALE"
type textarea "x"
type input "LIMERALEV"
type textarea "x"
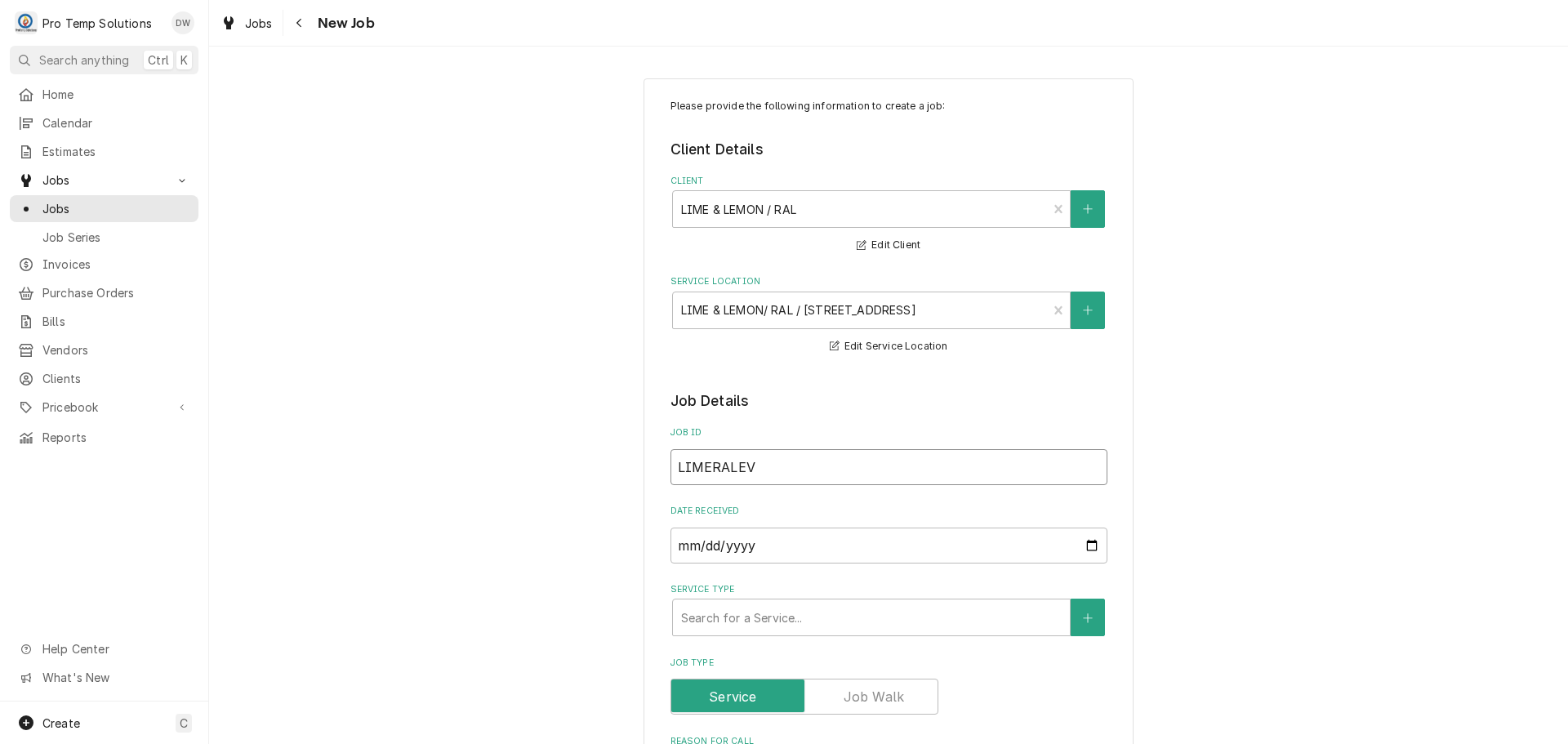
type input "LIMERALEVA"
type textarea "x"
type input "LIMERALEVAP"
type textarea "x"
type input "LIMERALEVA"
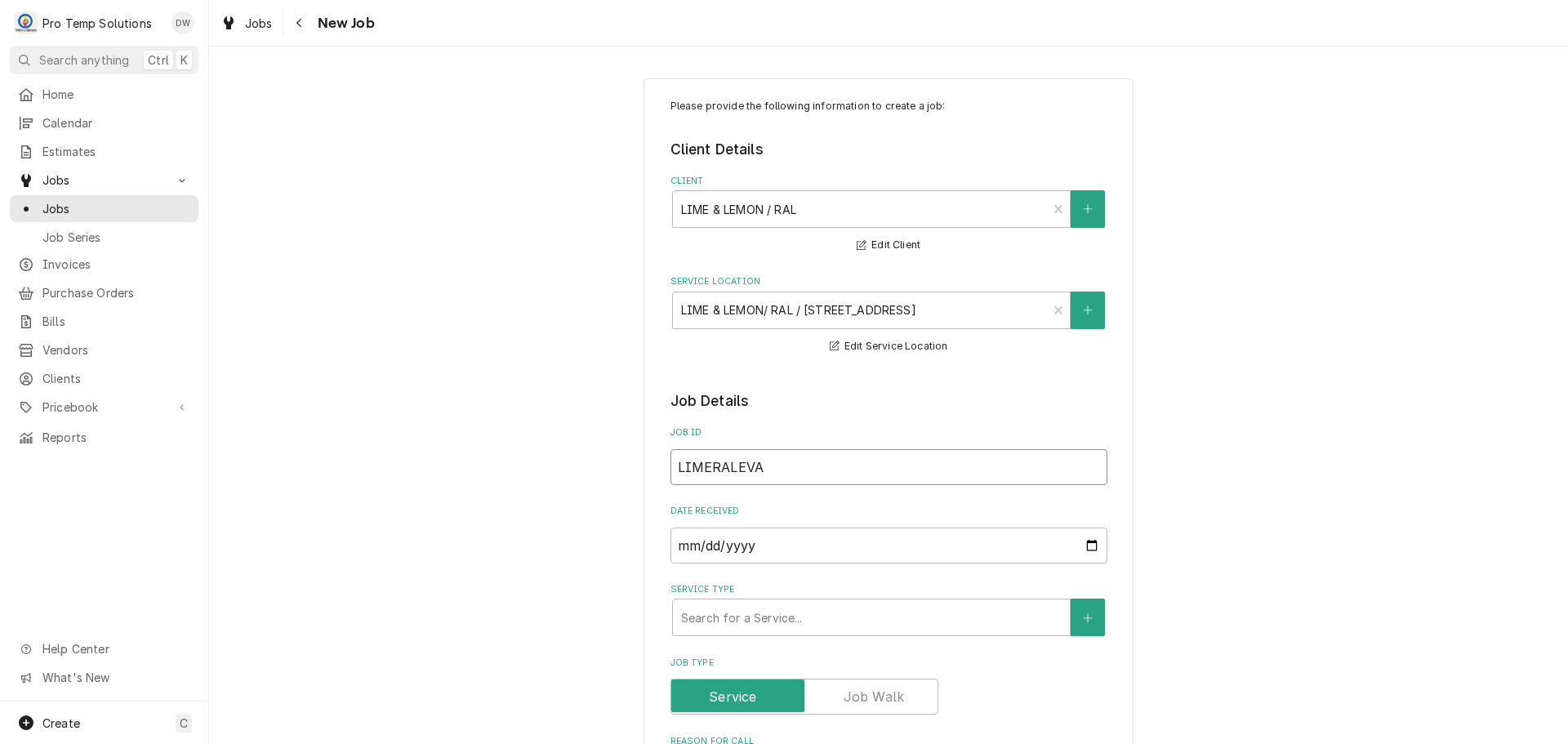
type textarea "x"
type input "LIMERALEV"
type textarea "x"
type input "LIMERALE"
type textarea "x"
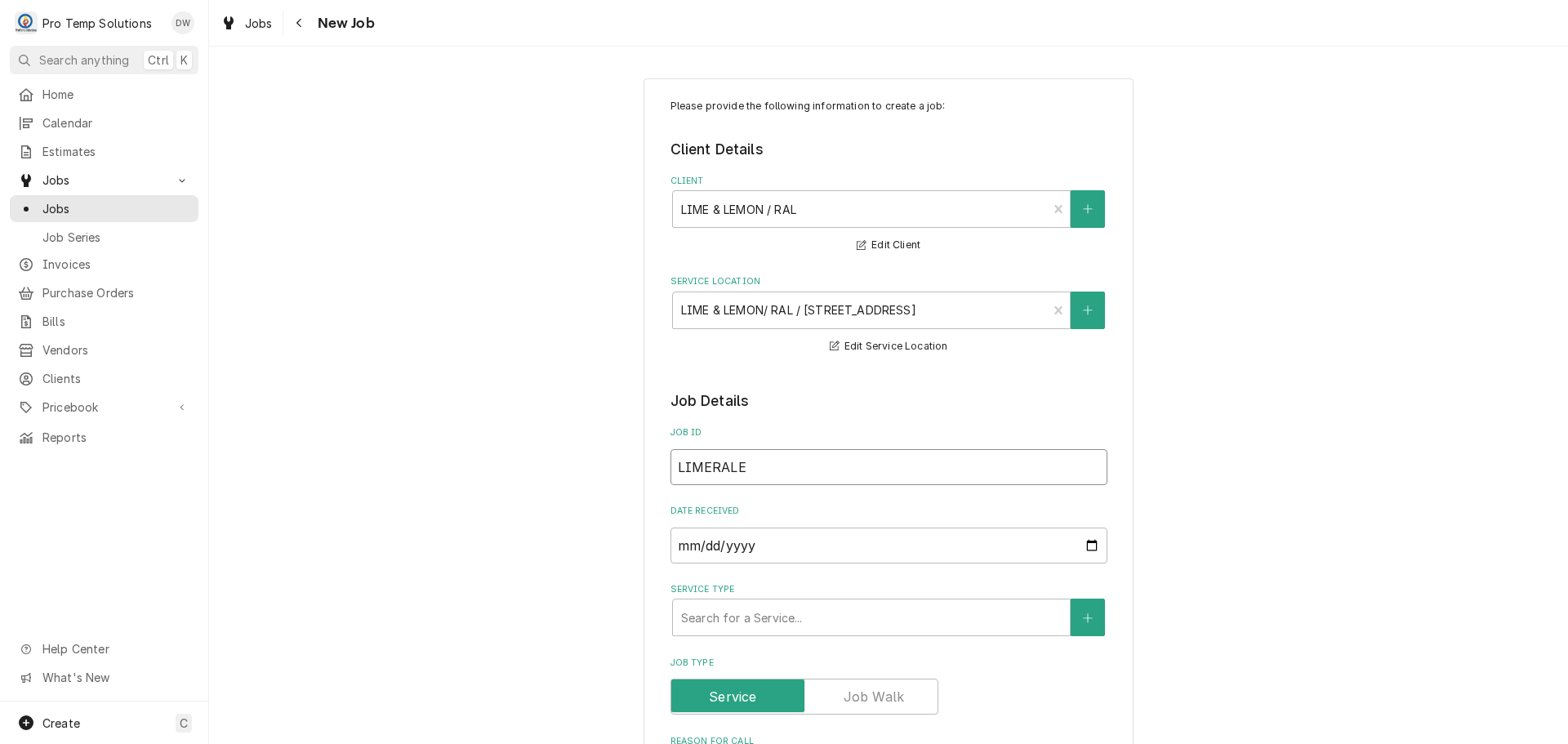
type input "LIMERAL"
type textarea "x"
type input "LIMERA"
type textarea "x"
type input "LIMER"
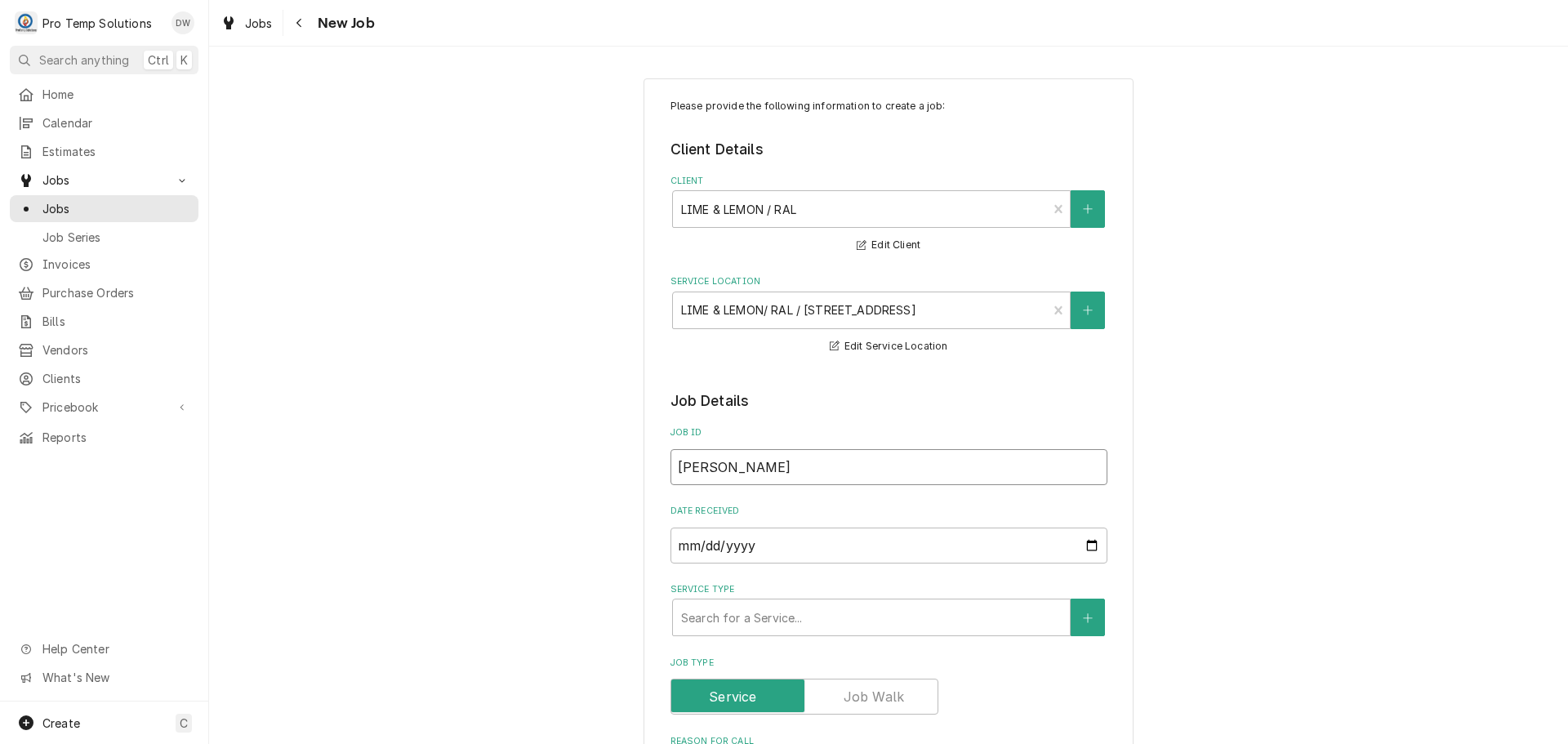
type textarea "x"
type input "LIME"
type textarea "x"
type input "LIM"
type textarea "x"
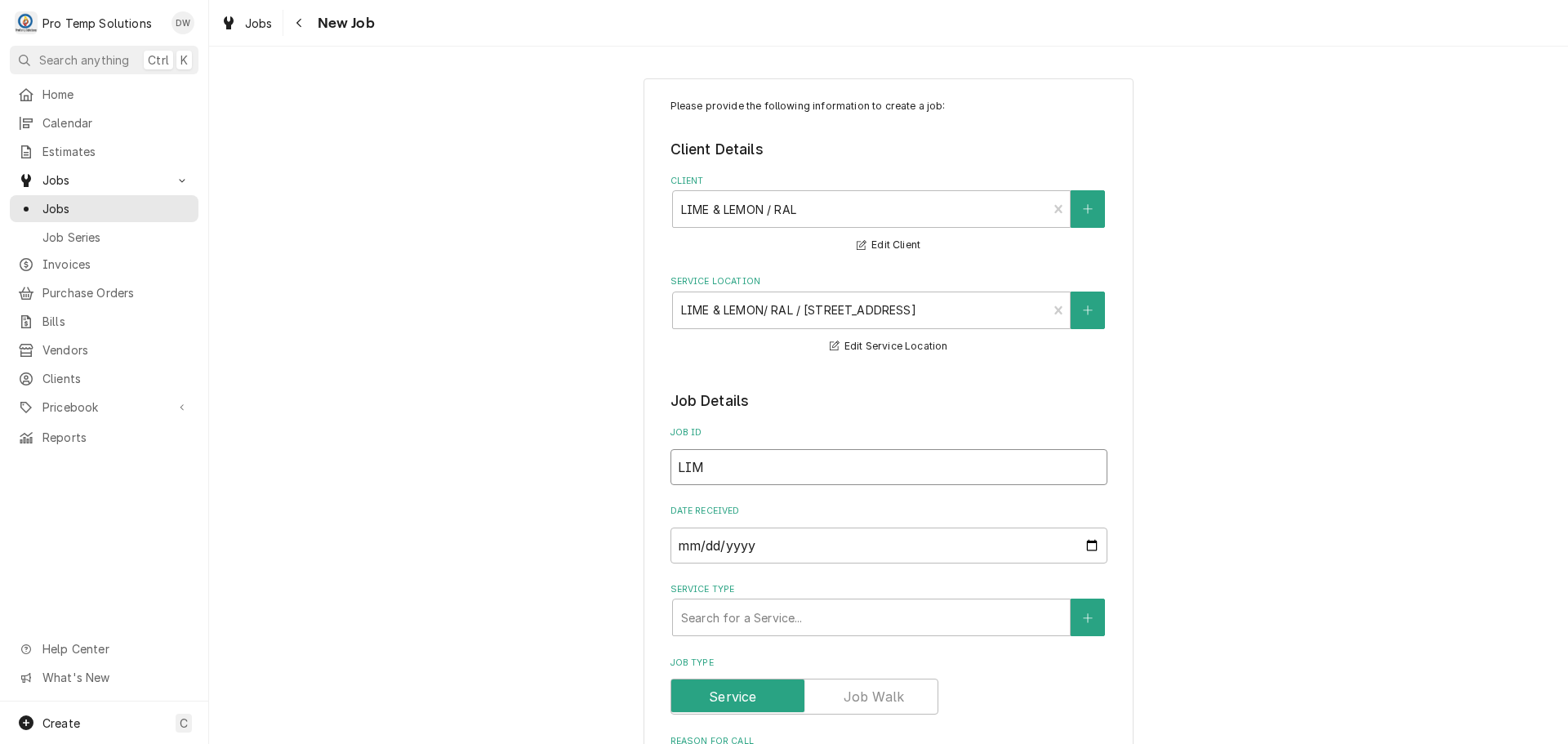
type input "LI"
type textarea "x"
type input "L"
type textarea "x"
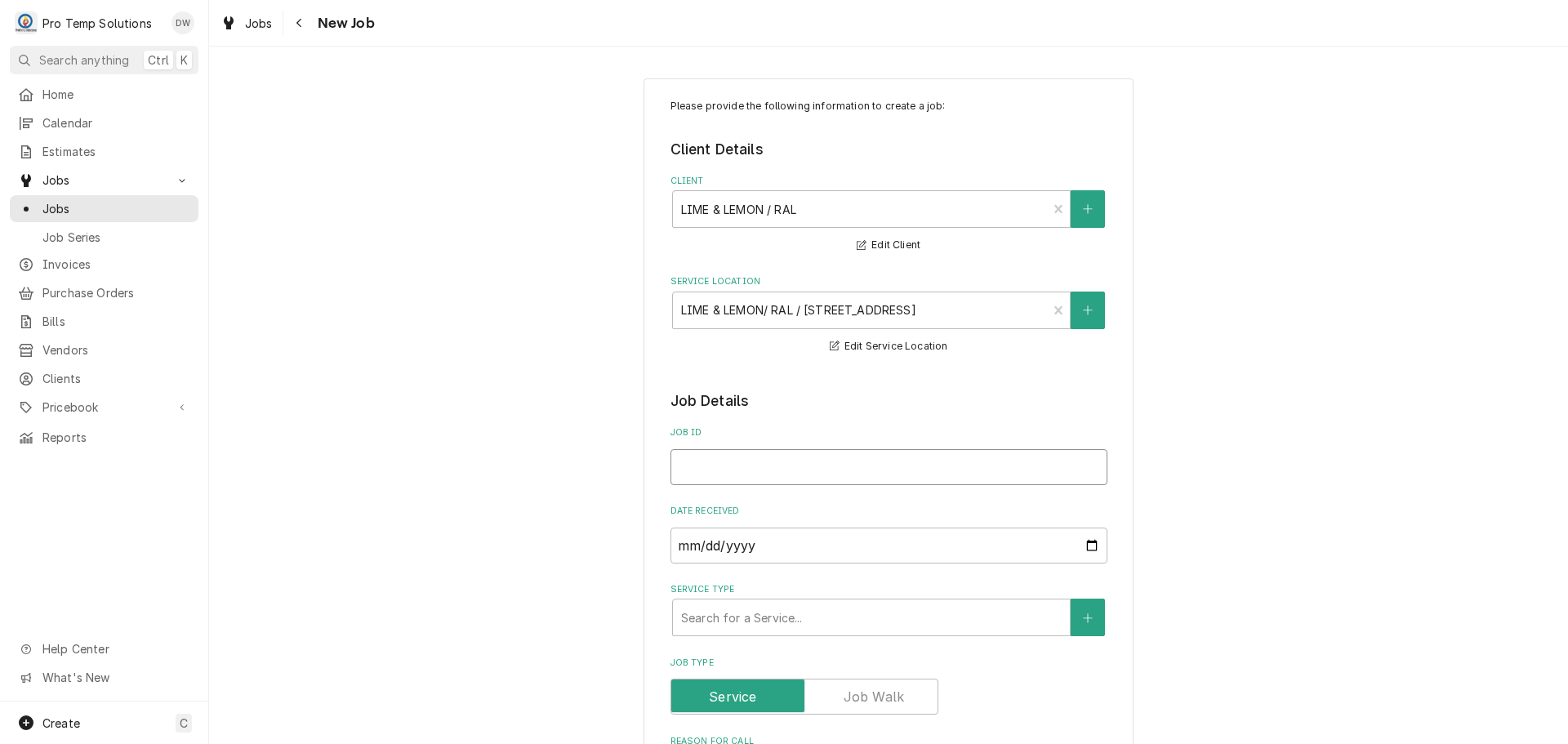
type input "0"
type textarea "x"
type input "09"
type textarea "x"
type input "090"
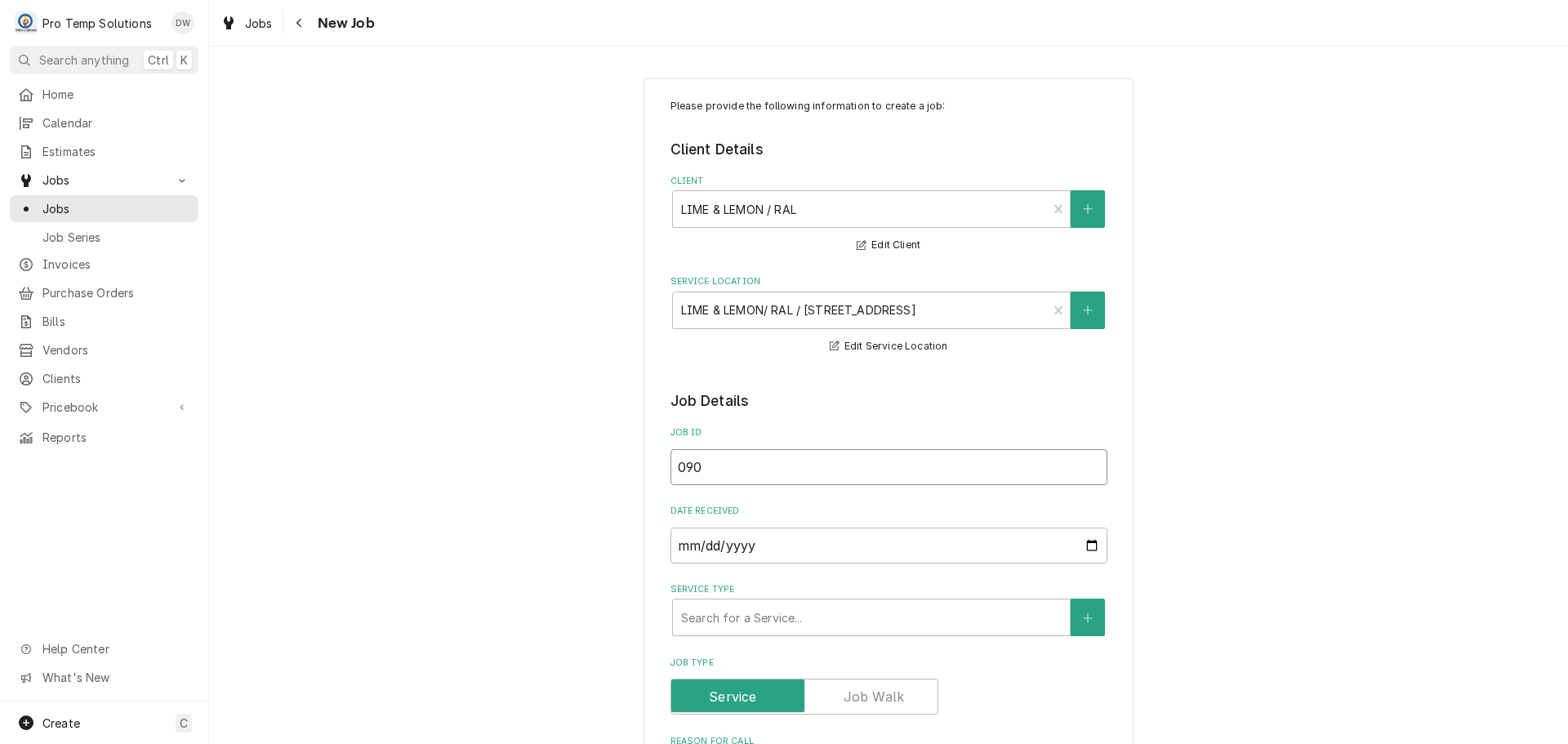
type textarea "x"
type input "0904"
type textarea "x"
type input "09042"
type textarea "x"
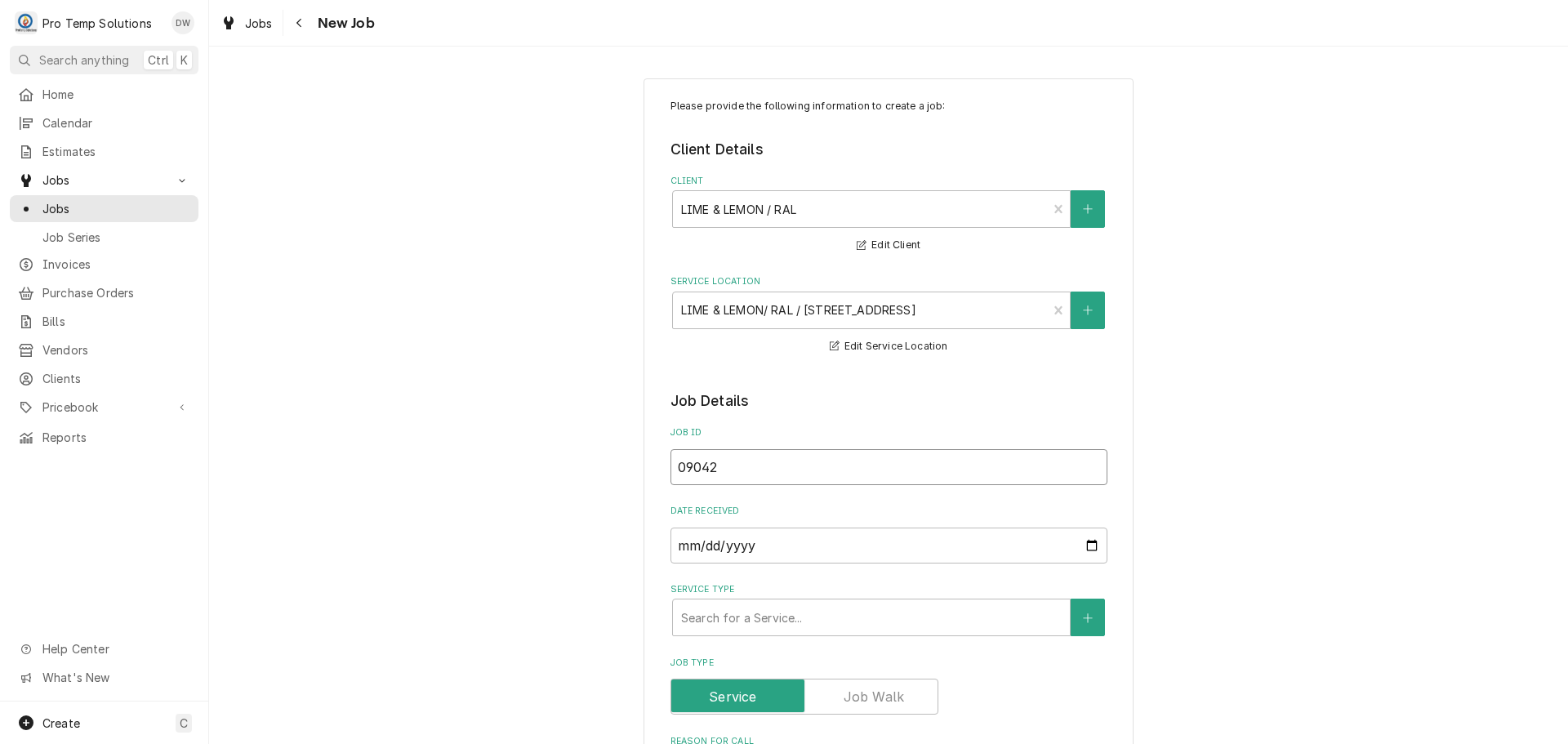
type input "090425"
type textarea "x"
type input "090425-"
type textarea "x"
type input "090425-0"
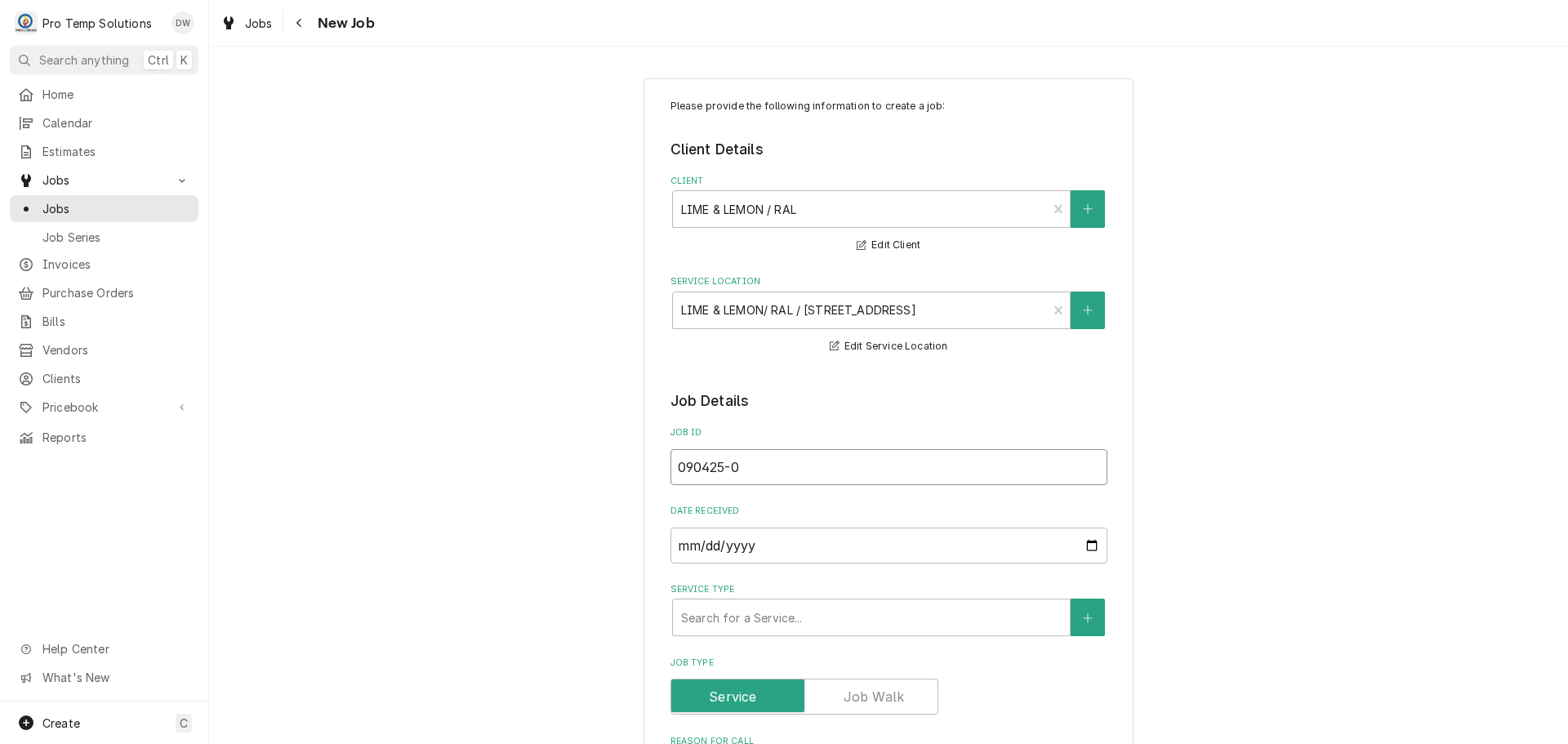
type textarea "x"
type input "090425-01"
type textarea "x"
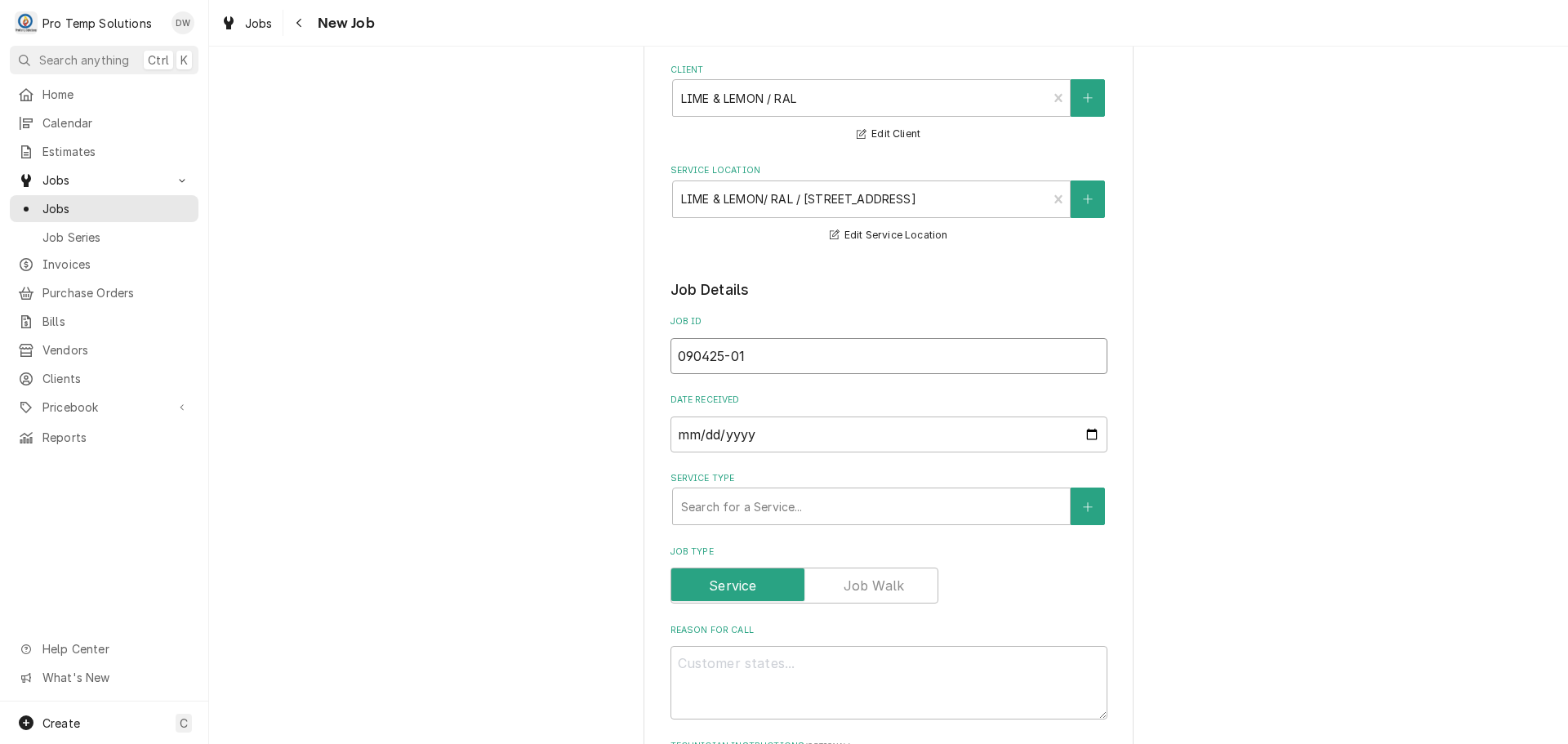
scroll to position [326, 0]
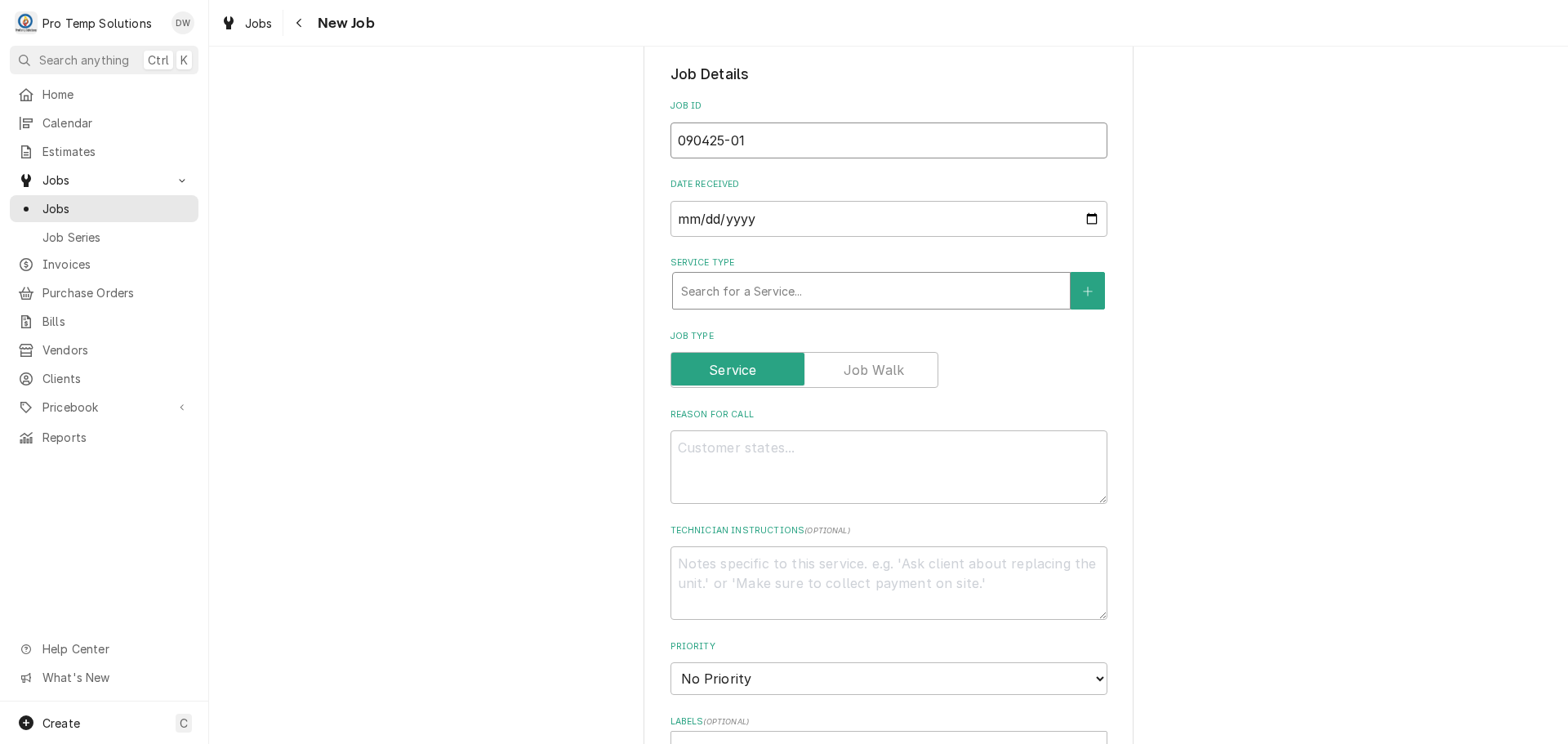
type input "090425-01"
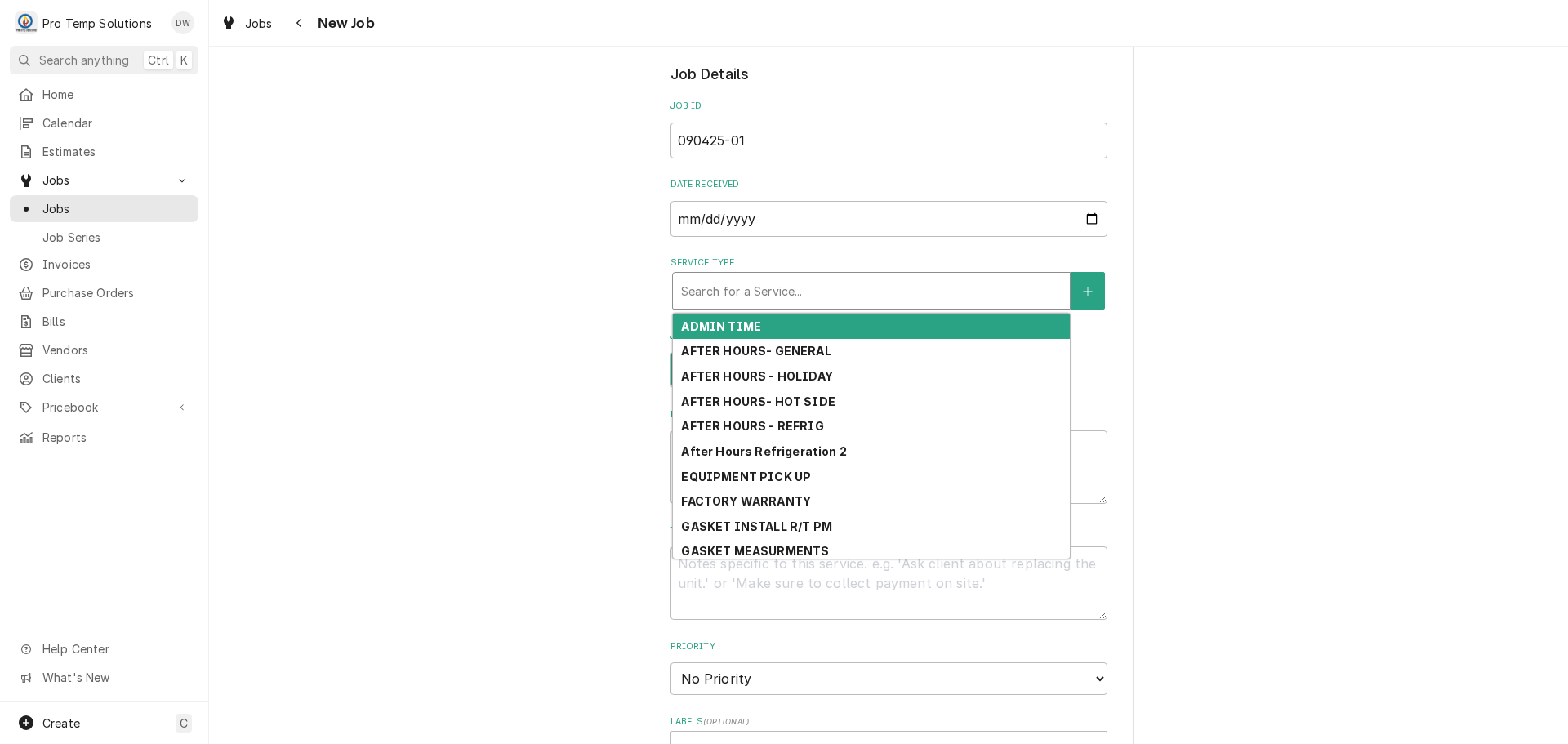
click at [882, 295] on div "Service Type" at bounding box center [872, 291] width 381 height 29
type textarea "x"
type input "R"
type textarea "x"
type input "RE"
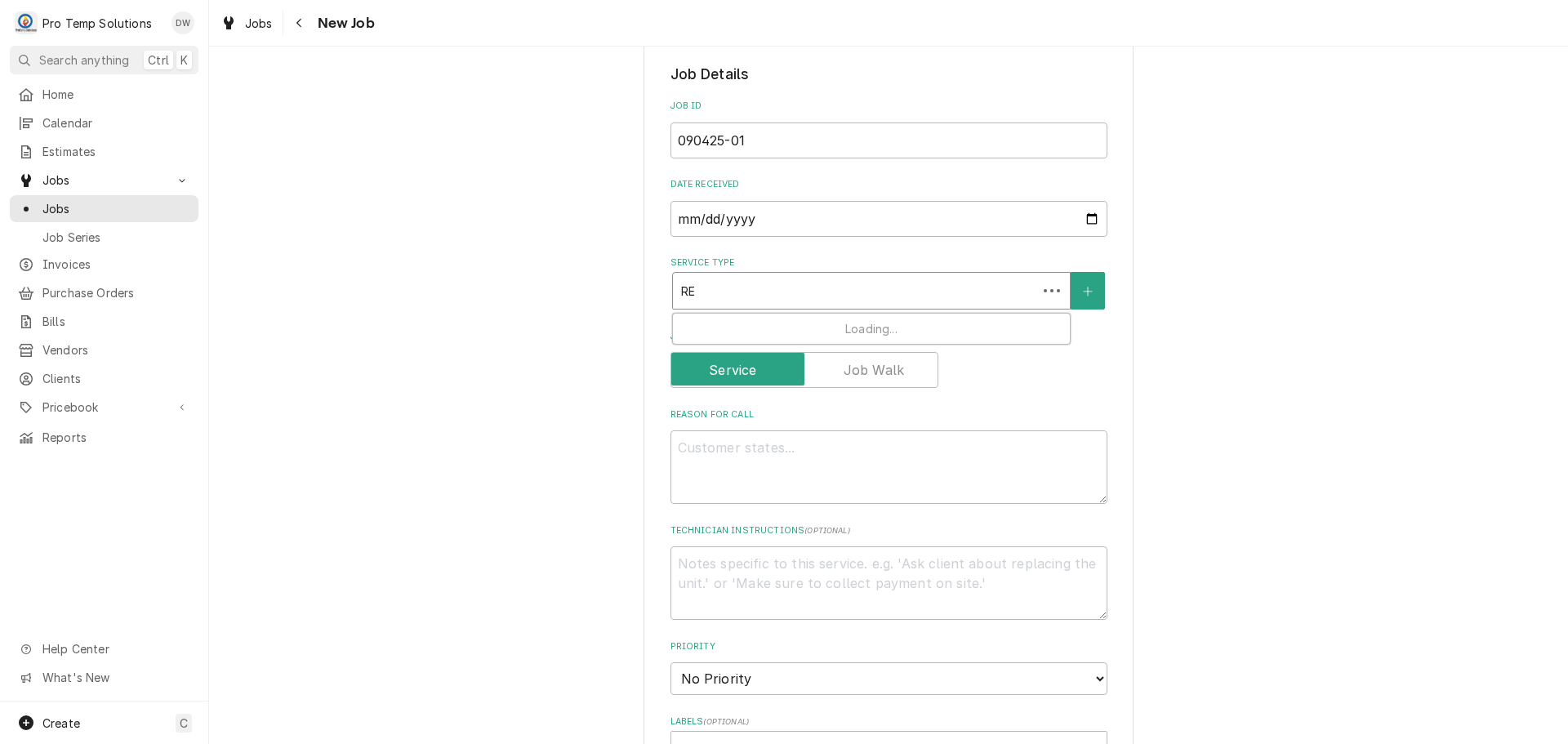
type textarea "x"
type input "REF"
type textarea "x"
type input "REFR"
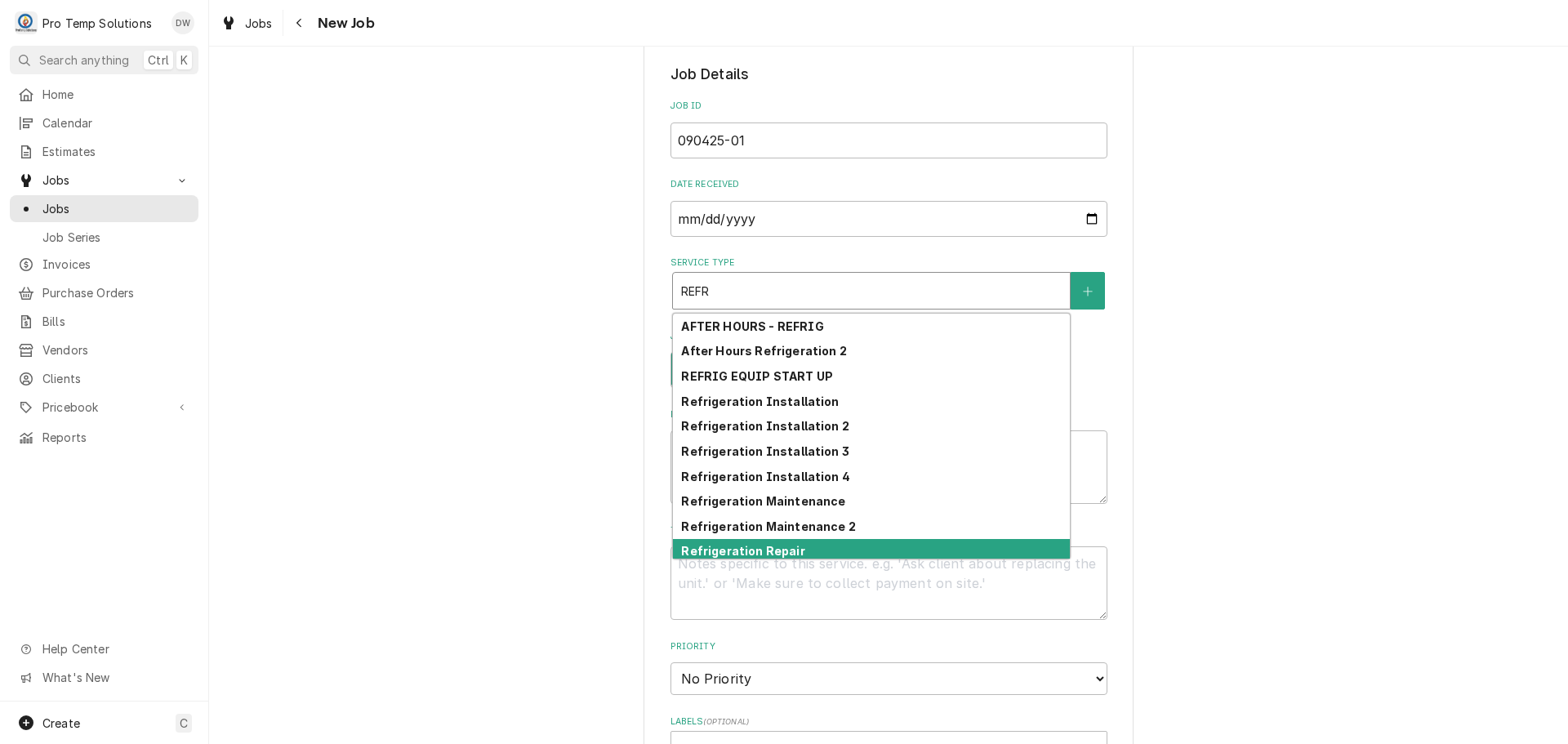
click at [878, 549] on div "Refrigeration Repair" at bounding box center [871, 551] width 397 height 25
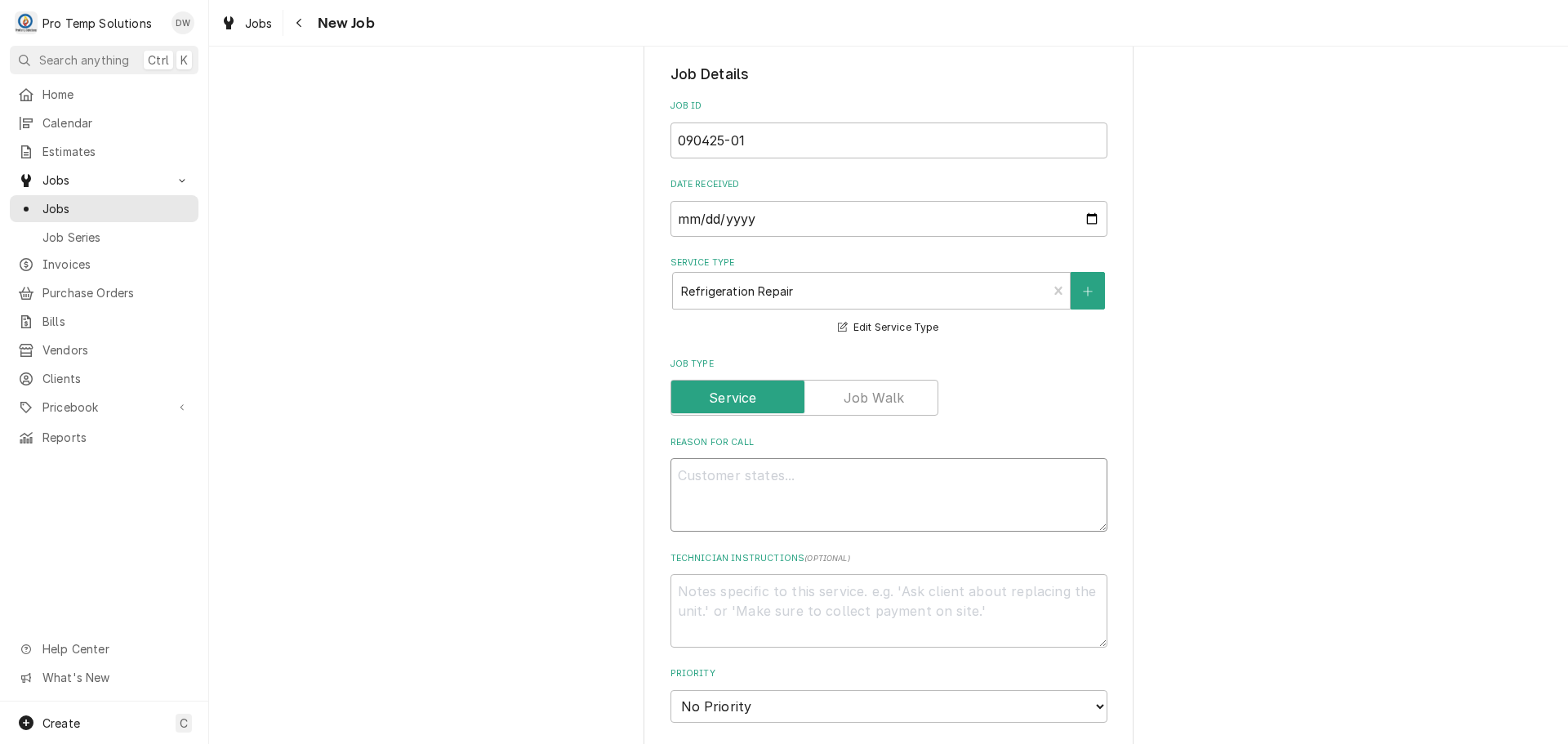
click at [755, 479] on textarea "Reason For Call" at bounding box center [888, 495] width 437 height 73
type textarea "x"
type textarea "P"
type textarea "x"
type textarea "PU"
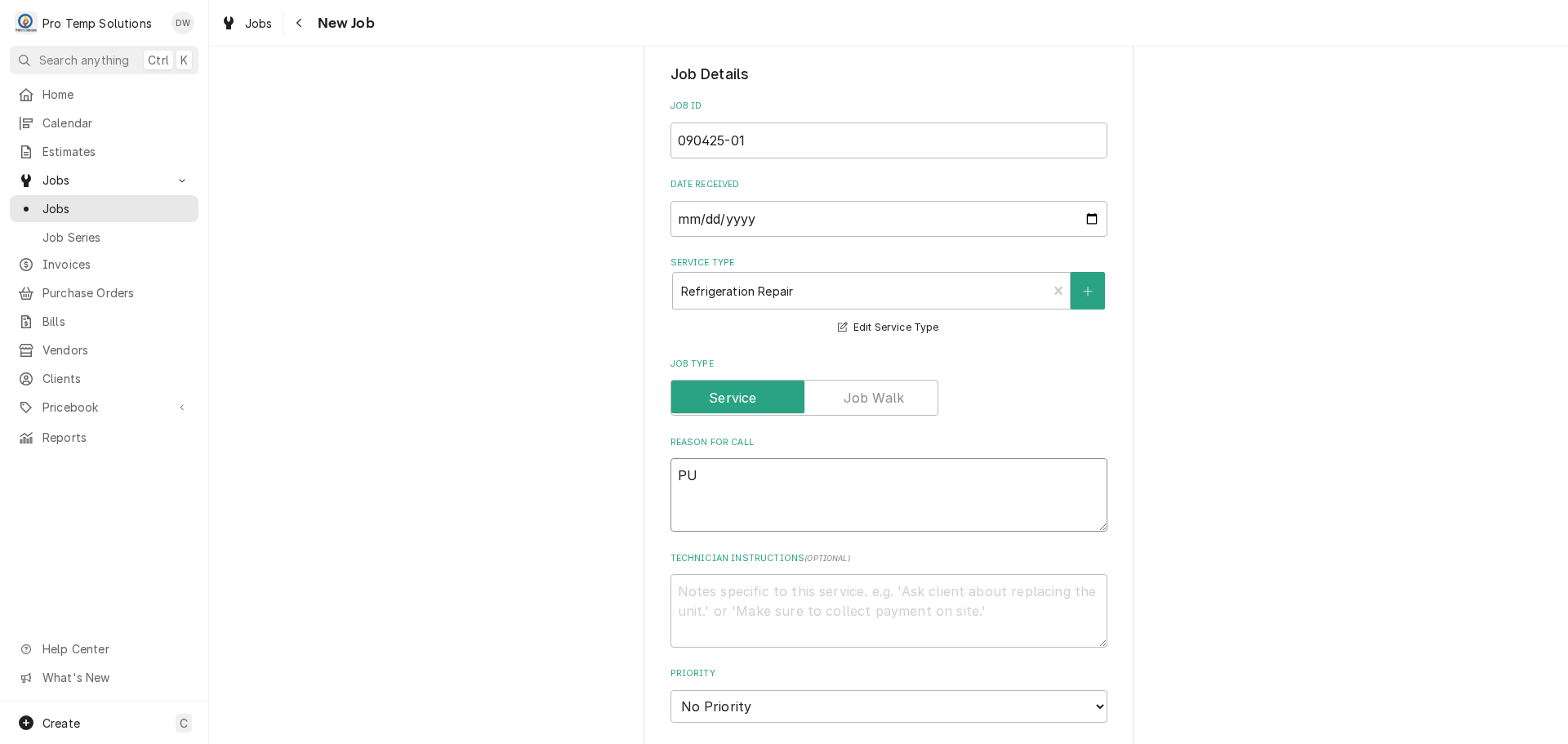
type textarea "x"
type textarea "PUT"
type textarea "x"
type textarea "PUT"
type textarea "x"
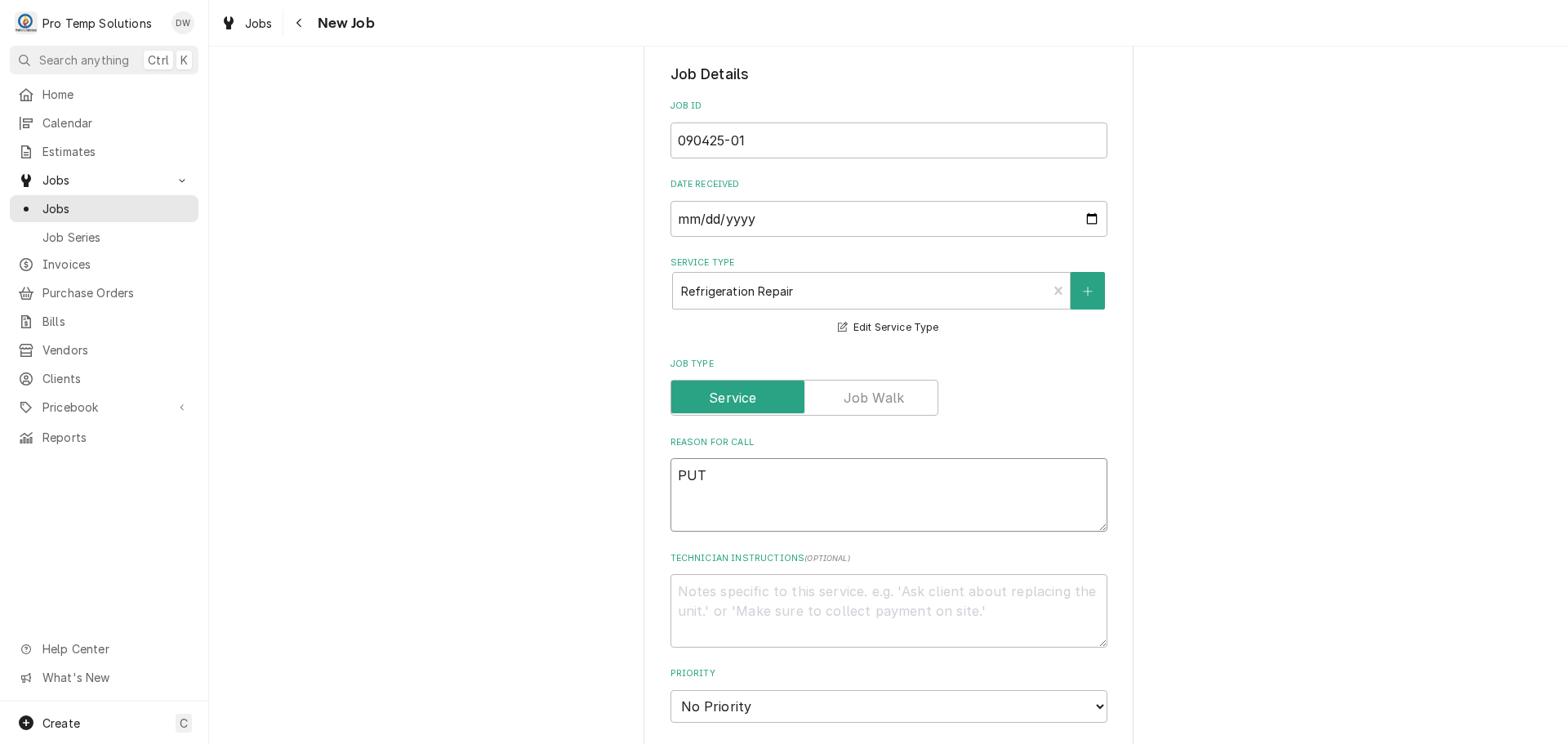
type textarea "PUT I"
type textarea "x"
type textarea "PUT IN"
type textarea "x"
type textarea "PUT IN"
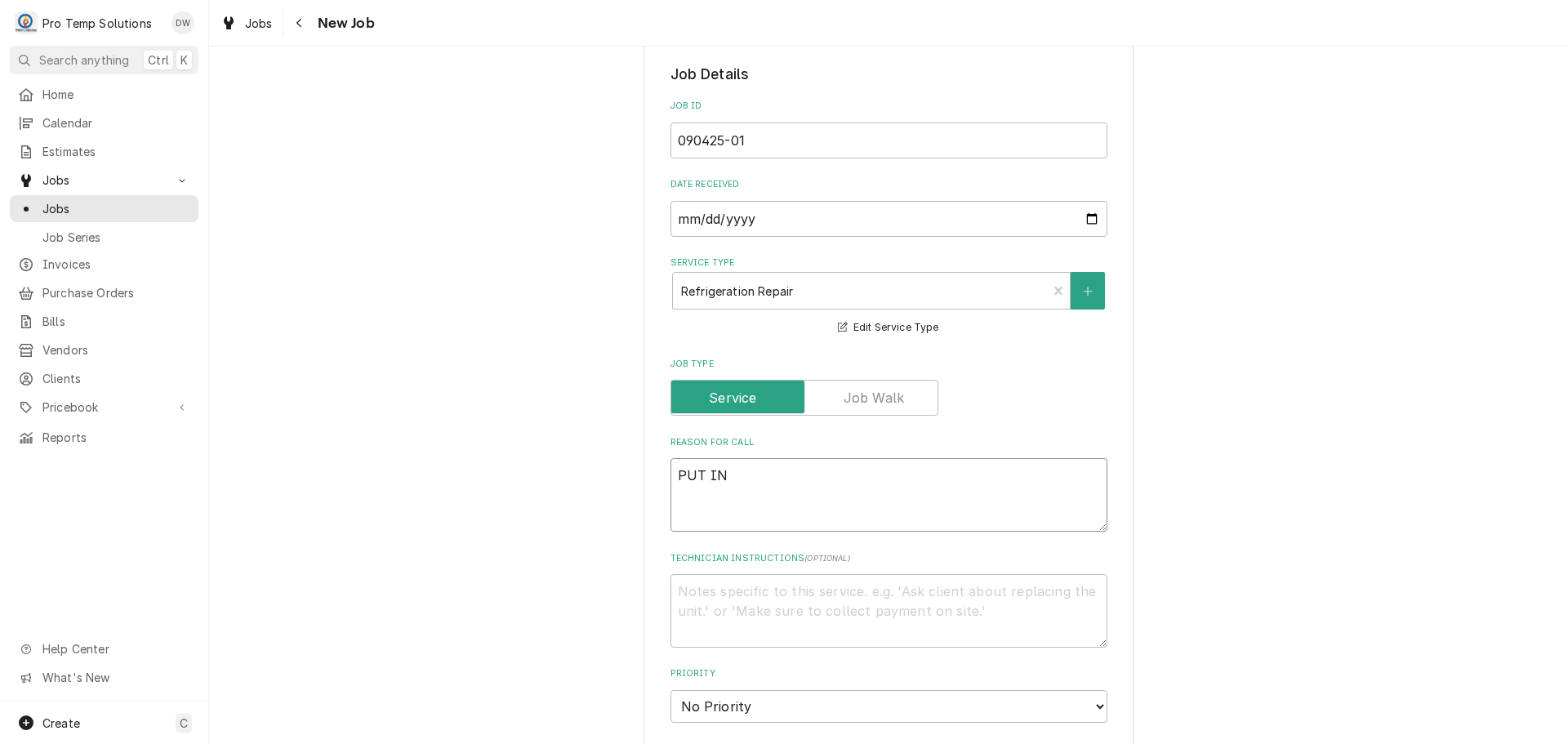
type textarea "x"
type textarea "PUT IN E"
type textarea "x"
type textarea "PUT IN EV"
type textarea "x"
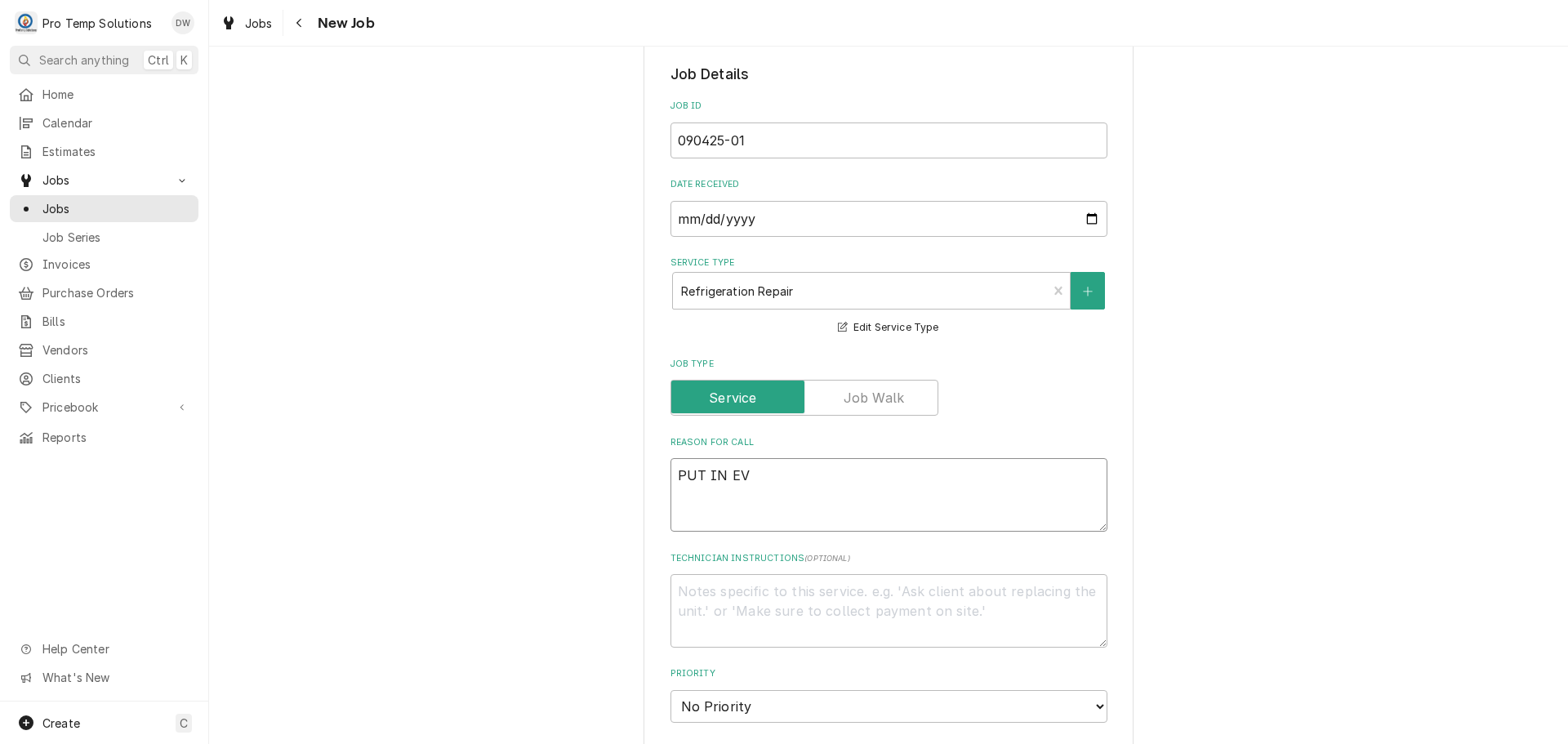
type textarea "PUT IN EVA"
type textarea "x"
type textarea "PUT IN EVAP"
type textarea "x"
type textarea "PUT IN EVAP"
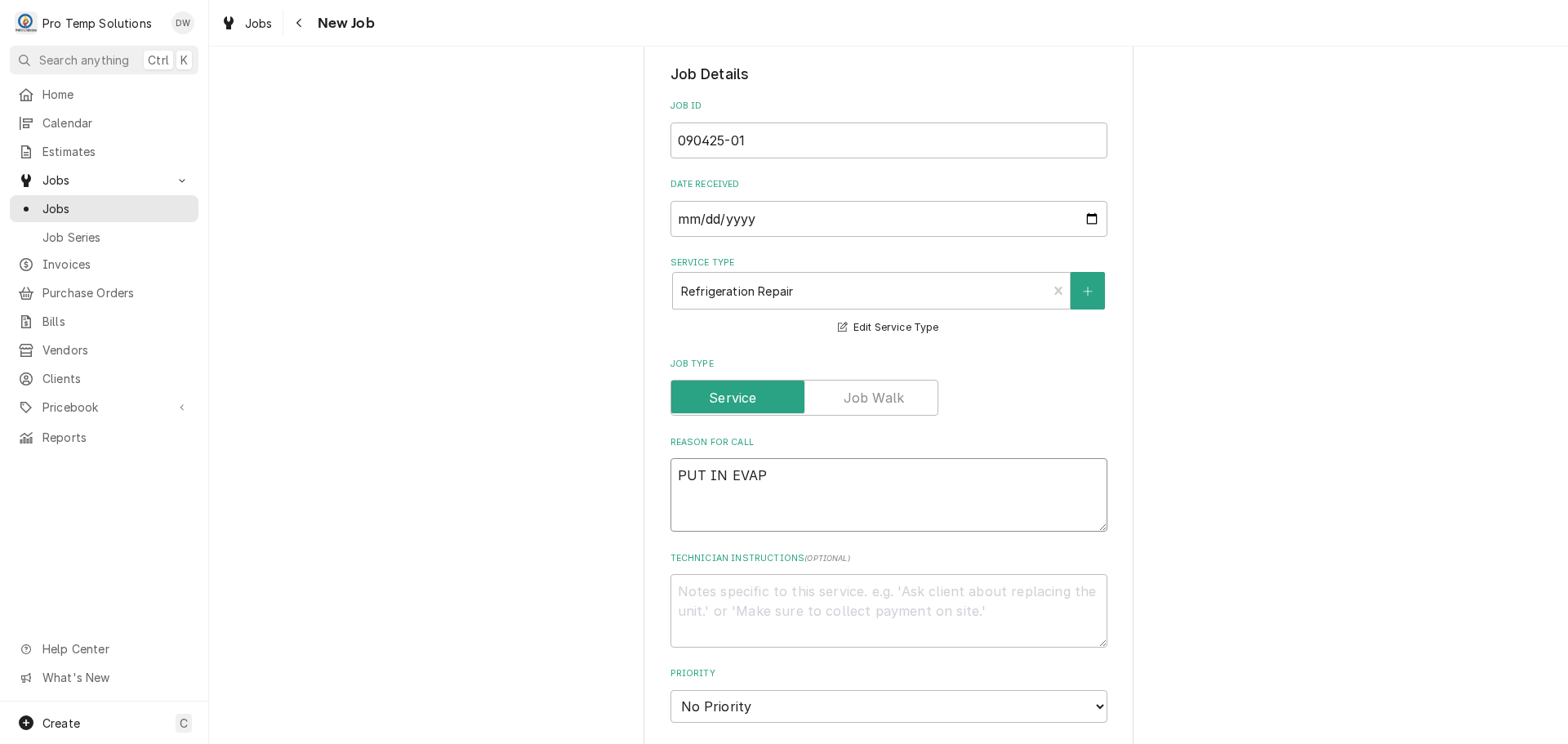
type textarea "x"
type textarea "PUT IN EVAP C"
type textarea "x"
type textarea "PUT IN EVAP CO"
type textarea "x"
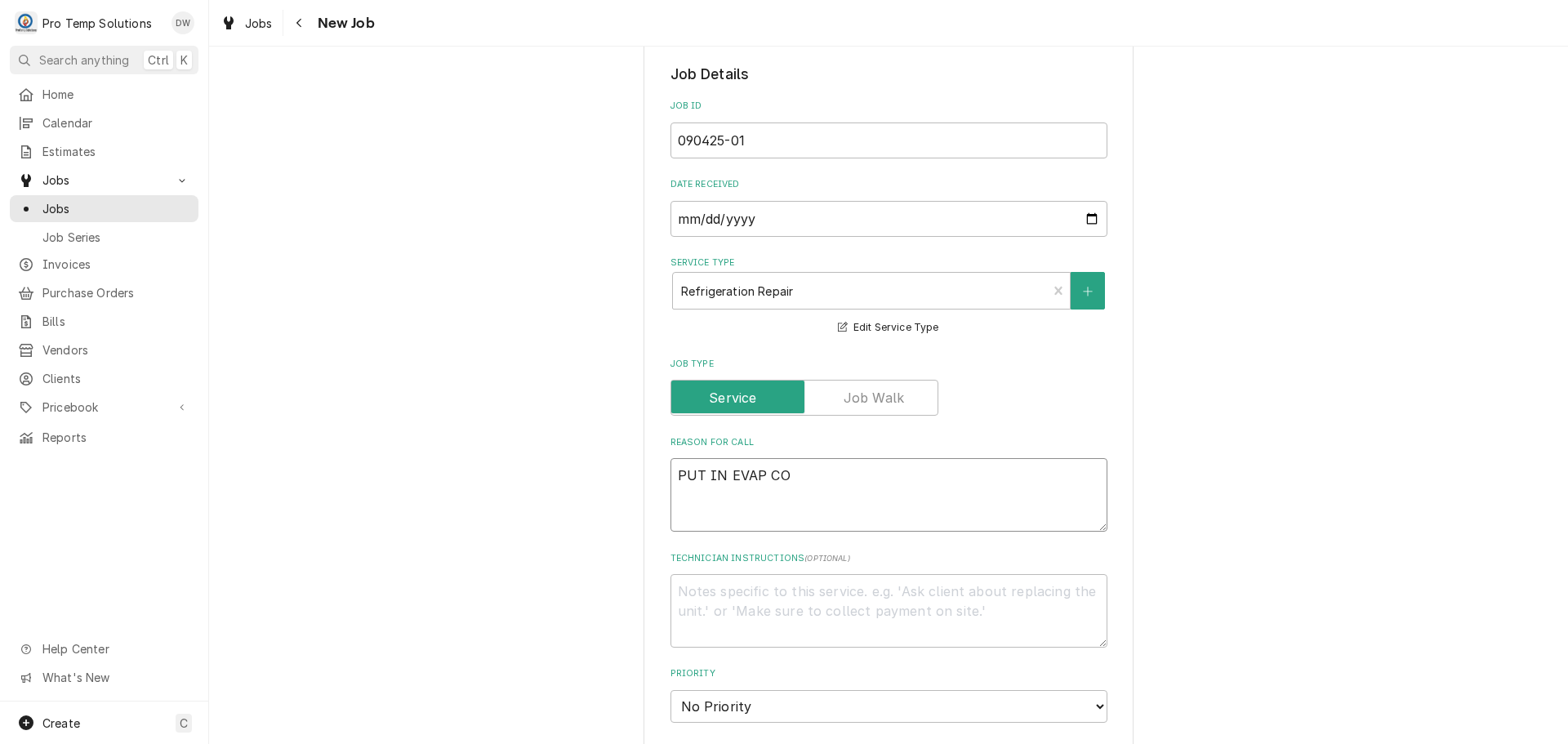
type textarea "PUT IN EVAP COI"
type textarea "x"
type textarea "PUT IN EVAP COIL"
type textarea "x"
type textarea "PUT IN EVAP COIL"
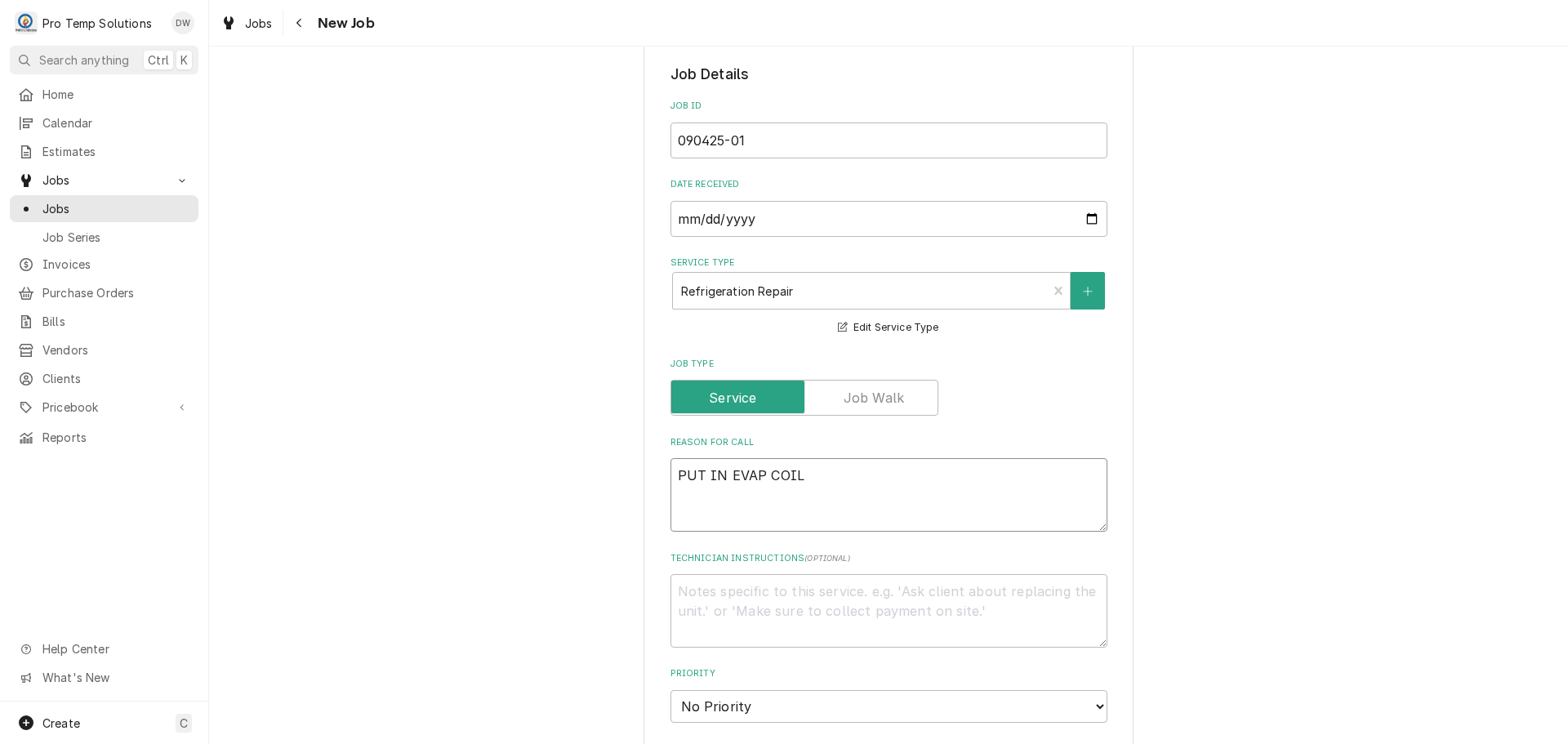
type textarea "x"
type textarea "PUT IN EVAP COIL O"
type textarea "x"
type textarea "PUT IN EVAP COIL ON"
type textarea "x"
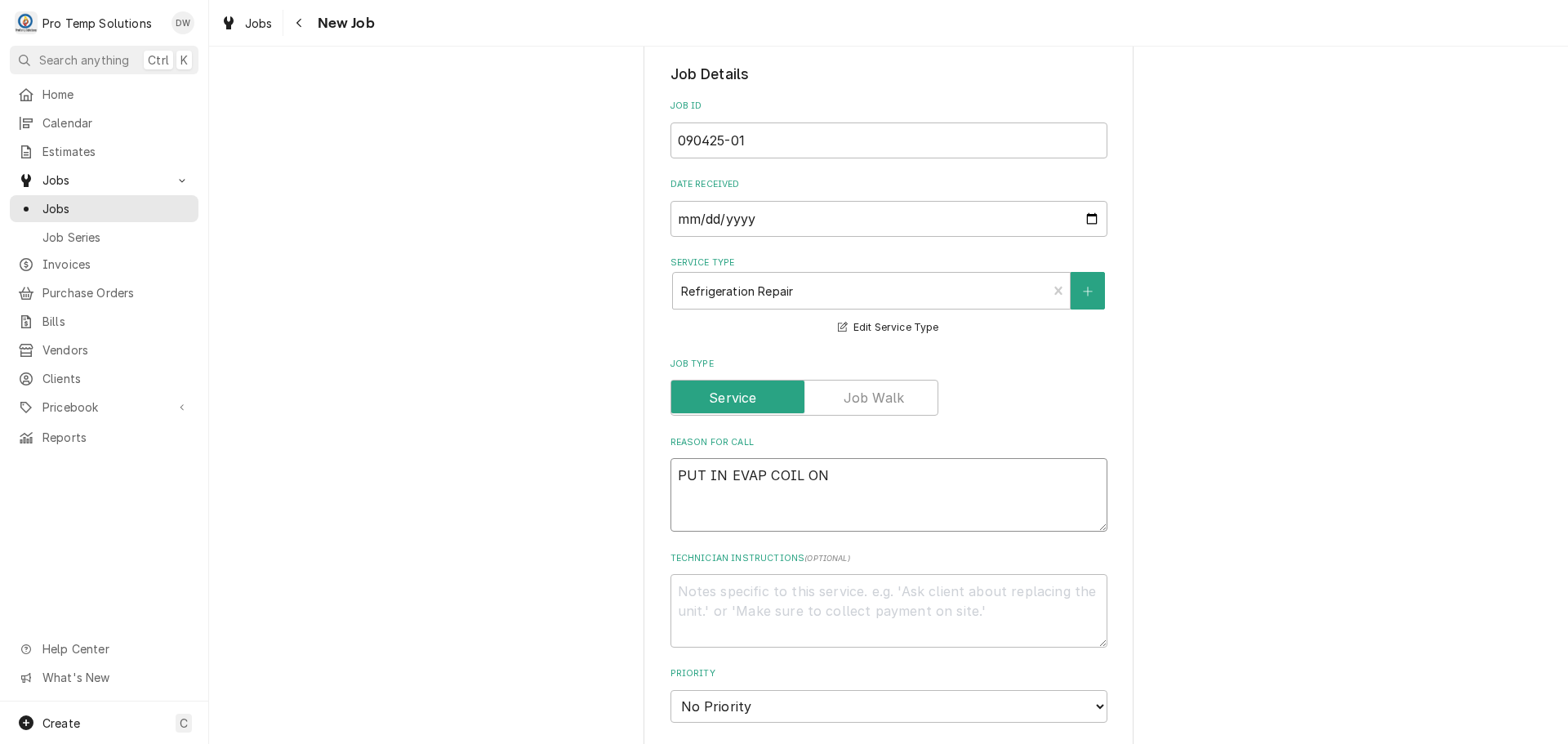
type textarea "PUT IN EVAP COIL ON"
type textarea "x"
type textarea "PUT IN EVAP COIL ON W"
type textarea "x"
type textarea "PUT IN EVAP COIL ON WI"
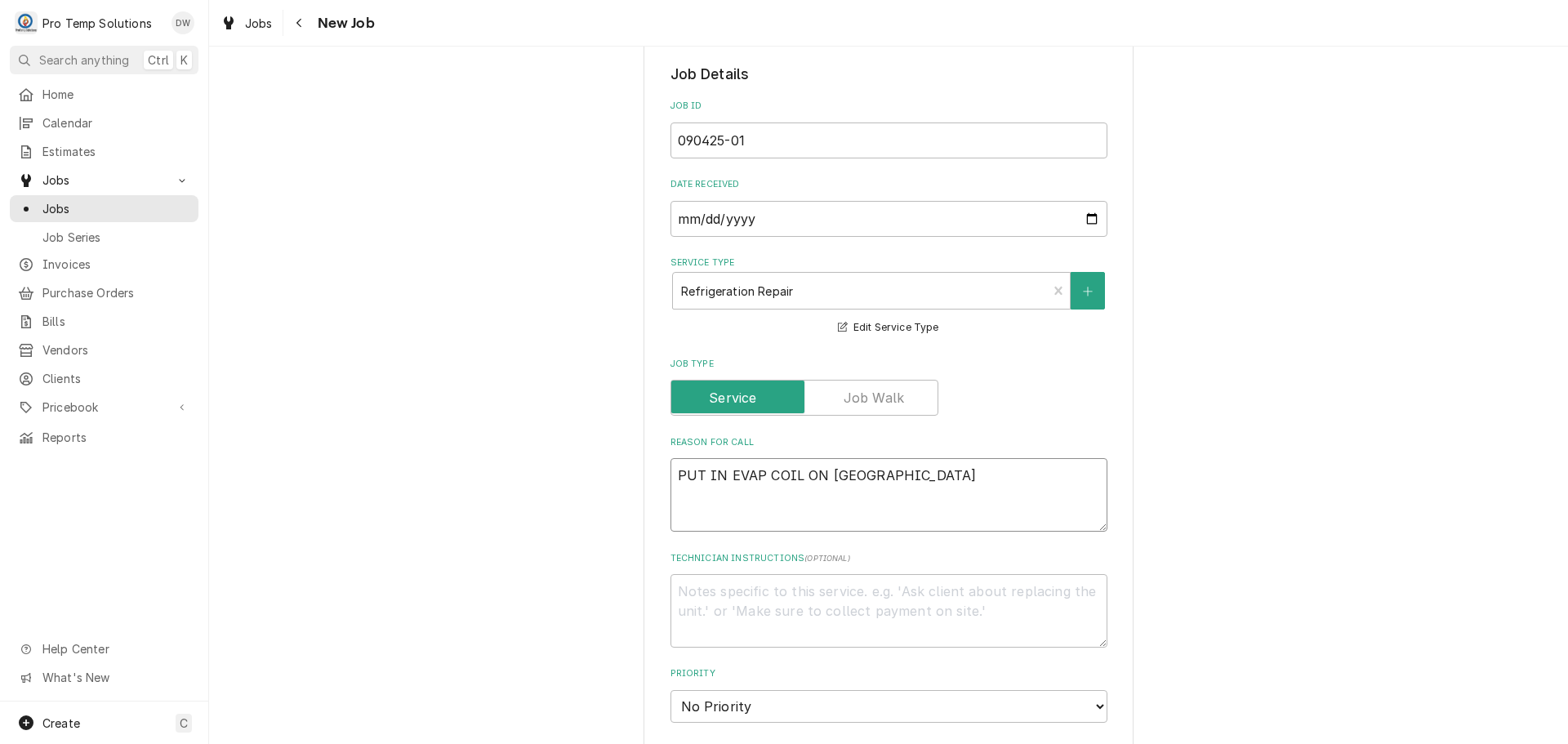
type textarea "x"
type textarea "PUT IN EVAP COIL ON WIC"
type textarea "x"
type textarea "PUT IN EVAP COIL ON WIC"
type textarea "x"
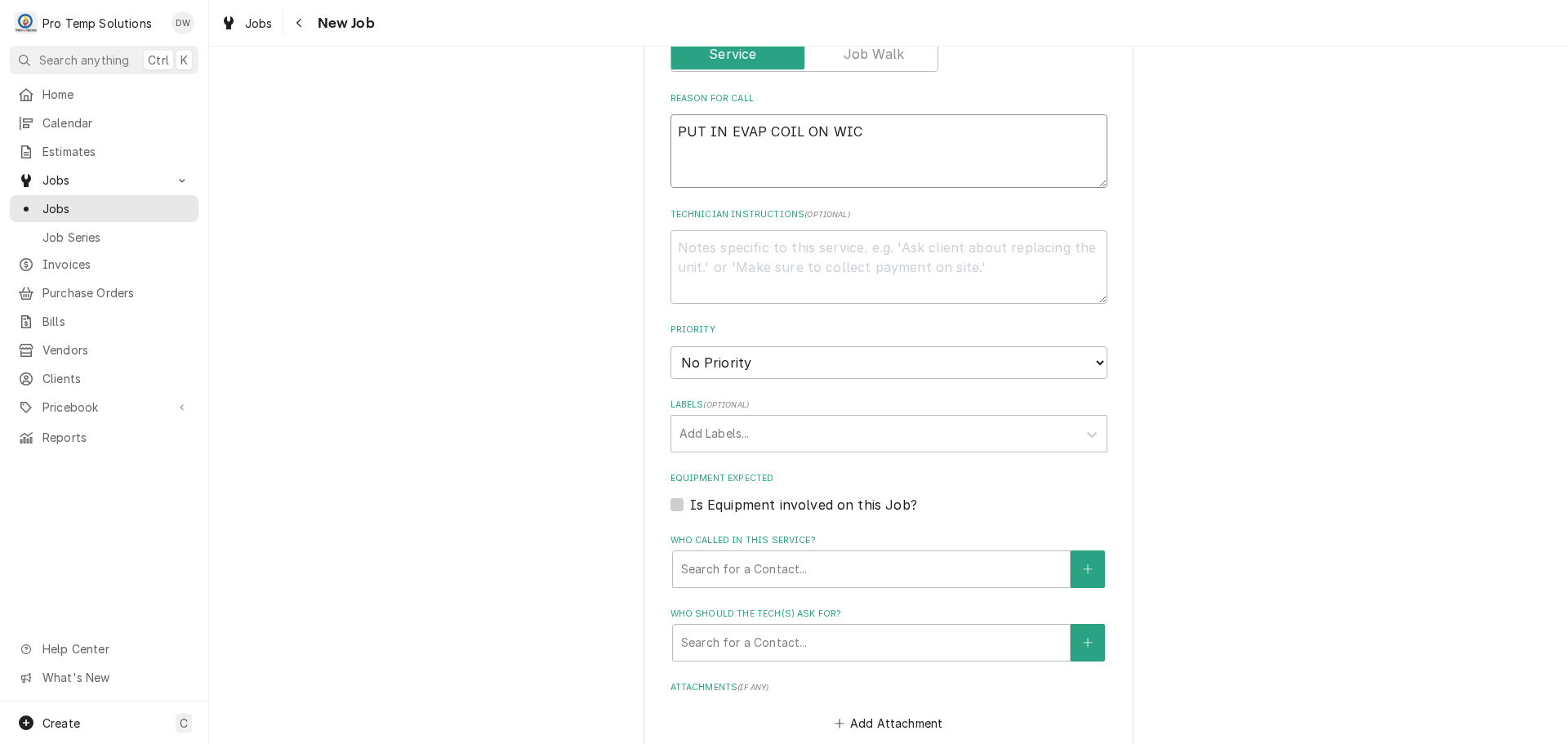
scroll to position [735, 0]
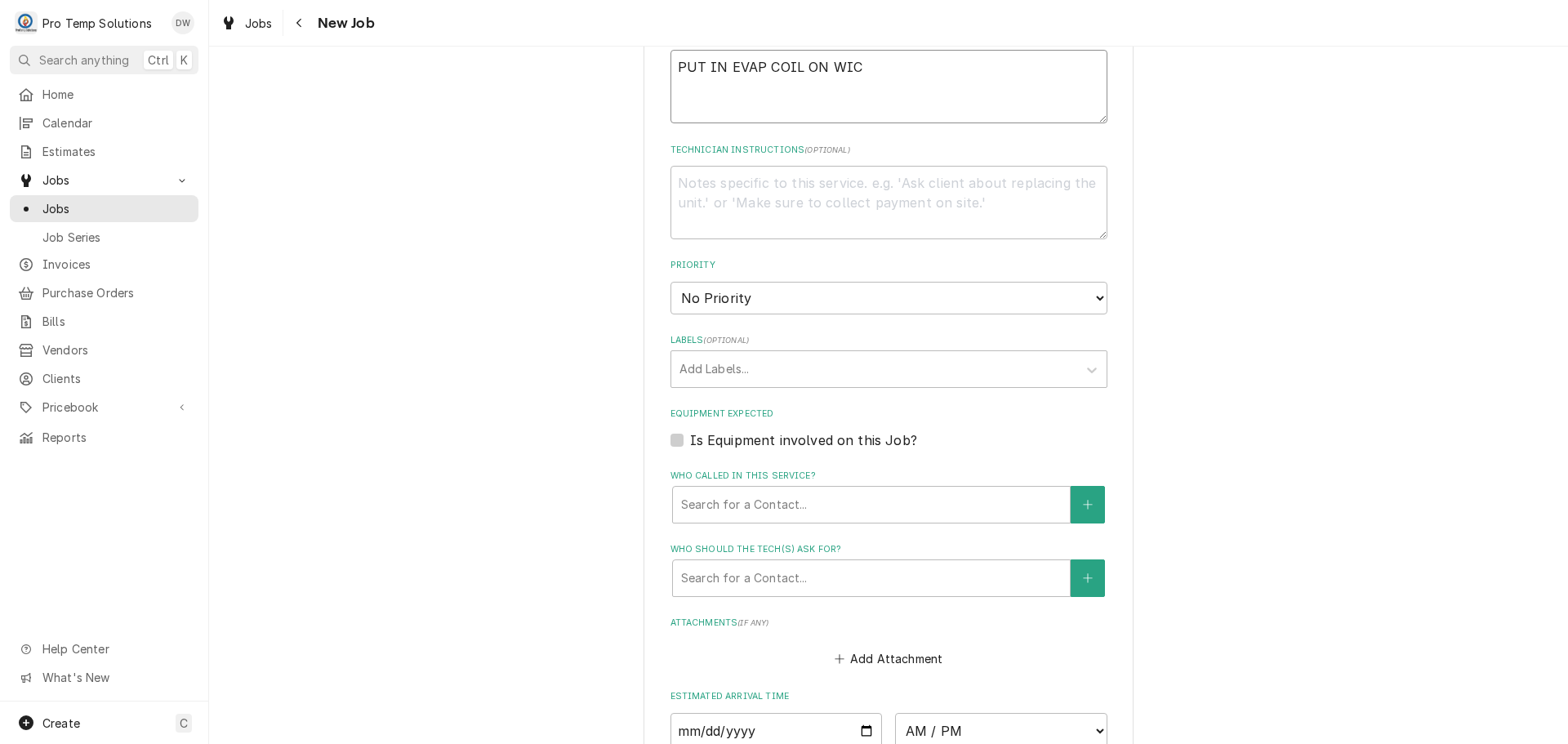
type textarea "PUT IN EVAP COIL ON WIC"
click at [690, 438] on label "Is Equipment involved on this Job?" at bounding box center [803, 439] width 227 height 19
click at [690, 438] on input "Equipment Expected" at bounding box center [908, 448] width 437 height 36
checkbox input "true"
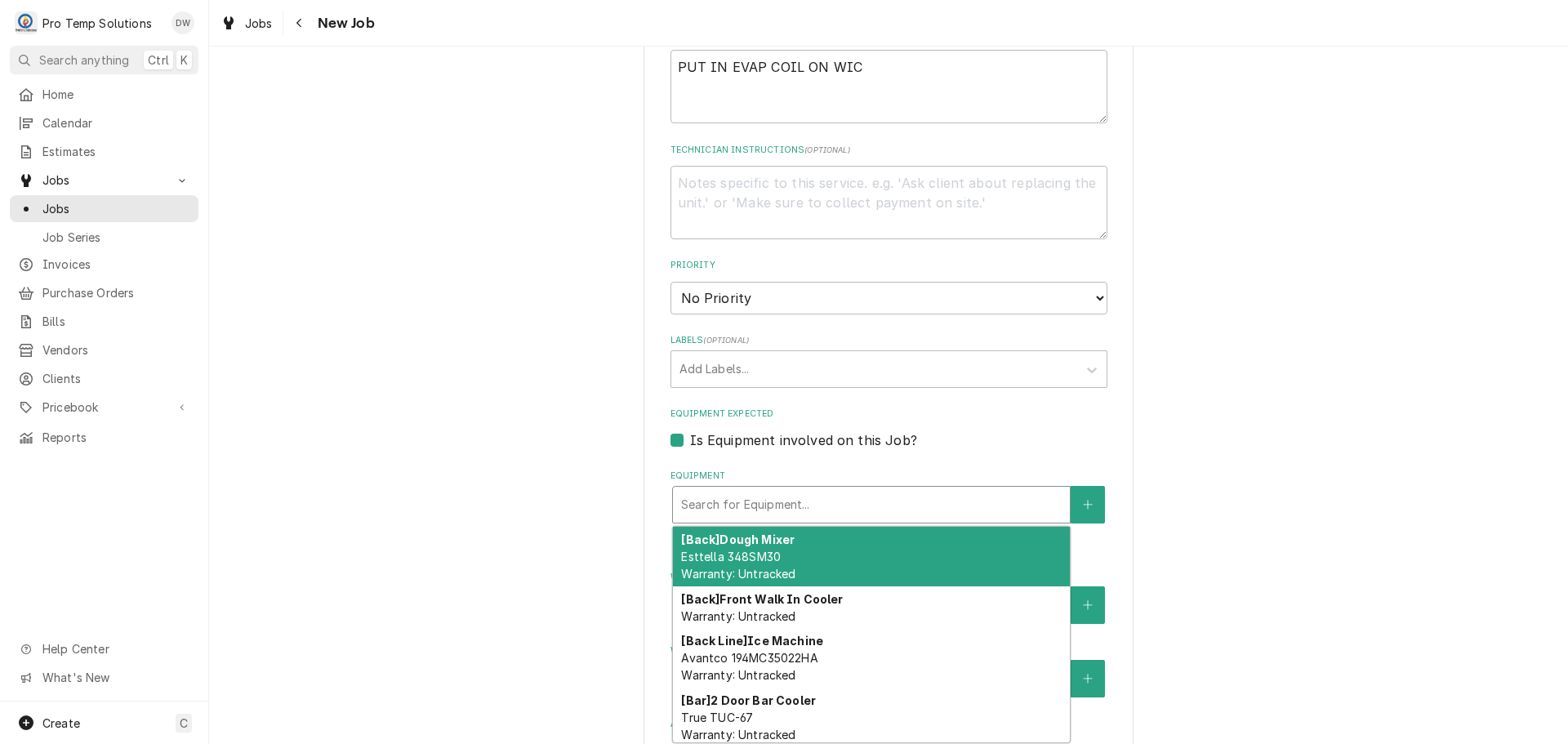
click at [799, 495] on div "Equipment" at bounding box center [872, 504] width 381 height 29
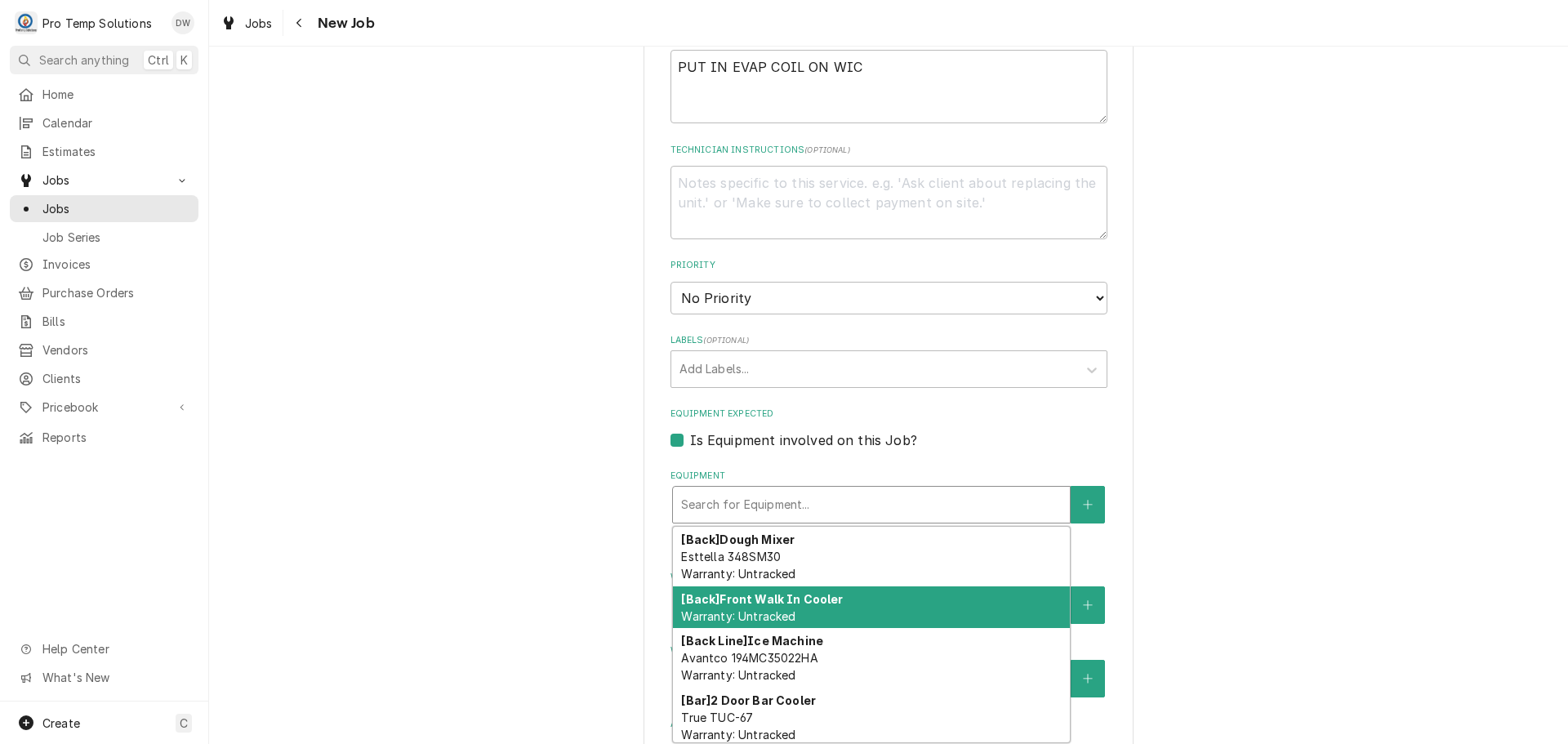
click at [868, 600] on div "[Back] Front Walk In Cooler Warranty: Untracked" at bounding box center [871, 607] width 397 height 43
type textarea "x"
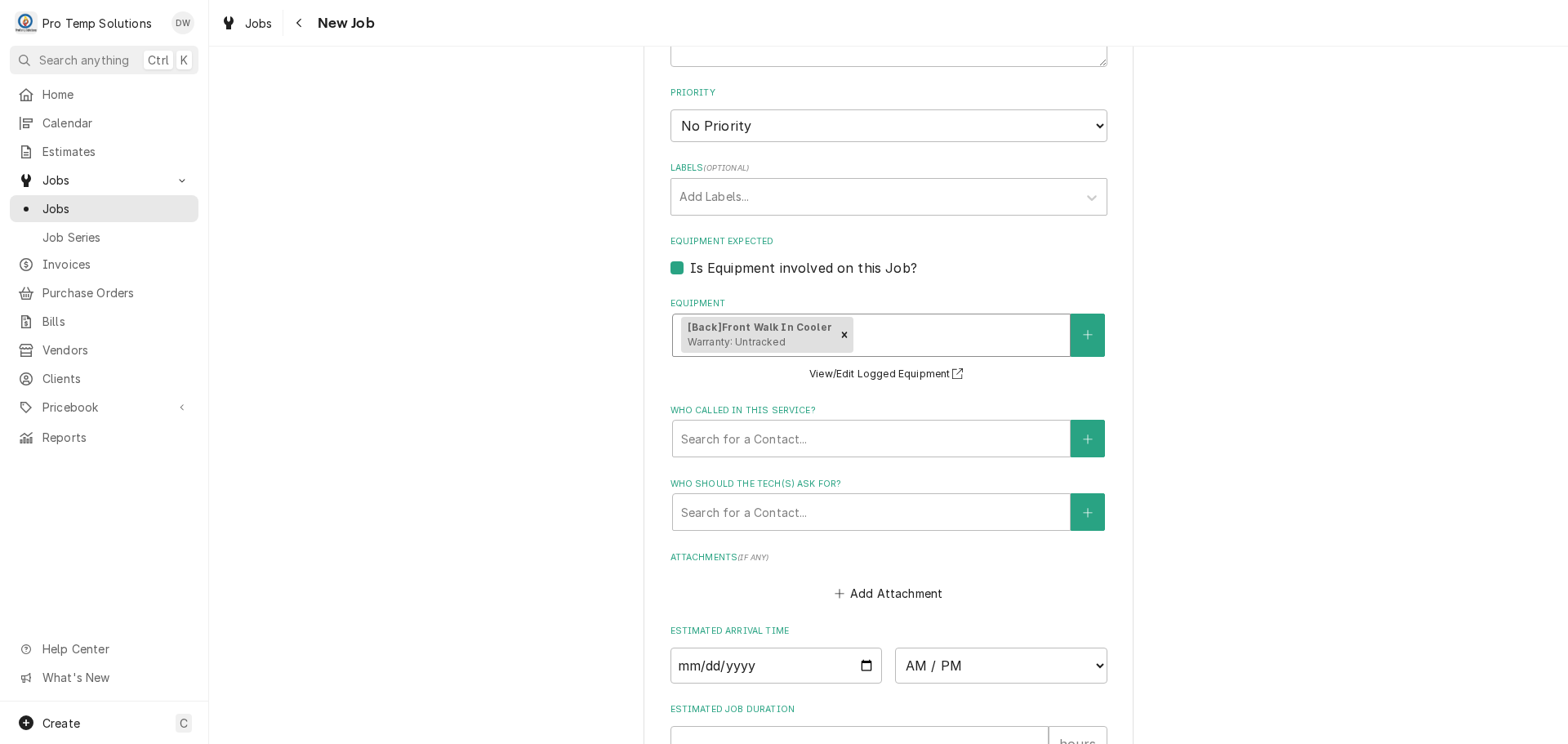
scroll to position [1140, 0]
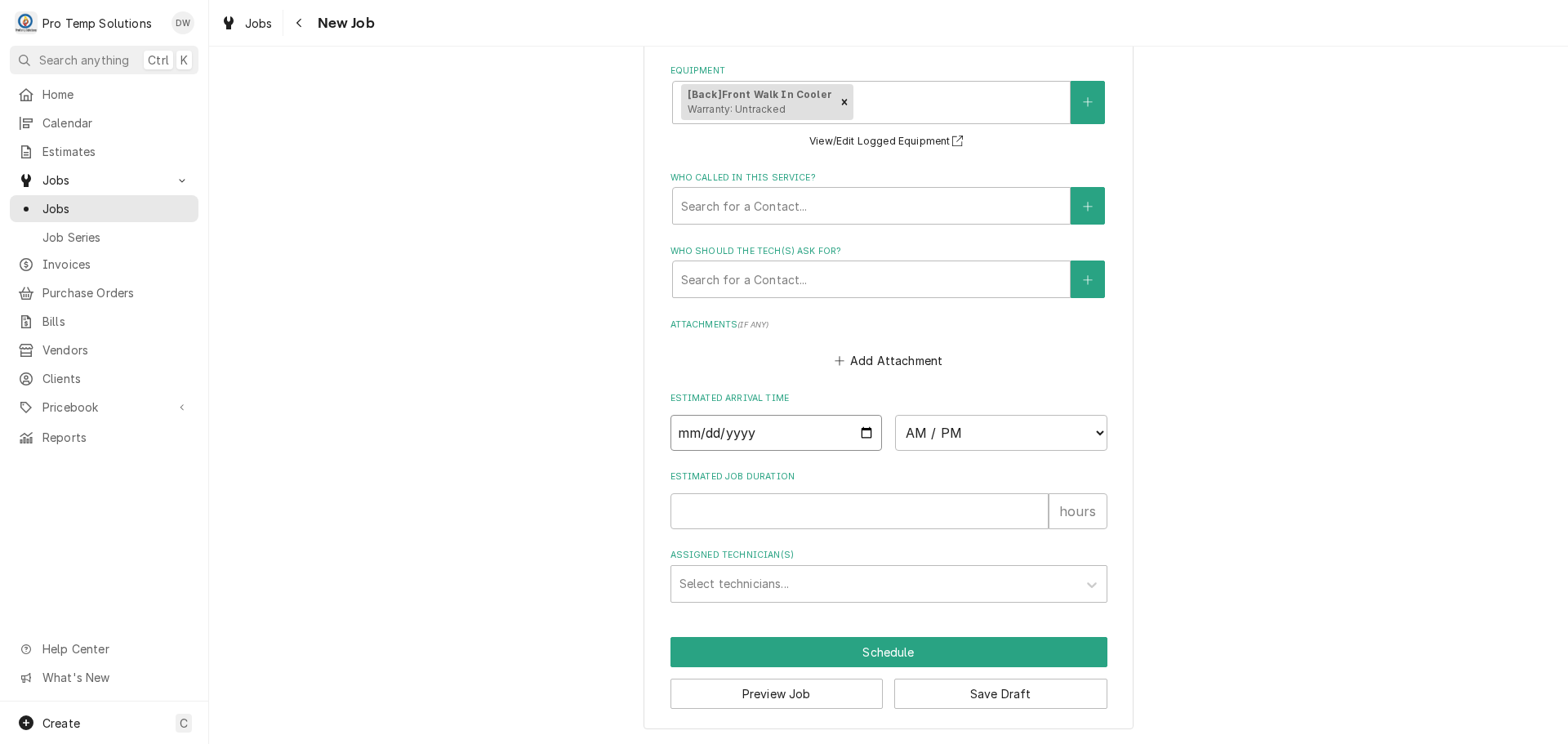
click at [861, 432] on input "Date" at bounding box center [776, 433] width 212 height 36
type input "2025-09-04"
type textarea "x"
click at [1086, 431] on select "AM / PM 6:00 AM 6:15 AM 6:30 AM 6:45 AM 7:00 AM 7:15 AM 7:30 AM 7:45 AM 8:00 AM…" at bounding box center [1001, 433] width 212 height 36
select select "14:00:00"
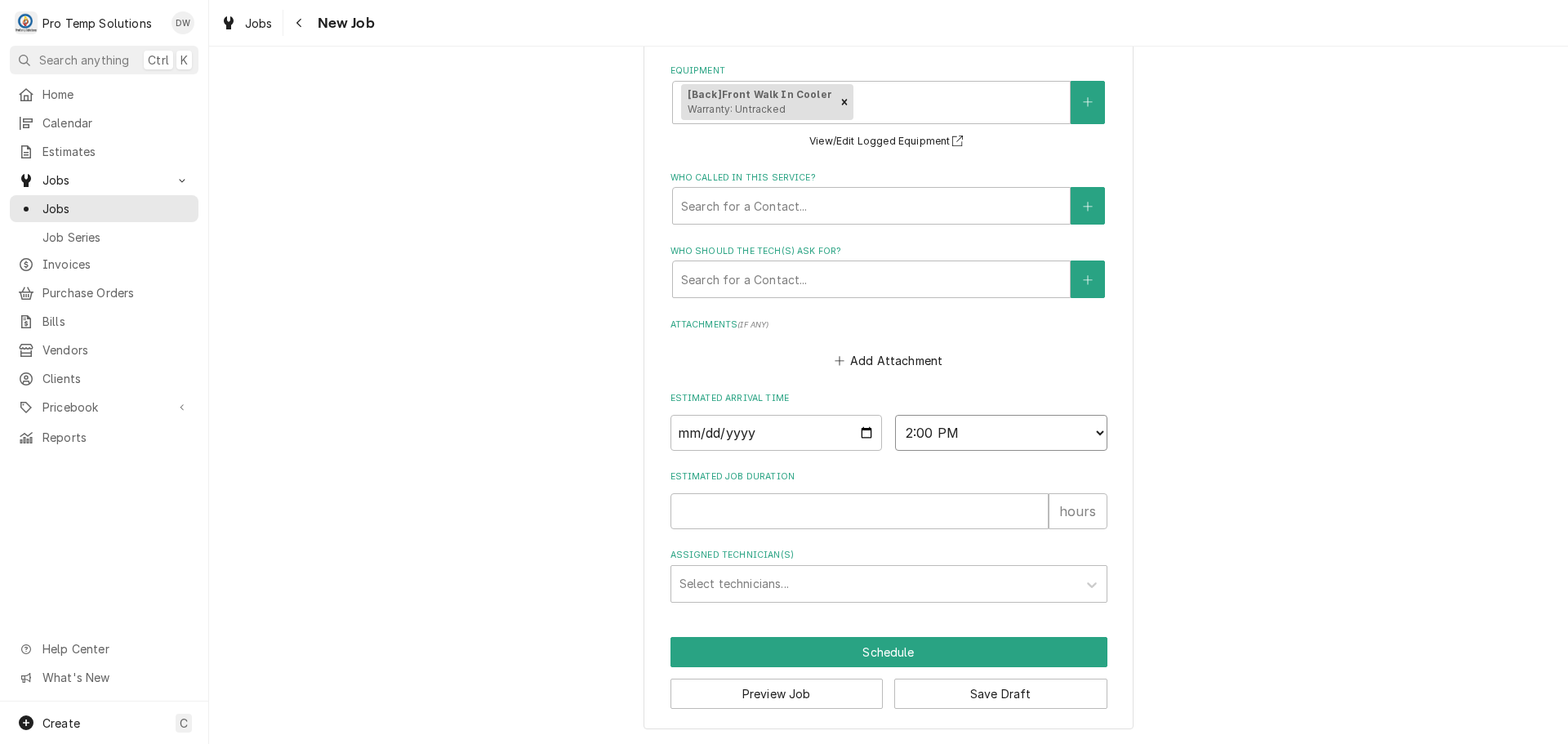
click at [895, 415] on select "AM / PM 6:00 AM 6:15 AM 6:30 AM 6:45 AM 7:00 AM 7:15 AM 7:30 AM 7:45 AM 8:00 AM…" at bounding box center [1001, 433] width 212 height 36
click at [977, 498] on input "Estimated Job Duration" at bounding box center [859, 511] width 378 height 36
type textarea "x"
type input "3"
type textarea "x"
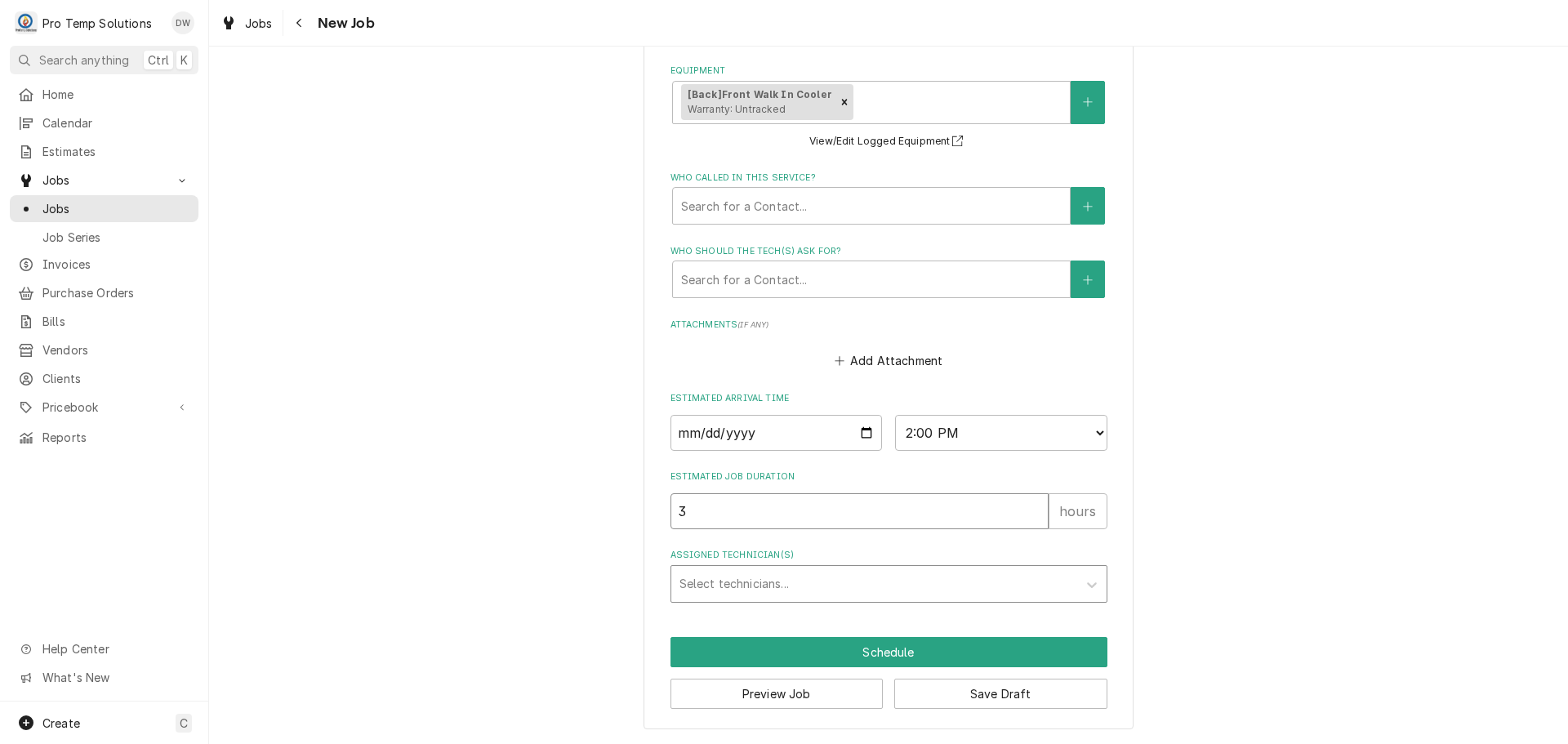
type input "3"
click at [817, 577] on div "Assigned Technician(s)" at bounding box center [874, 584] width 389 height 29
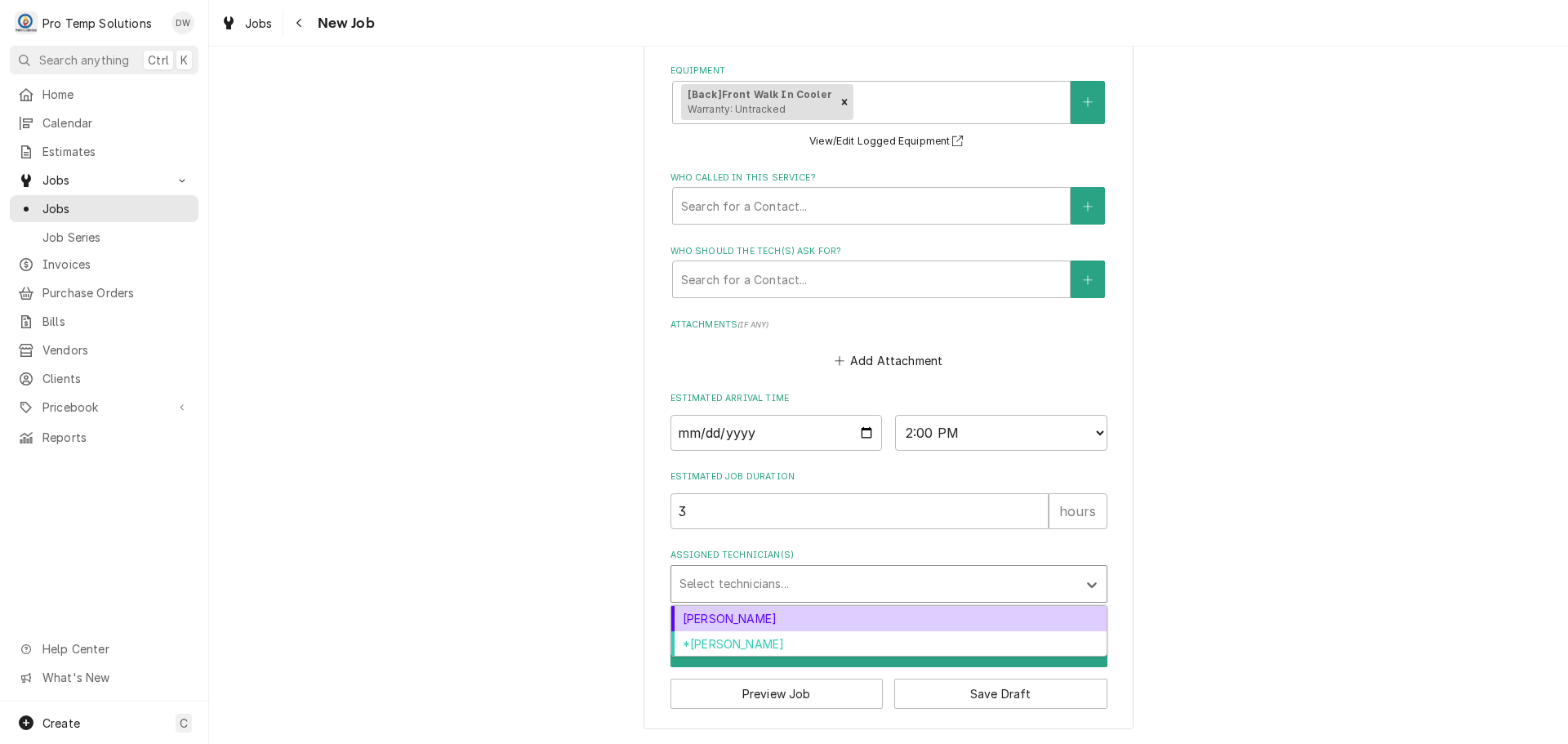
click at [804, 615] on div "Dakota Williams" at bounding box center [888, 619] width 435 height 25
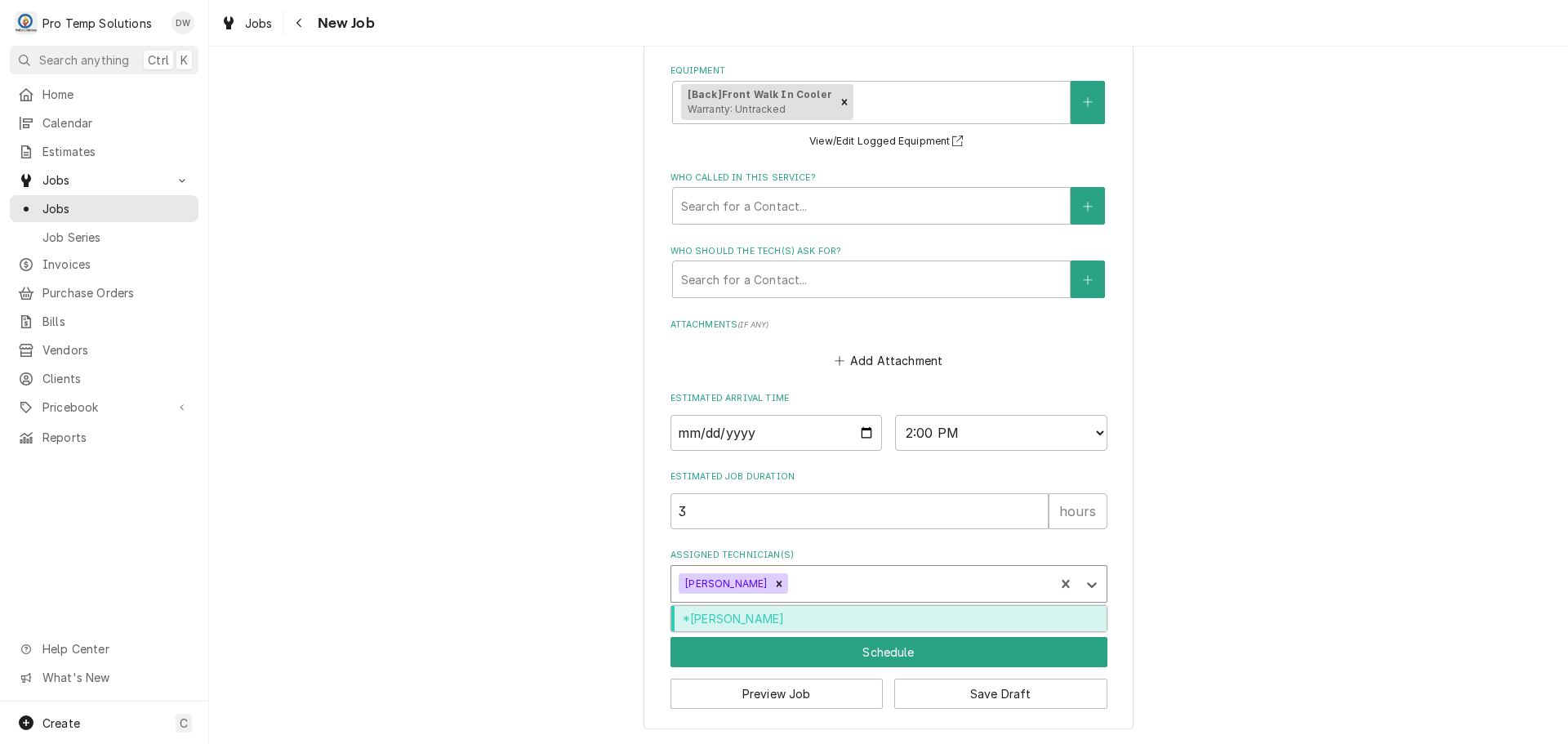
click at [823, 580] on div "Assigned Technician(s)" at bounding box center [918, 584] width 255 height 29
click at [826, 620] on div "*Kevin Williams" at bounding box center [888, 619] width 435 height 25
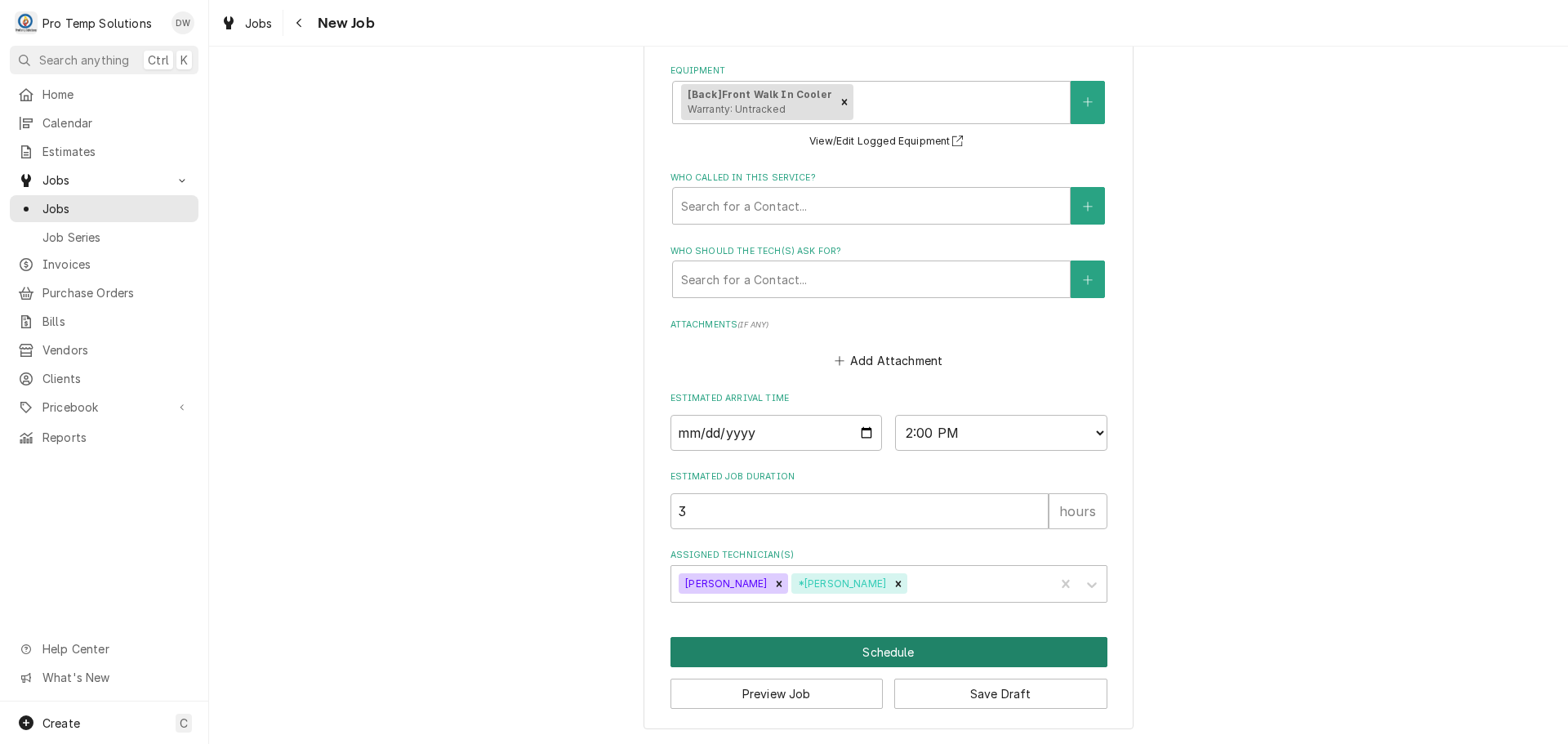
click at [873, 655] on button "Schedule" at bounding box center [888, 652] width 437 height 30
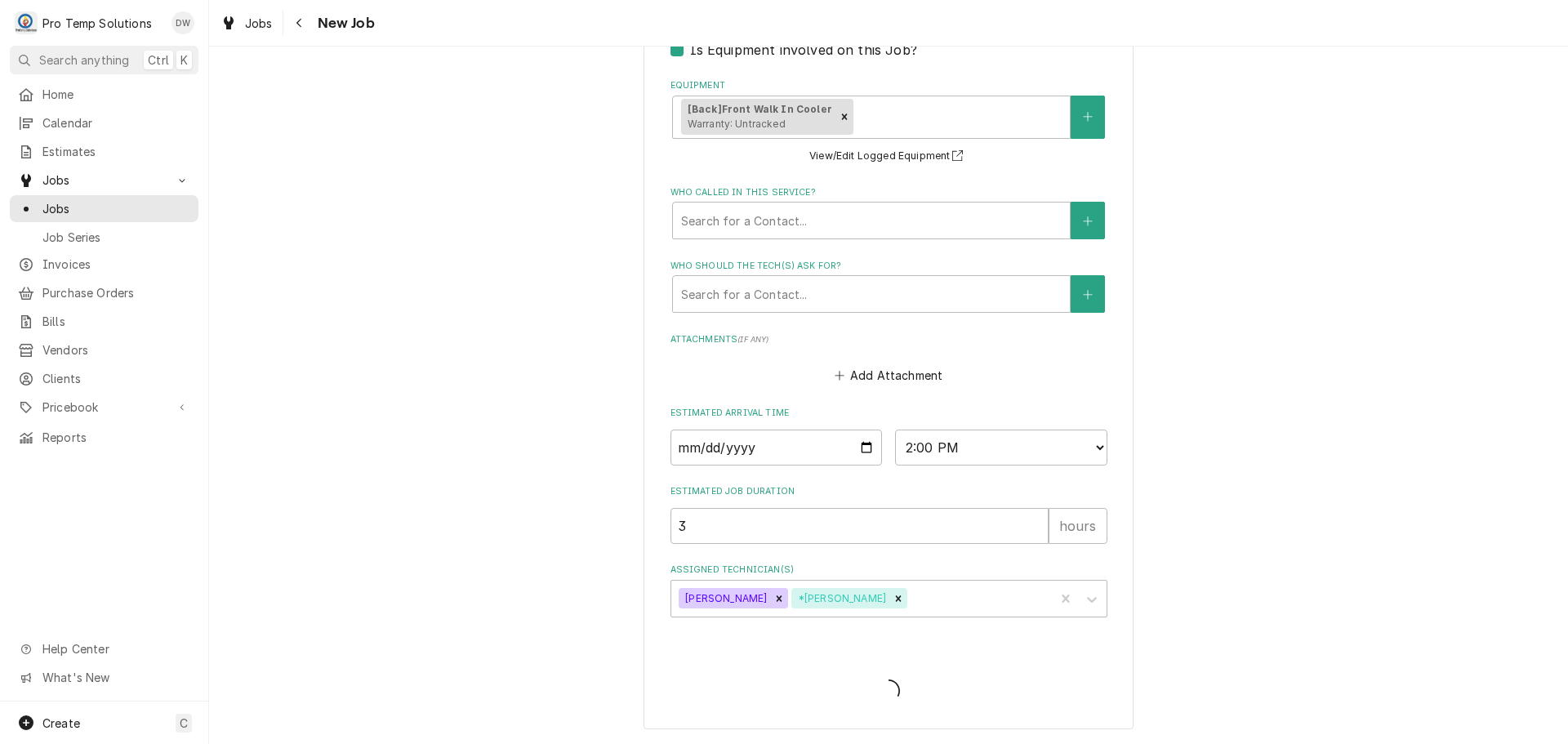
type textarea "x"
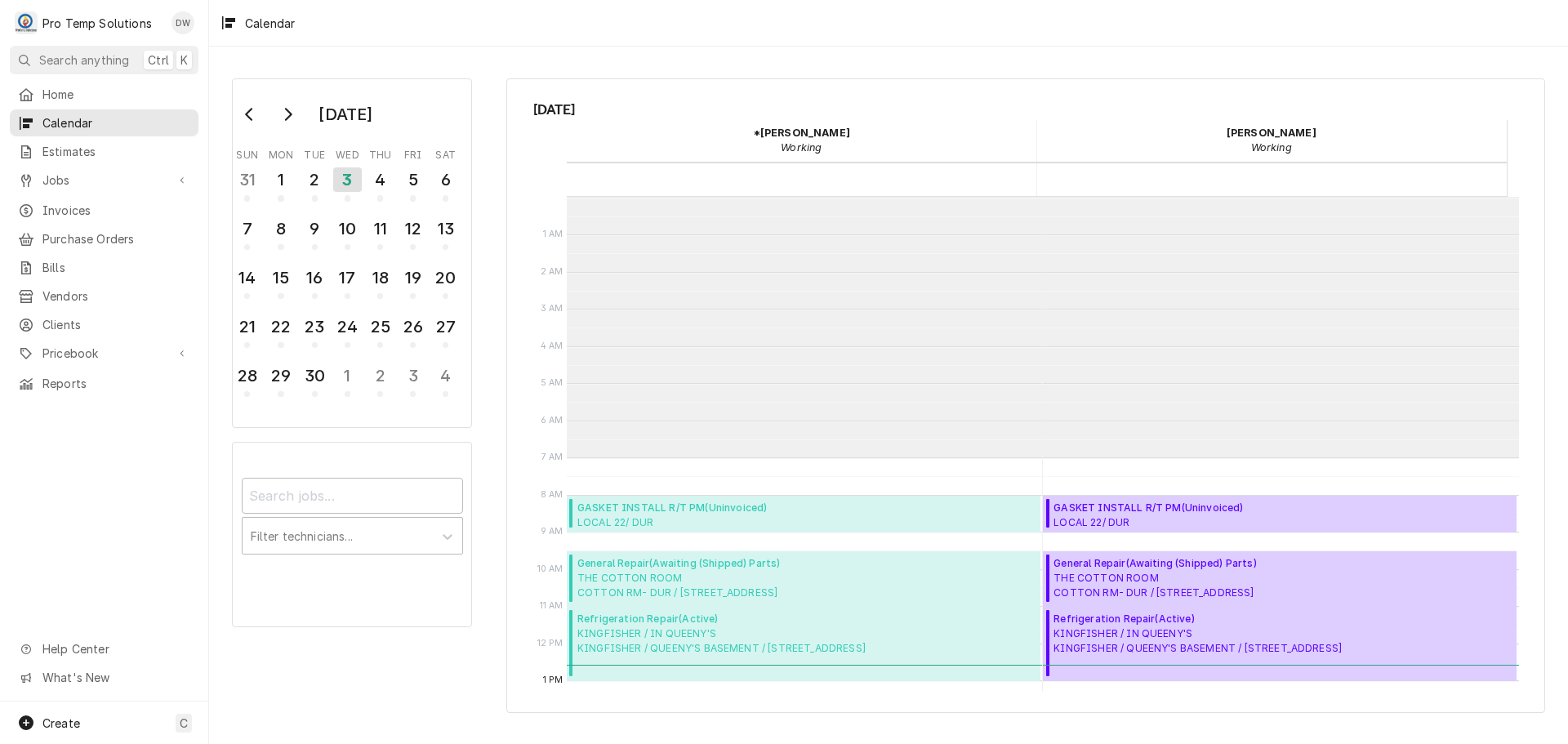
scroll to position [261, 0]
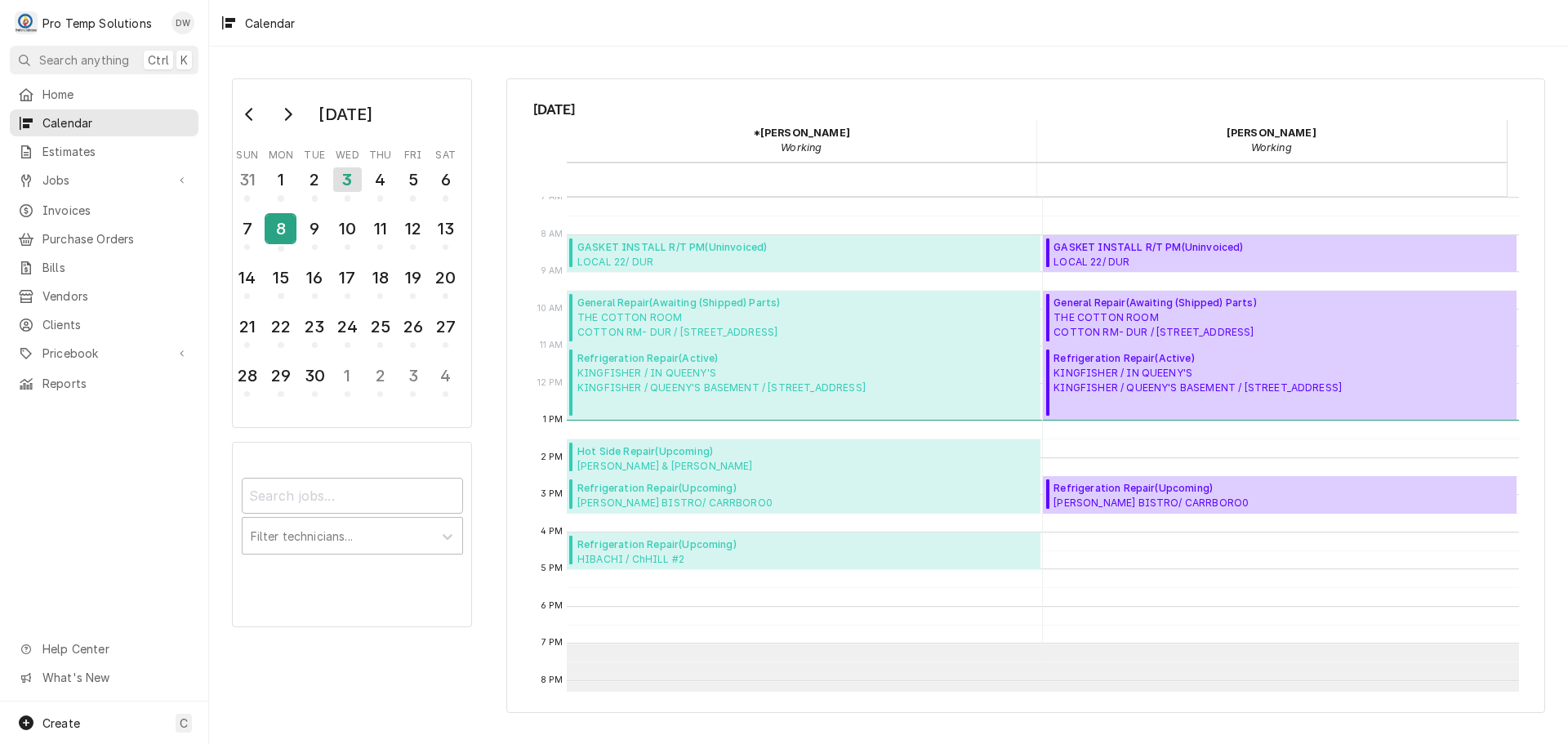
click at [283, 226] on div "8" at bounding box center [281, 228] width 28 height 28
